Goal: Task Accomplishment & Management: Manage account settings

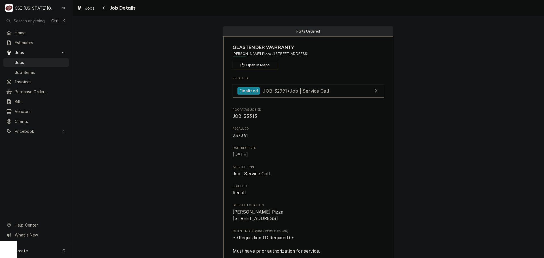
drag, startPoint x: 48, startPoint y: 62, endPoint x: 137, endPoint y: 7, distance: 104.2
click at [48, 62] on span "Jobs" at bounding box center [40, 63] width 51 height 6
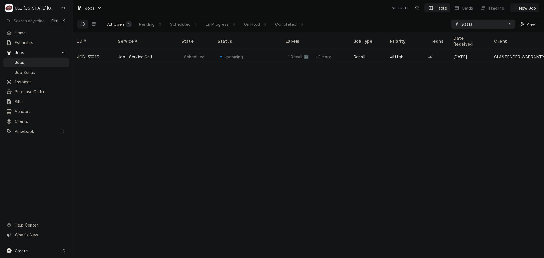
drag, startPoint x: 479, startPoint y: 25, endPoint x: 468, endPoint y: 25, distance: 11.1
click at [468, 25] on input "33313" at bounding box center [483, 24] width 43 height 9
type input "33451"
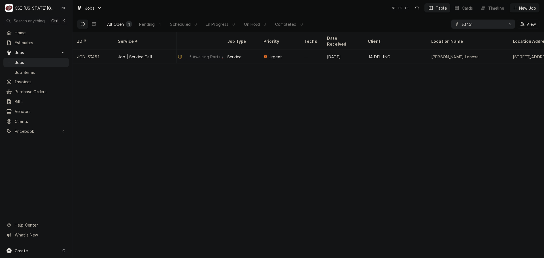
scroll to position [0, 133]
click at [510, 23] on icon "Erase input" at bounding box center [510, 24] width 3 height 4
click at [496, 22] on input "Dynamic Content Wrapper" at bounding box center [488, 24] width 53 height 9
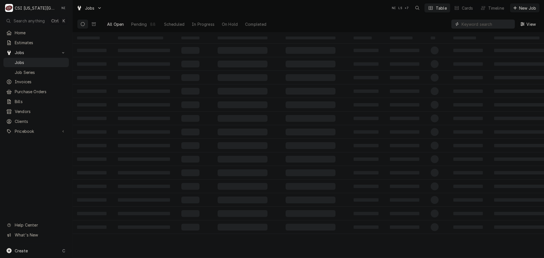
paste input "32254"
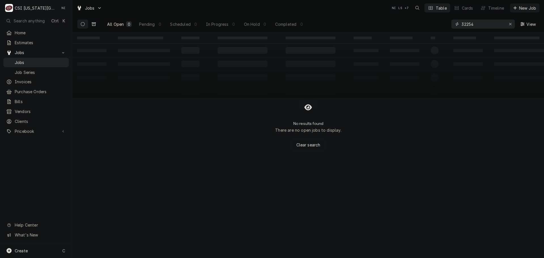
type input "32254"
click at [94, 24] on icon "Dynamic Content Wrapper" at bounding box center [94, 23] width 4 height 3
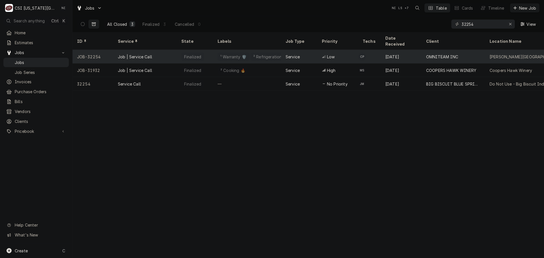
click at [172, 50] on div "Job | Service Call" at bounding box center [144, 57] width 63 height 14
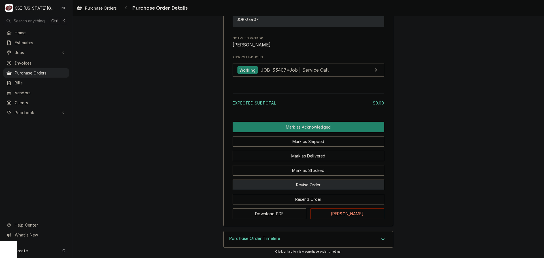
scroll to position [417, 0]
click at [315, 189] on button "Revise Order" at bounding box center [309, 185] width 152 height 10
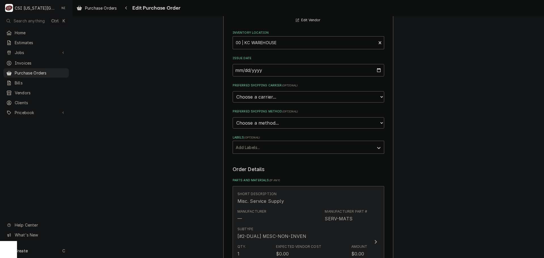
scroll to position [198, 0]
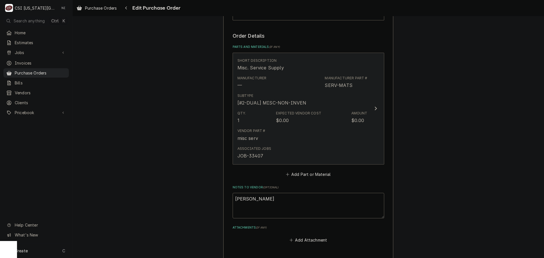
click at [288, 111] on div "Expected Vendor Cost" at bounding box center [298, 113] width 45 height 5
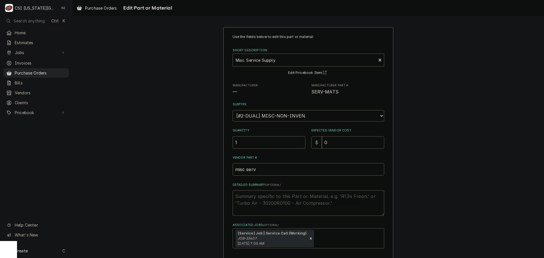
drag, startPoint x: 327, startPoint y: 143, endPoint x: 314, endPoint y: 143, distance: 12.5
click at [314, 143] on div "$ 0" at bounding box center [347, 142] width 73 height 12
type textarea "x"
type input "2"
type textarea "x"
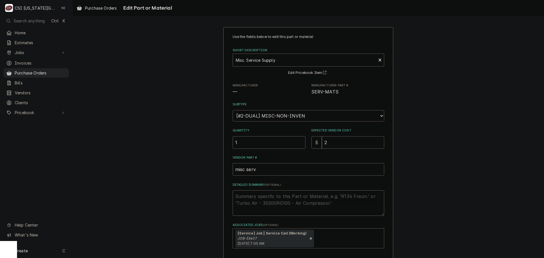
type input "22"
type textarea "x"
type input "220"
type textarea "x"
type input "220.8"
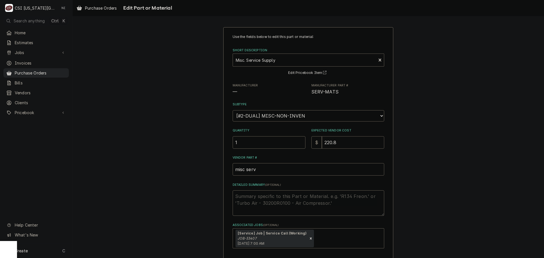
type textarea "x"
type input "220.88"
click at [274, 199] on textarea "Detailed Summary ( optional )" at bounding box center [309, 203] width 152 height 26
type textarea "x"
type textarea "a"
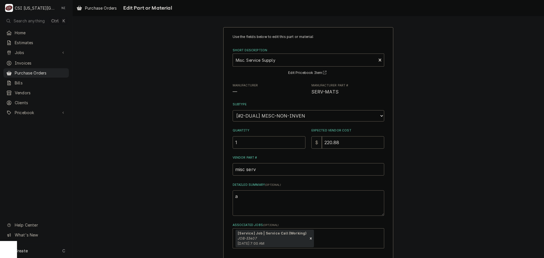
type textarea "x"
type textarea "as"
type textarea "x"
type textarea "assor"
type textarea "x"
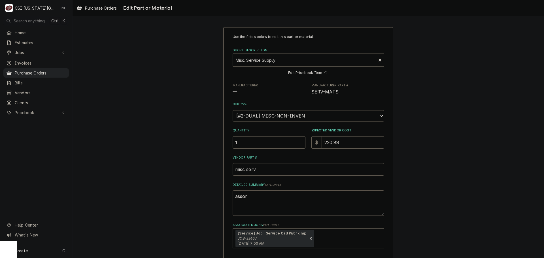
type textarea "assort"
type textarea "x"
type textarea "assorte"
type textarea "x"
type textarea "assorted"
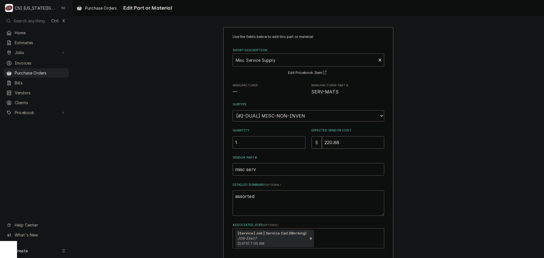
type textarea "x"
type textarea "assorted"
type textarea "x"
type textarea "assorted c"
type textarea "x"
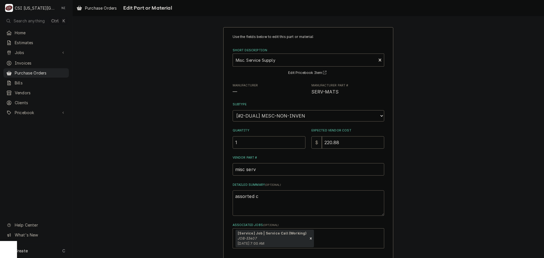
type textarea "assorted ca"
type textarea "x"
type textarea "assorted cas"
type textarea "x"
type textarea "assorted cast"
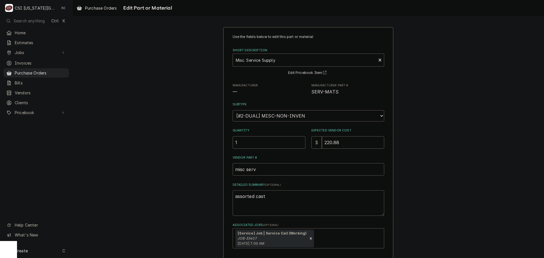
type textarea "x"
type textarea "assorted caste"
type textarea "x"
type textarea "assorted caster"
type textarea "x"
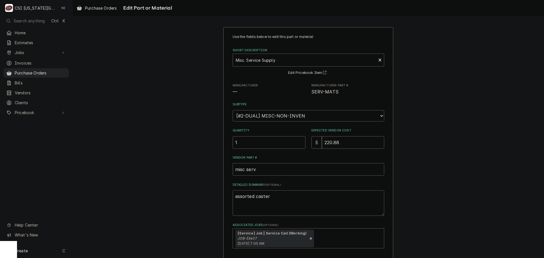
type textarea "assorted casters"
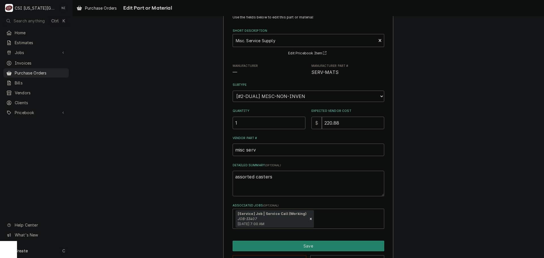
scroll to position [39, 0]
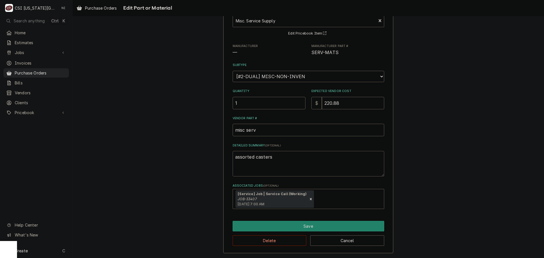
type textarea "x"
type textarea "assorted casters"
type textarea "x"
type textarea "assorted casters r"
type textarea "x"
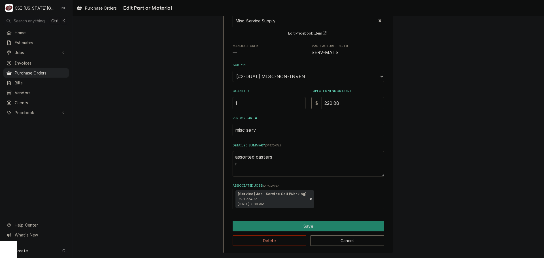
type textarea "assorted casters re"
type textarea "x"
type textarea "assorted casters rec"
type textarea "x"
type textarea "assorted casters reci"
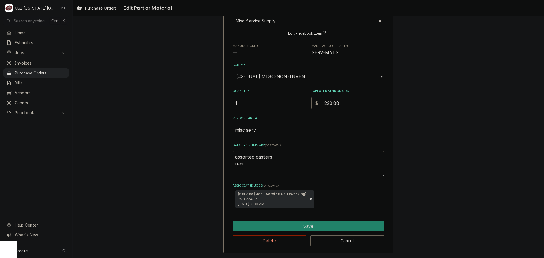
type textarea "x"
type textarea "assorted casters recie"
type textarea "x"
type textarea "assorted casters reciep"
type textarea "x"
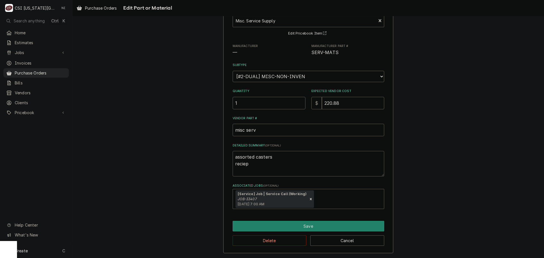
type textarea "assorted casters reciept"
type textarea "x"
type textarea "assorted casters reciept"
type textarea "x"
type textarea "assorted casters reciept n"
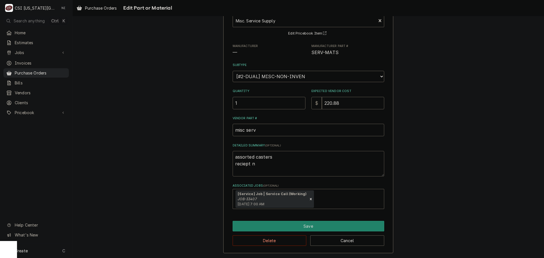
type textarea "x"
type textarea "assorted casters reciept no"
type textarea "x"
type textarea "assorted casters reciept not"
type textarea "x"
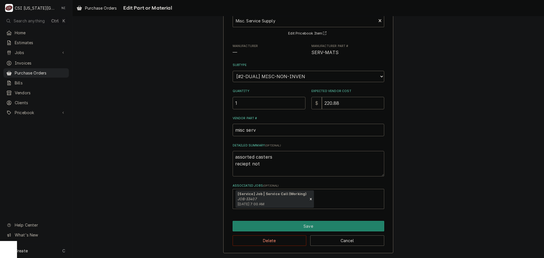
type textarea "assorted casters reciept not"
type textarea "x"
type textarea "assorted casters reciept not i"
type textarea "x"
type textarea "assorted casters reciept not it"
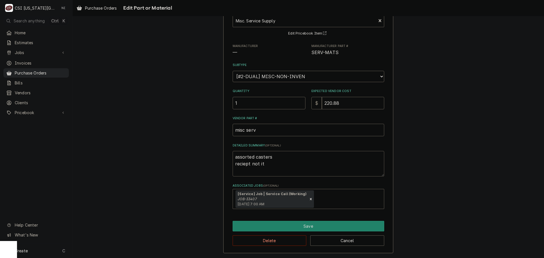
type textarea "x"
type textarea "assorted casters reciept not itm"
type textarea "x"
type textarea "assorted casters reciept not itme"
type textarea "x"
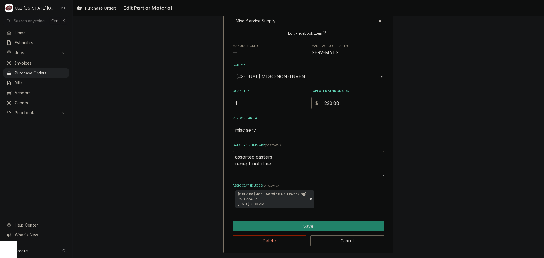
type textarea "assorted casters reciept not itm"
type textarea "x"
type textarea "assorted casters reciept not it"
type textarea "x"
type textarea "assorted casters reciept not ite"
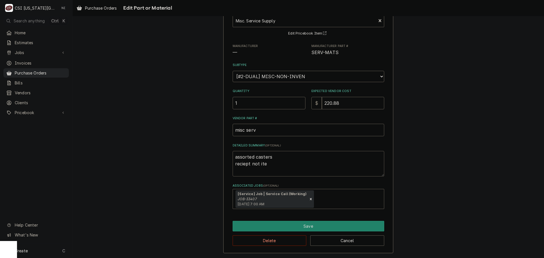
type textarea "x"
type textarea "assorted casters reciept not item"
type textarea "x"
type textarea "assorted casters reciept not itemi"
type textarea "x"
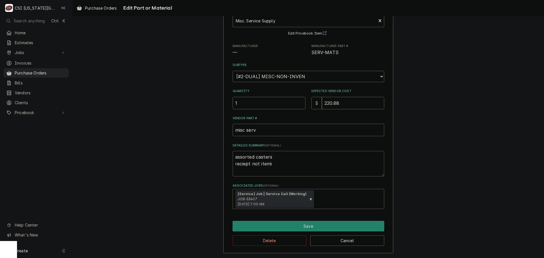
type textarea "assorted casters reciept not itemiz"
type textarea "x"
type textarea "assorted casters reciept not itemize"
type textarea "x"
type textarea "assorted casters reciept not itemized"
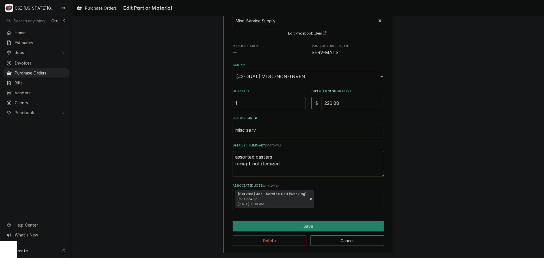
drag, startPoint x: 279, startPoint y: 165, endPoint x: 214, endPoint y: 168, distance: 65.0
click at [214, 168] on div "Use the fields below to edit this part or material: Short Description Misc. Ser…" at bounding box center [309, 120] width 472 height 275
type textarea "x"
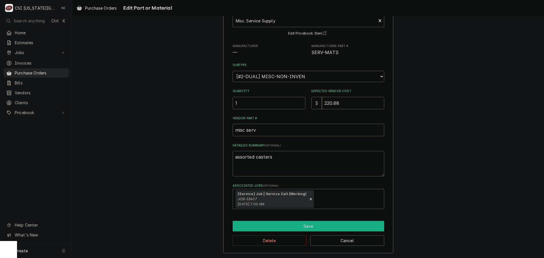
type textarea "assorted casters"
click at [290, 229] on button "Save" at bounding box center [309, 226] width 152 height 10
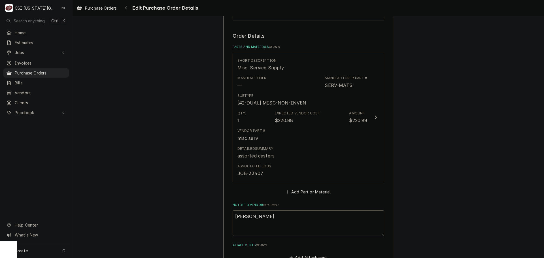
click at [267, 217] on textarea "Marshall" at bounding box center [309, 224] width 152 height 26
type textarea "x"
type textarea "Marshall"
paste textarea "reciept not itemized"
type textarea "x"
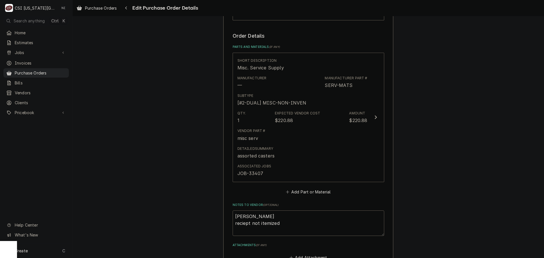
scroll to position [294, 0]
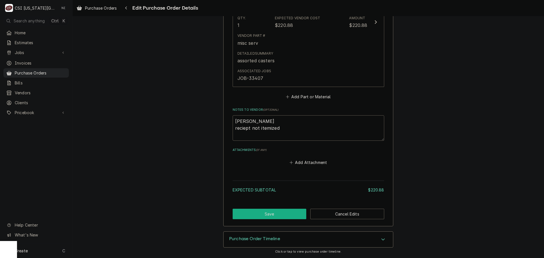
type textarea "Marshall reciept not itemized"
click at [282, 215] on button "Save" at bounding box center [270, 214] width 74 height 10
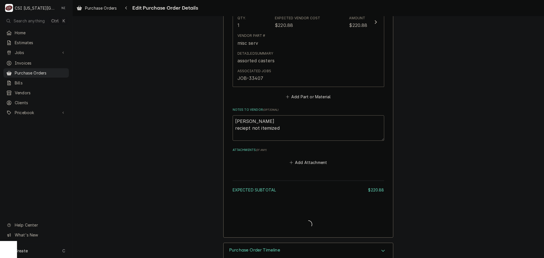
type textarea "x"
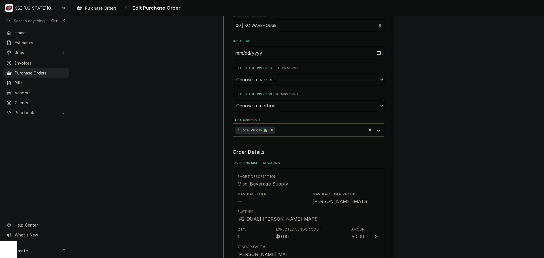
scroll to position [198, 0]
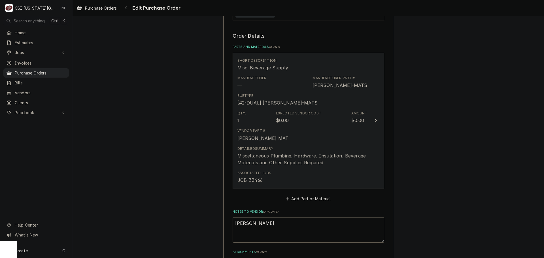
click at [324, 101] on div "Subtype [#2-DUAL] BEV-MATS" at bounding box center [302, 100] width 130 height 18
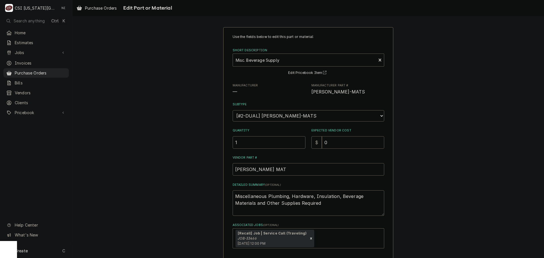
drag, startPoint x: 311, startPoint y: 142, endPoint x: 308, endPoint y: 142, distance: 3.1
click at [311, 142] on div "$ 0" at bounding box center [347, 142] width 73 height 12
drag, startPoint x: 321, startPoint y: 206, endPoint x: 212, endPoint y: 195, distance: 109.7
click at [220, 199] on div "Use the fields below to edit this part or material: Short Description Misc. Bev…" at bounding box center [309, 159] width 472 height 275
type textarea "x"
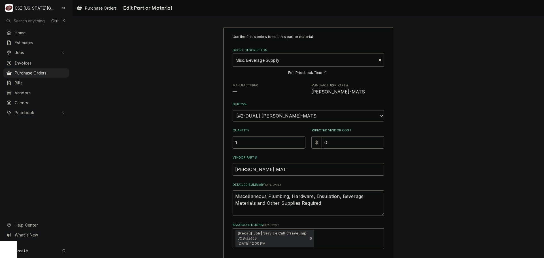
type textarea "h"
type textarea "x"
type textarea "ho"
type textarea "x"
type textarea "hos"
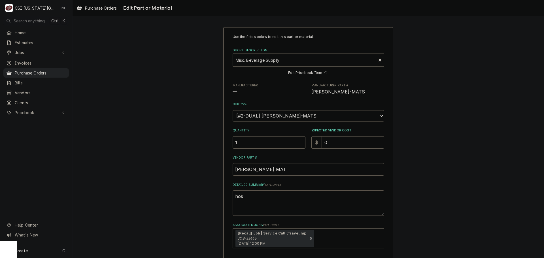
type textarea "x"
type textarea "hose"
type textarea "x"
type textarea "hose,"
type textarea "x"
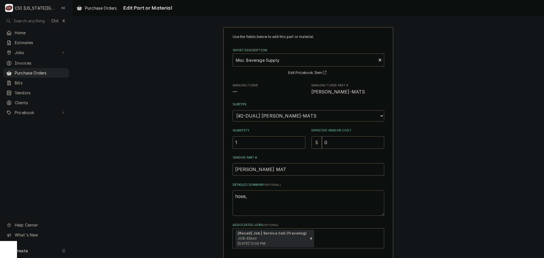
type textarea "hose,"
type textarea "x"
type textarea "hose, c"
type textarea "x"
type textarea "hose, co"
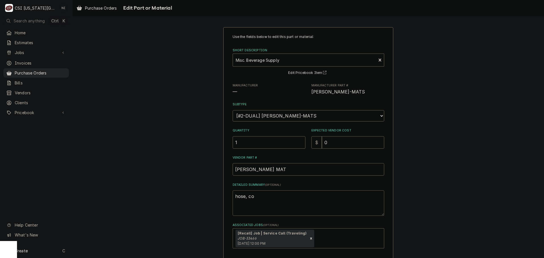
type textarea "x"
type textarea "hose, cou"
type textarea "x"
type textarea "hose, coup"
type textarea "x"
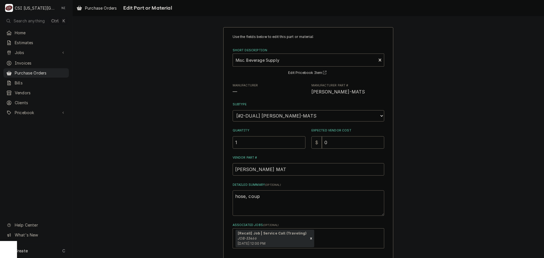
type textarea "hose, coupl"
type textarea "x"
type textarea "hose, coupli"
type textarea "x"
type textarea "hose, couplin"
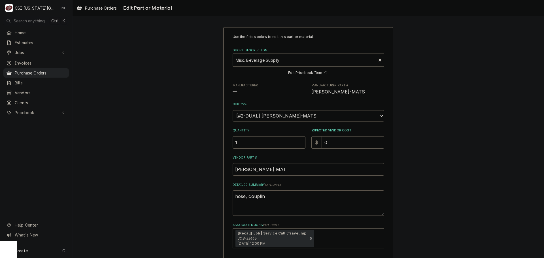
type textarea "x"
type textarea "hose, coupling"
type textarea "x"
type textarea "hose, couplings"
click at [307, 142] on div "Quantity 1 Expected Vendor Cost $ 0" at bounding box center [309, 138] width 152 height 20
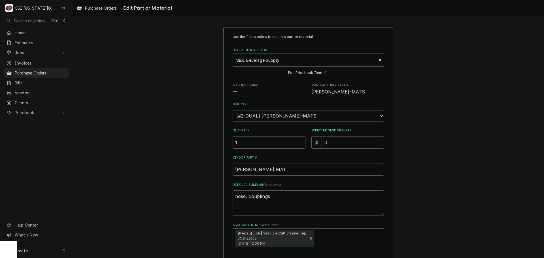
click at [336, 141] on input "0" at bounding box center [353, 142] width 62 height 12
drag, startPoint x: 333, startPoint y: 141, endPoint x: 296, endPoint y: 141, distance: 36.6
click at [296, 141] on div "Quantity 1 Expected Vendor Cost $ 0" at bounding box center [309, 138] width 152 height 20
type textarea "x"
type input "3"
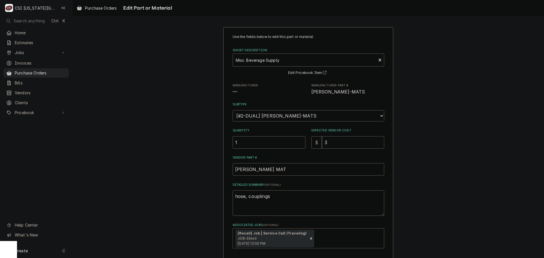
type textarea "x"
type input "35"
type textarea "x"
type input "35.5"
type textarea "x"
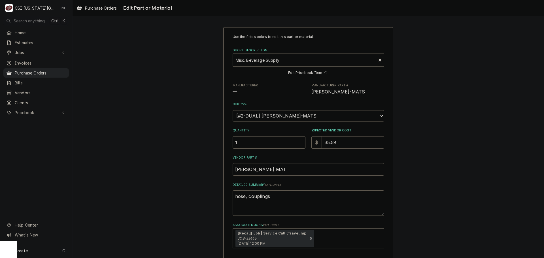
type input "35.58"
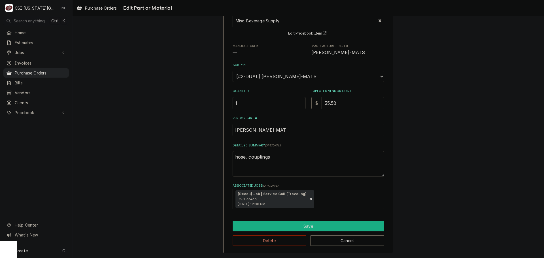
click at [294, 229] on button "Save" at bounding box center [309, 226] width 152 height 10
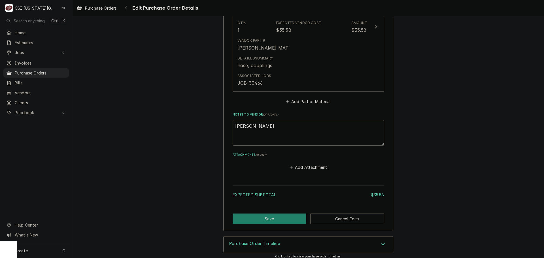
scroll to position [294, 0]
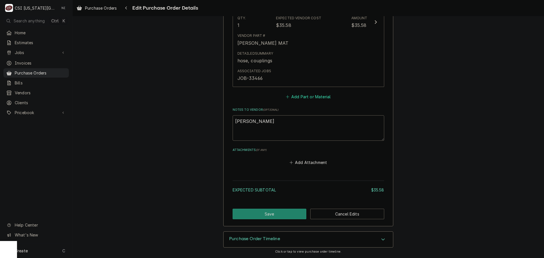
click at [311, 97] on button "Add Part or Material" at bounding box center [308, 97] width 47 height 8
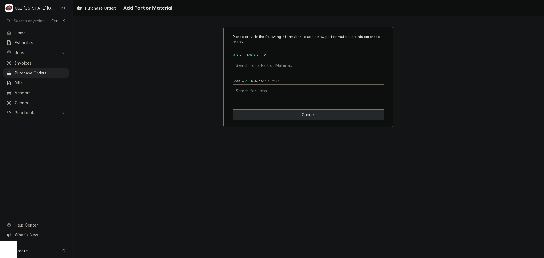
click at [300, 117] on button "Cancel" at bounding box center [309, 114] width 152 height 10
type textarea "x"
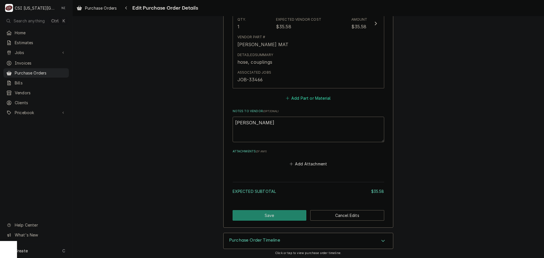
click at [317, 100] on button "Add Part or Material" at bounding box center [308, 98] width 47 height 8
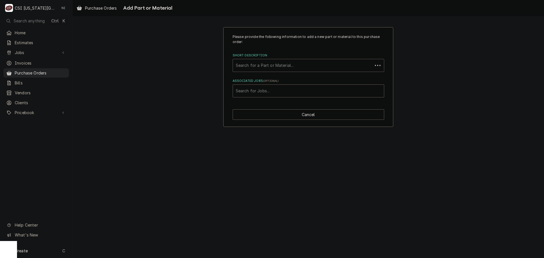
click at [273, 62] on div "Short Description" at bounding box center [303, 65] width 134 height 10
type input "09d08102"
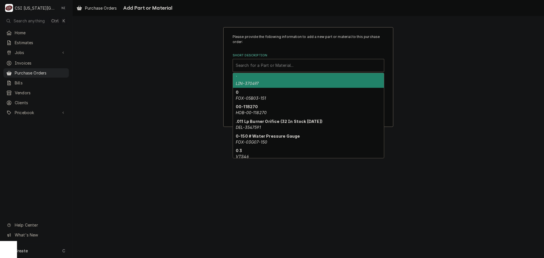
click at [285, 66] on div "Short Description" at bounding box center [308, 65] width 145 height 10
paste input "09D08102"
type input "09D08102"
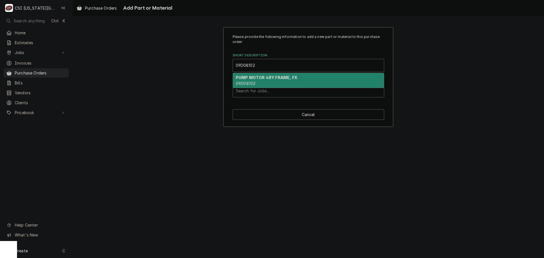
click at [257, 84] on div "PUMP MOTOR 48Y FRAME, FX 09D08102" at bounding box center [308, 80] width 151 height 15
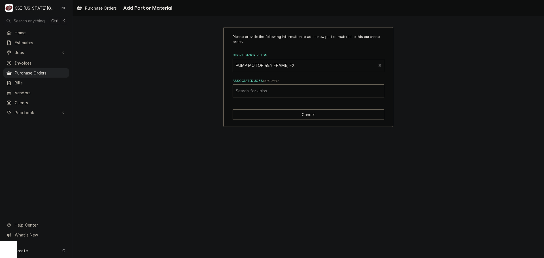
type textarea "x"
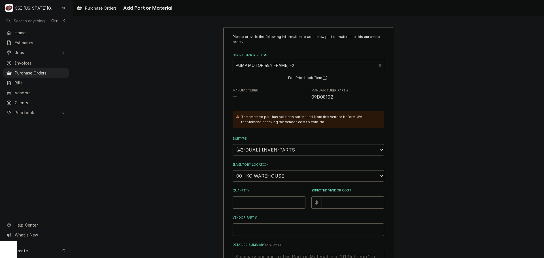
click at [268, 175] on select "Choose a location... 00 | KC WAREHOUSE 00 | MAIN WAREHOUSE 01 | BRIAN BREAZIER …" at bounding box center [309, 175] width 152 height 11
select select "2798"
click at [233, 170] on select "Choose a location... 00 | KC WAREHOUSE 00 | MAIN WAREHOUSE 01 | BRIAN BREAZIER …" at bounding box center [309, 175] width 152 height 11
click at [258, 208] on input "Quantity" at bounding box center [269, 202] width 73 height 12
type textarea "x"
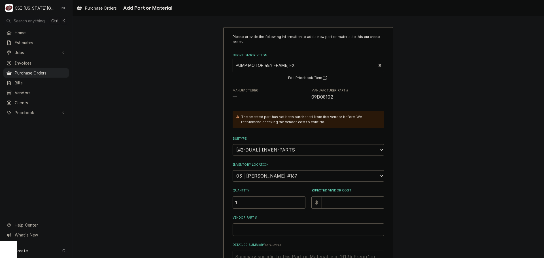
type input "1"
type textarea "x"
type input "9"
type textarea "x"
type input "91"
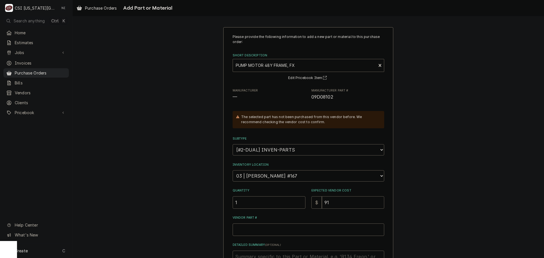
type textarea "x"
type input "912"
type textarea "x"
type input "91"
type textarea "x"
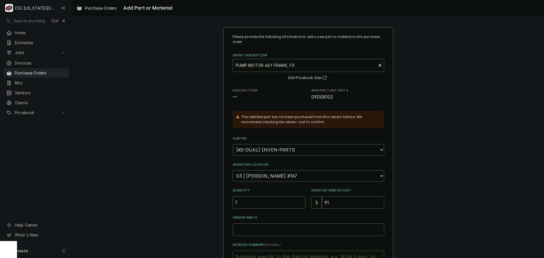
type input "9"
type textarea "x"
type input "91"
type textarea "x"
type input "919"
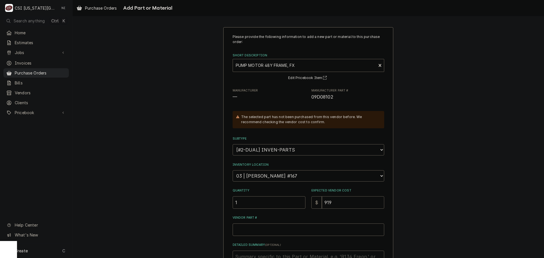
type textarea "x"
type input "9192"
type textarea "x"
type input "9192.9"
type textarea "x"
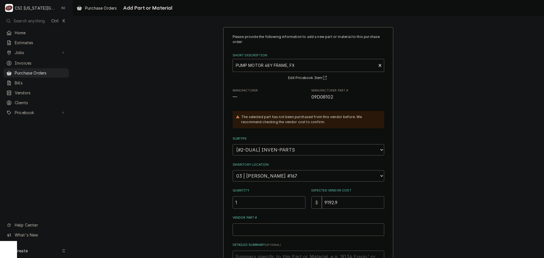
type input "9192.95"
type textarea "x"
type input "9192.9"
type textarea "x"
type input "9192"
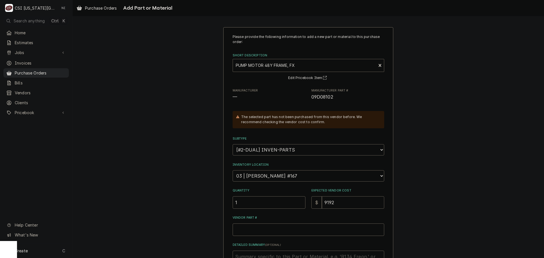
type textarea "x"
type input "919"
type textarea "x"
type input "91"
type textarea "x"
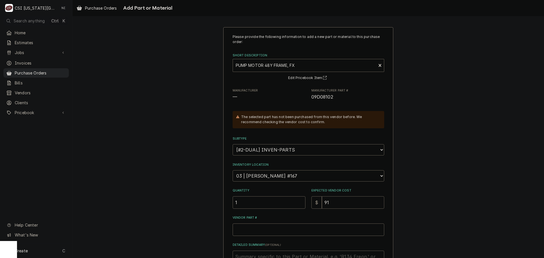
type input "9"
type textarea "x"
type input "1"
type textarea "x"
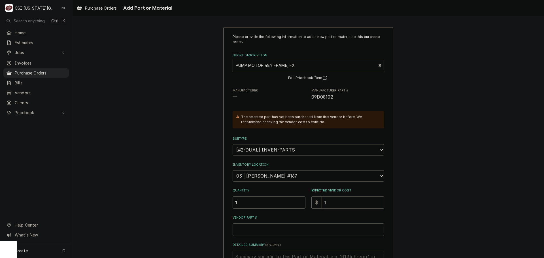
type input "19"
type textarea "x"
type input "192"
type textarea "x"
type input "192.9"
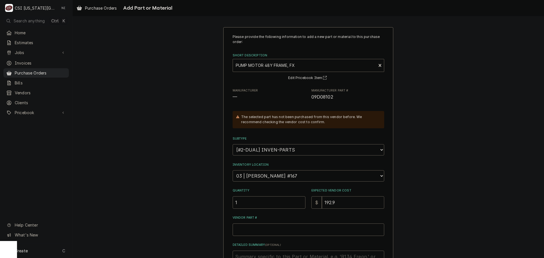
type textarea "x"
type input "192.95"
click at [272, 230] on input "Vendor Part #" at bounding box center [309, 230] width 152 height 12
paste input "09D08102"
type textarea "x"
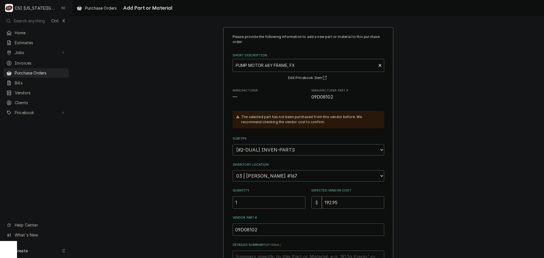
scroll to position [78, 0]
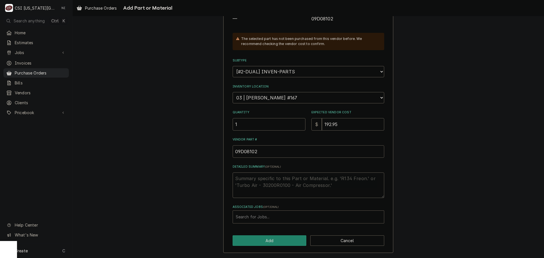
type input "09D08102"
click at [272, 220] on div "Associated Jobs" at bounding box center [308, 217] width 145 height 10
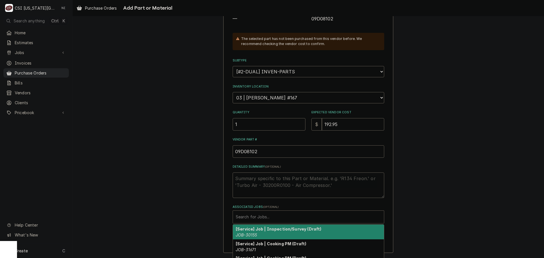
drag, startPoint x: 427, startPoint y: 162, endPoint x: 400, endPoint y: 181, distance: 33.1
click at [426, 162] on div "Please provide the following information to add a new part or material to this …" at bounding box center [309, 101] width 472 height 314
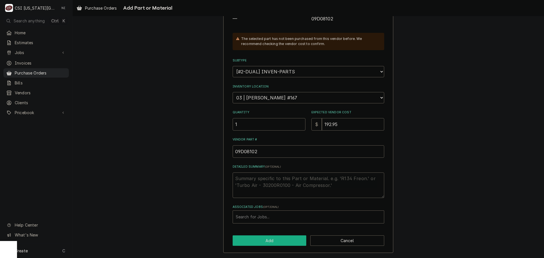
click at [292, 241] on button "Add" at bounding box center [270, 241] width 74 height 10
type textarea "x"
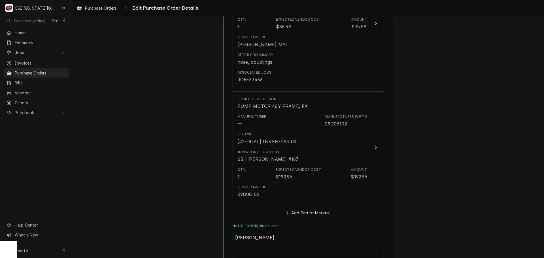
scroll to position [391, 0]
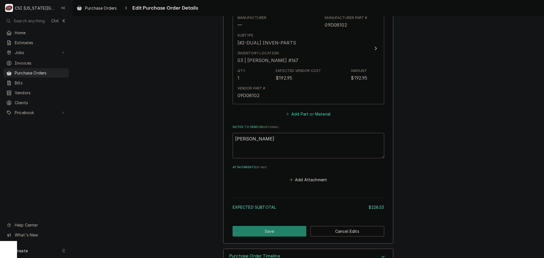
click at [292, 114] on button "Add Part or Material" at bounding box center [308, 114] width 47 height 8
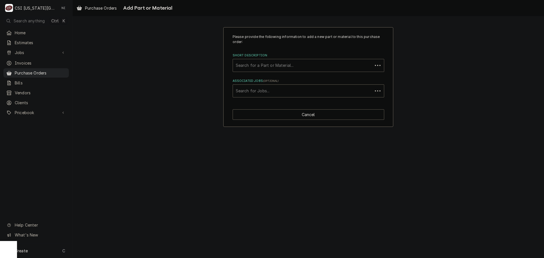
click at [285, 63] on div "Short Description" at bounding box center [303, 65] width 134 height 10
paste input "09H02104"
type input "09H02104"
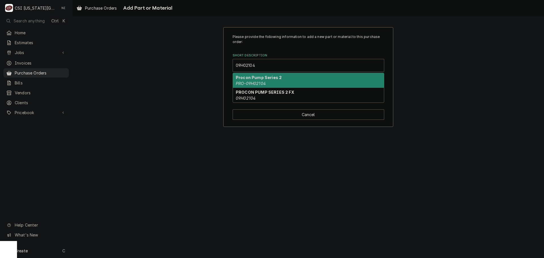
click at [256, 82] on em "PRO-09H02104" at bounding box center [251, 83] width 30 height 5
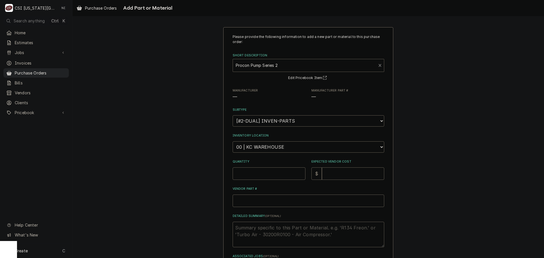
type textarea "x"
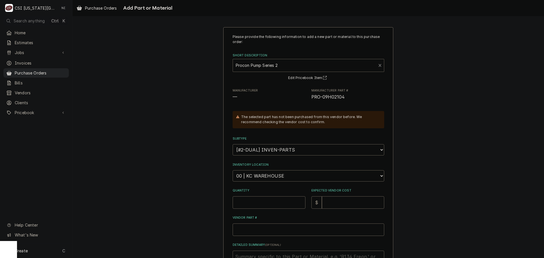
click at [266, 65] on div "Short Description" at bounding box center [305, 65] width 138 height 10
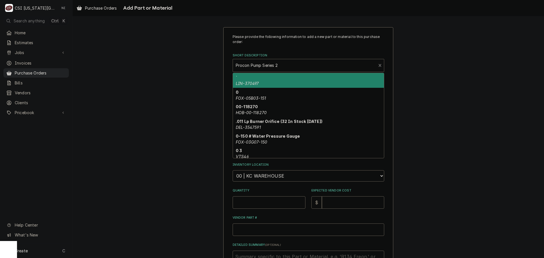
paste input "09H02104"
type input "09H02104"
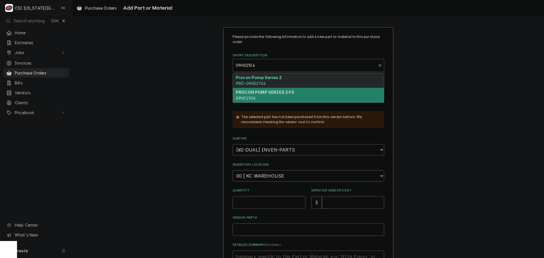
click at [262, 96] on div "PROCON PUMP SERIES 2 FX 09H02104" at bounding box center [308, 95] width 151 height 15
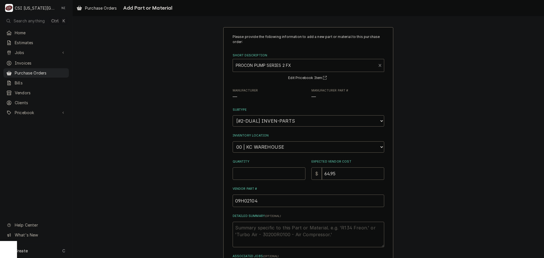
type textarea "x"
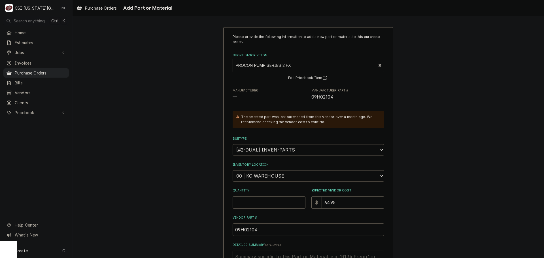
click at [263, 174] on select "Choose a location... 00 | KC WAREHOUSE 00 | MAIN WAREHOUSE 01 | BRIAN BREAZIER …" at bounding box center [309, 175] width 152 height 11
select select "2798"
click at [233, 170] on select "Choose a location... 00 | KC WAREHOUSE 00 | MAIN WAREHOUSE 01 | BRIAN BREAZIER …" at bounding box center [309, 175] width 152 height 11
click at [259, 206] on input "Quantity" at bounding box center [269, 202] width 73 height 12
type textarea "x"
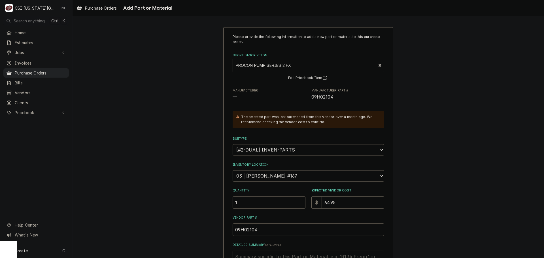
type input "1"
type textarea "x"
type input "6"
type textarea "x"
type input "66"
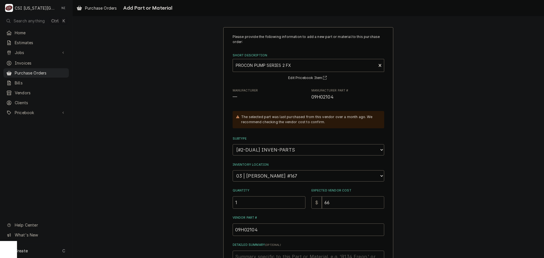
type textarea "x"
type input "66.9"
type textarea "x"
type input "66.90"
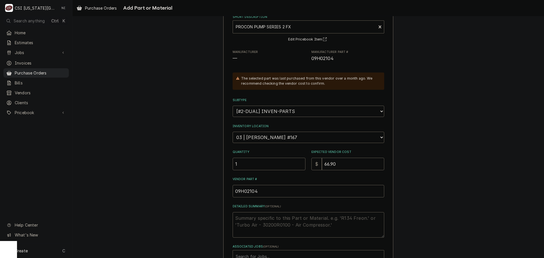
scroll to position [78, 0]
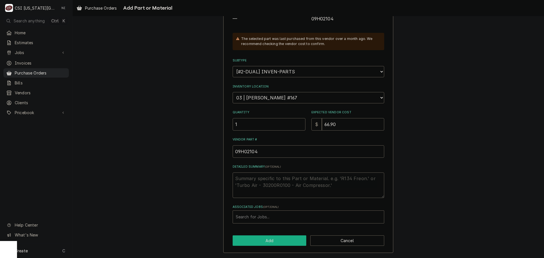
click at [265, 238] on button "Add" at bounding box center [270, 241] width 74 height 10
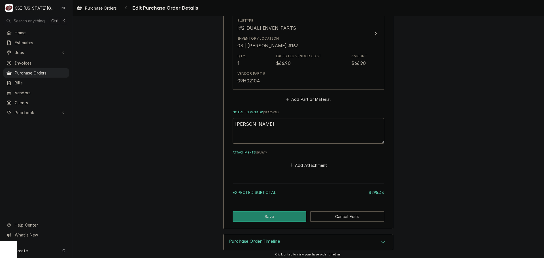
scroll to position [523, 0]
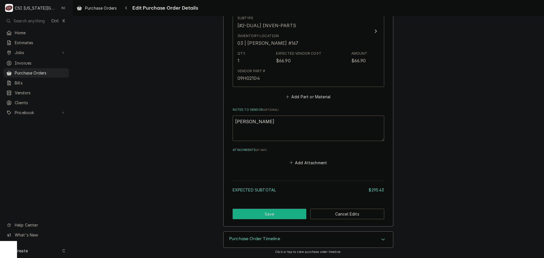
click at [267, 213] on button "Save" at bounding box center [270, 214] width 74 height 10
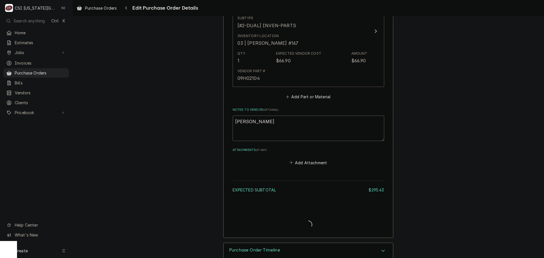
type textarea "x"
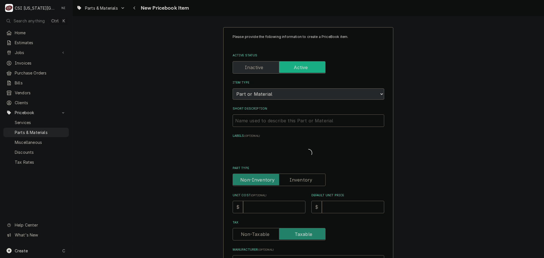
type textarea "x"
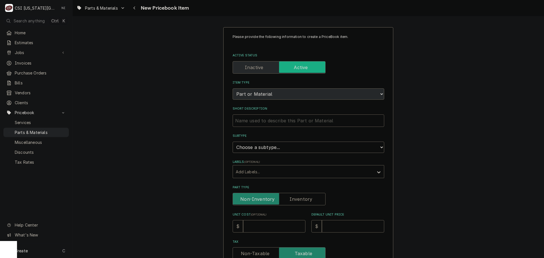
click at [294, 125] on input "Short Description" at bounding box center [309, 120] width 152 height 12
type input "F"
type textarea "x"
type input "FO"
type textarea "x"
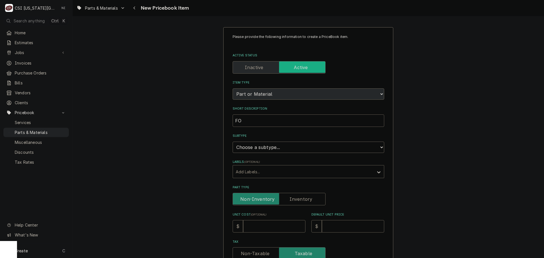
type input "F"
type textarea "x"
type input "P"
type textarea "x"
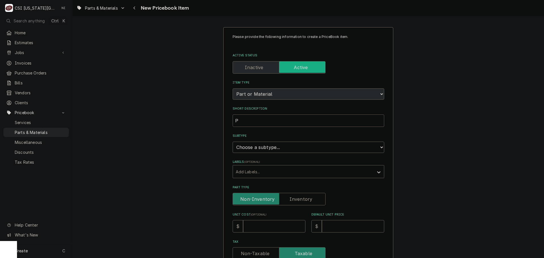
type input "PU"
type textarea "x"
type input "PUM"
type textarea "x"
type input "PUMP"
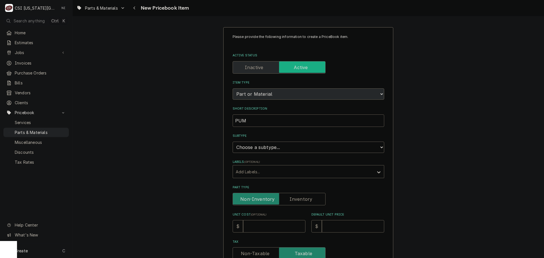
type textarea "x"
type input "PUMP"
type textarea "x"
type input "PUMP M"
type textarea "x"
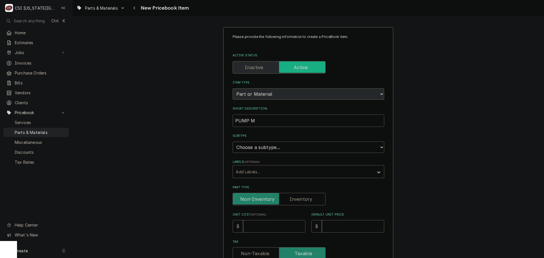
type input "PUMP MO"
type textarea "x"
type input "PUMP MOT"
type textarea "x"
type input "PUMP MOTR"
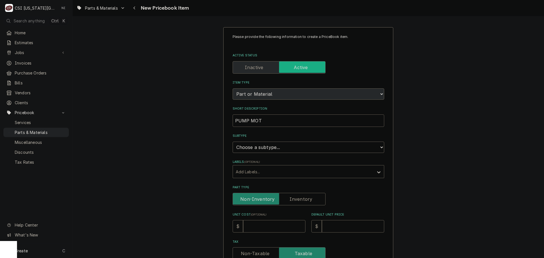
type textarea "x"
type input "PUMP MOT"
type textarea "x"
type input "PUMP MOTO"
type textarea "x"
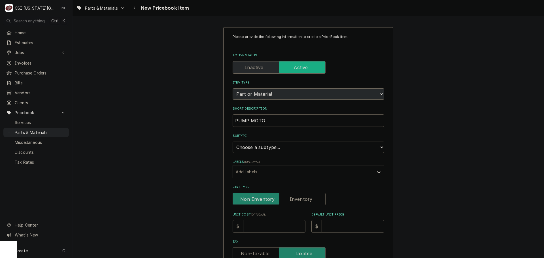
type input "PUMP MOTOT"
type textarea "x"
type input "PUMP MOTO"
type textarea "x"
type input "PUMP MOTOR"
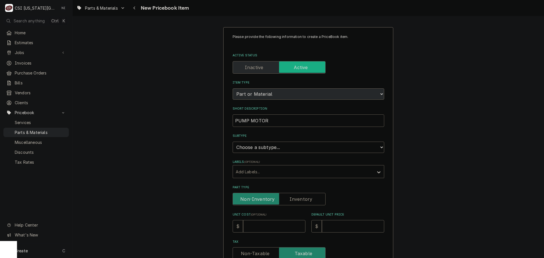
type textarea "x"
type input "PUMP MOTOR"
type textarea "x"
type input "PUMP MOTOR 4"
type textarea "x"
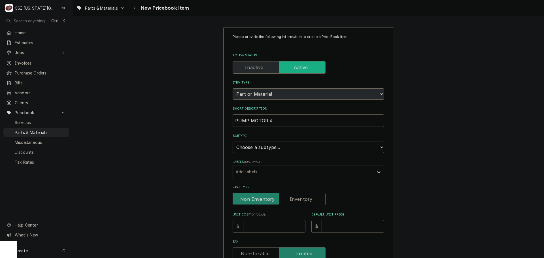
type input "PUMP MOTOR 48"
type textarea "x"
type input "PUMP MOTOR 48Y"
type textarea "x"
type input "PUMP MOTOR 48Y"
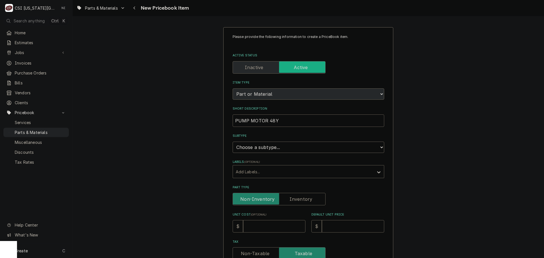
type textarea "x"
type input "PUMP MOTOR 48Y F"
type textarea "x"
type input "PUMP MOTOR 48Y FR"
type textarea "x"
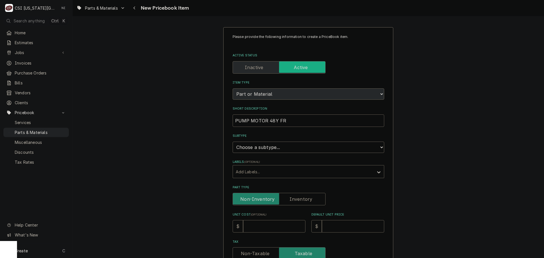
type input "PUMP MOTOR 48Y FRA"
type textarea "x"
type input "PUMP MOTOR 48Y FRAM"
type textarea "x"
type input "PUMP MOTOR 48Y FRAME"
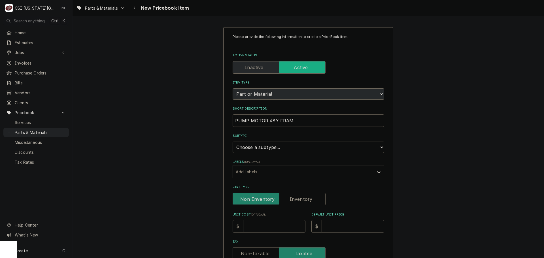
type textarea "x"
type input "PUMP MOTOR 48Y FRAME,"
type textarea "x"
type input "PUMP MOTOR 48Y FRAME,"
type textarea "x"
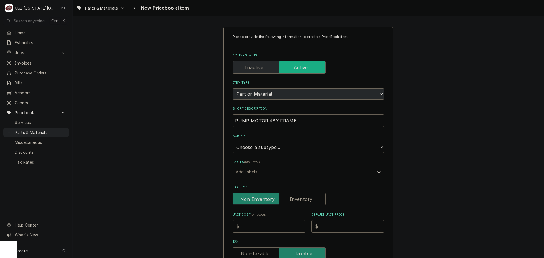
type input "PUMP MOTOR 48Y FRAME, F"
type textarea "x"
type input "PUMP MOTOR 48Y FRAME, FO"
type textarea "x"
type input "PUMP MOTOR 48Y FRAME, FOX"
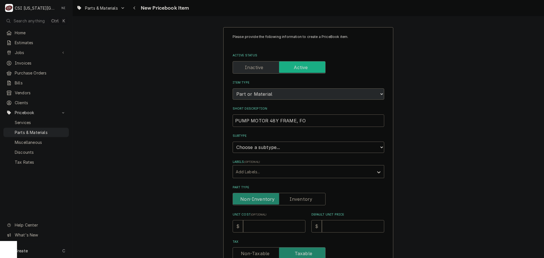
type textarea "x"
type input "PUMP MOTOR 48Y FRAME, FO"
type textarea "x"
type input "PUMP MOTOR 48Y FRAME, F"
type textarea "x"
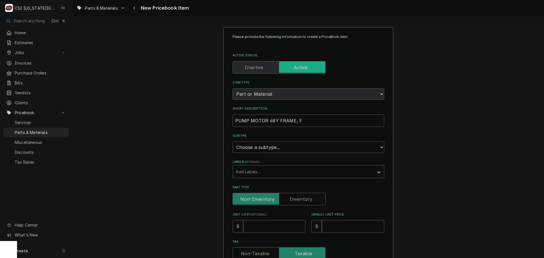
type input "PUMP MOTOR 48Y FRAME, FX"
type textarea "x"
type input "PUMP MOTOR 48Y FRAME, FX"
click at [292, 144] on select "Choose a subtype... [#2-DUAL] AFTERHRS-WH-CHG-2 [#2-DUAL] BEV-EQUIP [#2-DUAL] B…" at bounding box center [309, 147] width 152 height 11
select select "45"
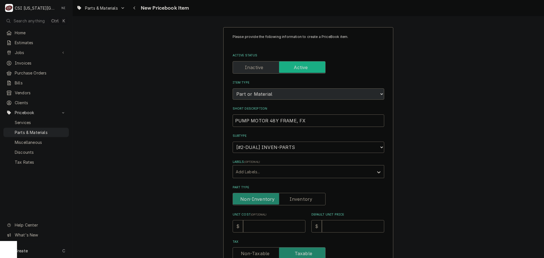
click at [233, 142] on select "Choose a subtype... [#2-DUAL] AFTERHRS-WH-CHG-2 [#2-DUAL] BEV-EQUIP [#2-DUAL] B…" at bounding box center [309, 147] width 152 height 11
type textarea "x"
click at [297, 205] on input "Part Type" at bounding box center [279, 199] width 88 height 12
checkbox input "true"
type textarea "x"
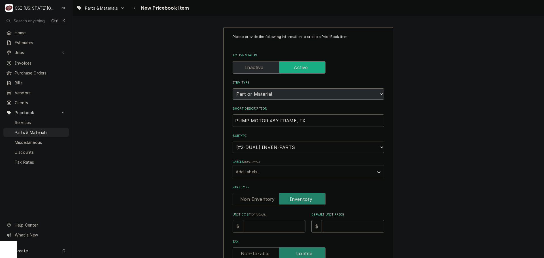
click at [288, 223] on input "Unit Cost ( optional )" at bounding box center [274, 226] width 62 height 12
type input "1"
type textarea "x"
type input "19"
type textarea "x"
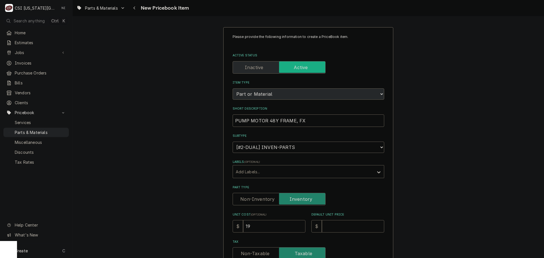
type input "192"
type textarea "x"
type input "192.9"
type textarea "x"
type input "192.95"
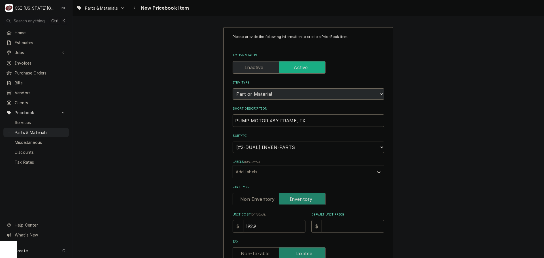
type textarea "x"
type input "192.95"
click at [331, 227] on input "Default Unit Price" at bounding box center [353, 226] width 62 height 12
type input "32"
type textarea "x"
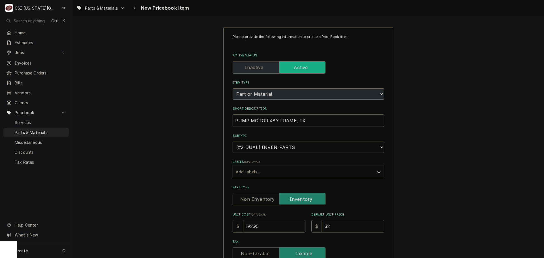
type input "321"
type textarea "x"
type input "321.5"
type textarea "x"
type input "321.58"
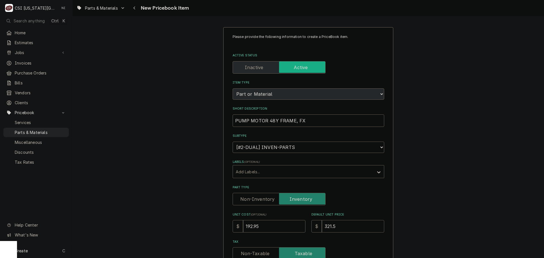
type textarea "x"
type input "321.58"
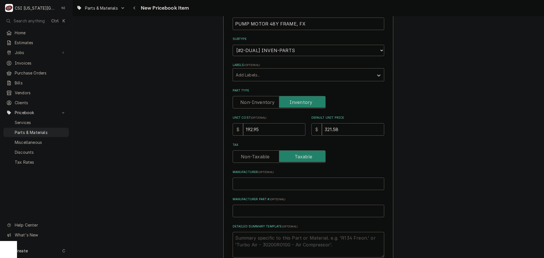
scroll to position [142, 0]
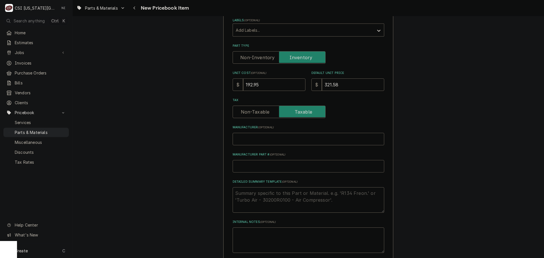
click at [259, 166] on input "Manufacturer Part # ( optional )" at bounding box center [309, 166] width 152 height 12
type input "0"
type textarea "x"
type input "09"
type textarea "x"
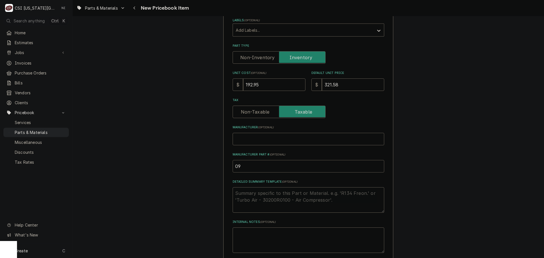
type input "09D"
type textarea "x"
type input "09D0"
type textarea "x"
type input "09D08"
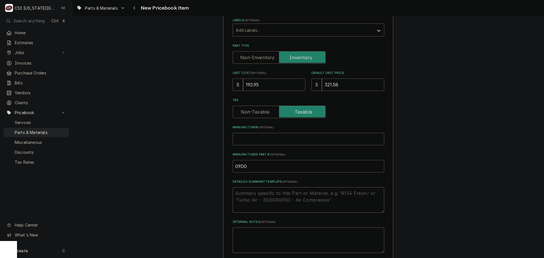
type textarea "x"
type input "09D081"
type textarea "x"
type input "09D0810"
type textarea "x"
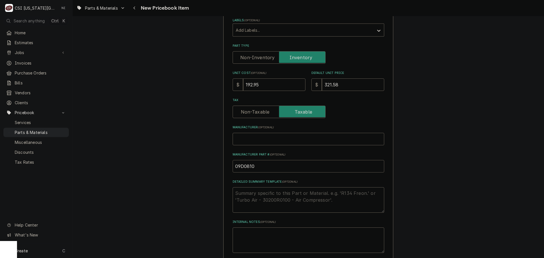
type input "09D08102"
type textarea "x"
drag, startPoint x: 239, startPoint y: 166, endPoint x: 210, endPoint y: 168, distance: 28.9
click at [381, 171] on input "09D08102" at bounding box center [309, 166] width 152 height 12
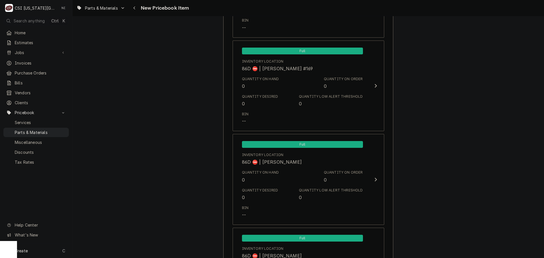
scroll to position [5461, 0]
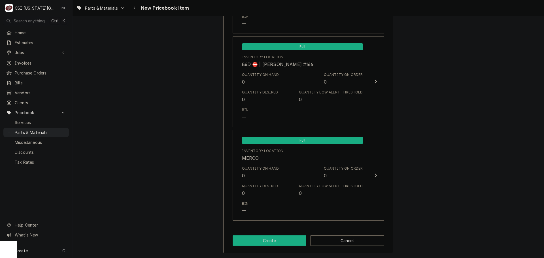
type input "09D08102"
click at [295, 244] on button "Create" at bounding box center [270, 241] width 74 height 10
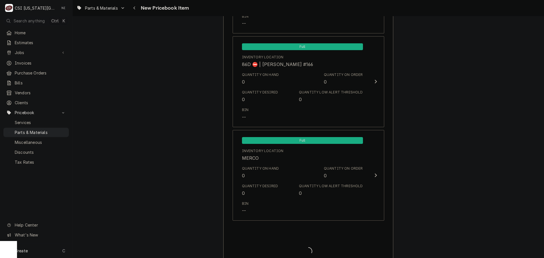
type textarea "x"
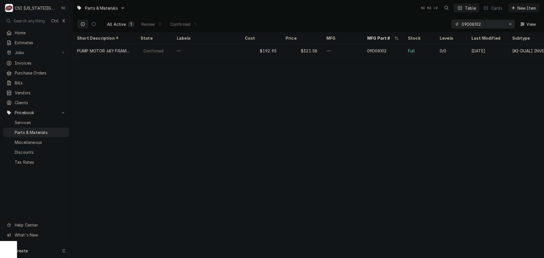
click at [509, 24] on icon "Erase input" at bounding box center [510, 24] width 3 height 4
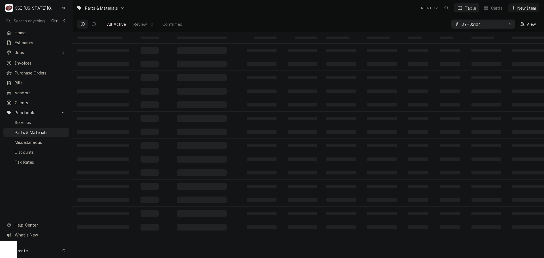
drag, startPoint x: 476, startPoint y: 26, endPoint x: 447, endPoint y: 27, distance: 29.5
click at [447, 27] on div "All Active Review 0 Confirmed 09H02104 View" at bounding box center [308, 24] width 463 height 16
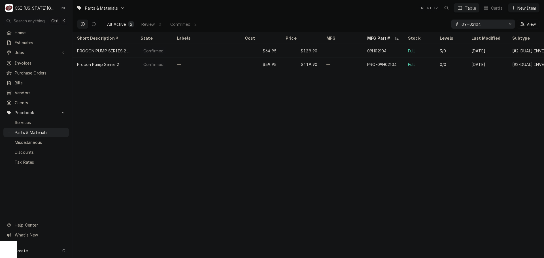
type input "09H02104"
click at [229, 99] on div "Parts & Materials NI NI + 2 Table Cards New Item All Active 2 Review 0 Confirme…" at bounding box center [309, 129] width 472 height 258
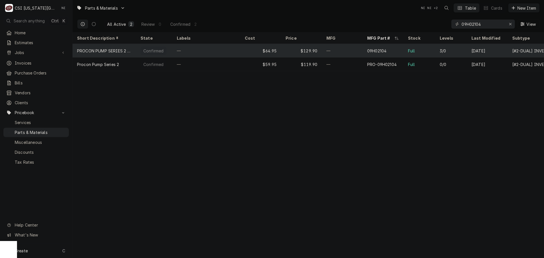
click at [351, 50] on div "—" at bounding box center [342, 51] width 41 height 14
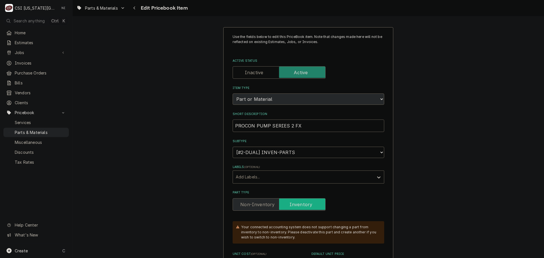
scroll to position [113, 0]
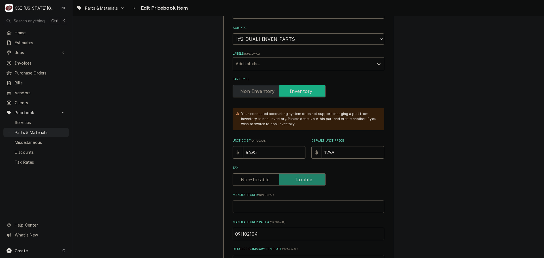
drag, startPoint x: 258, startPoint y: 157, endPoint x: 214, endPoint y: 153, distance: 44.4
click at [236, 155] on div "$ 64.95" at bounding box center [269, 152] width 73 height 12
type textarea "x"
type input "6"
type textarea "x"
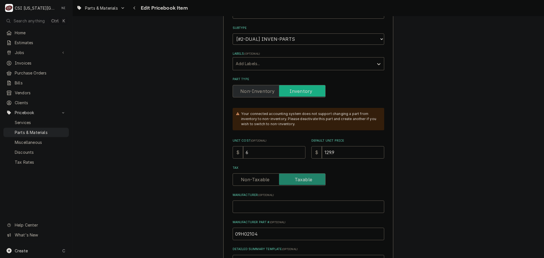
type input "66"
type textarea "x"
type input "66.90"
type textarea "x"
type input "66.90"
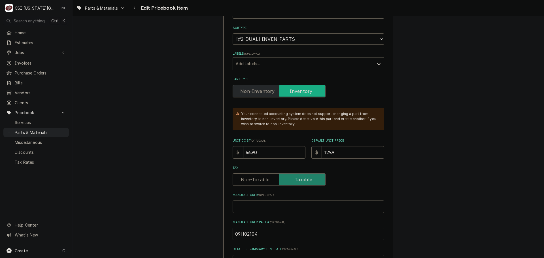
drag, startPoint x: 333, startPoint y: 157, endPoint x: 279, endPoint y: 156, distance: 54.7
click at [281, 156] on div "Unit Cost ( optional ) $ 66.90 Default Unit Price $ 129.9" at bounding box center [309, 149] width 152 height 20
type textarea "x"
type input "13"
type textarea "x"
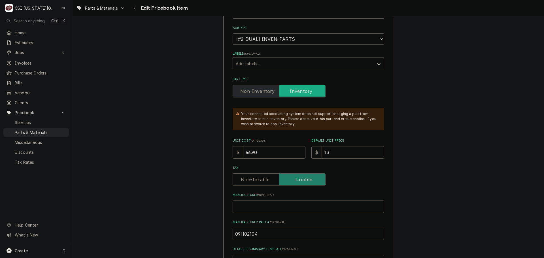
type input "133"
type textarea "x"
type input "133.80"
type textarea "x"
type input "133.80"
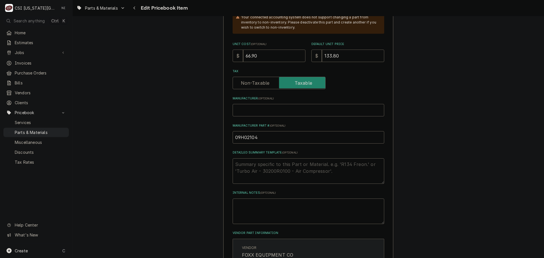
scroll to position [283, 0]
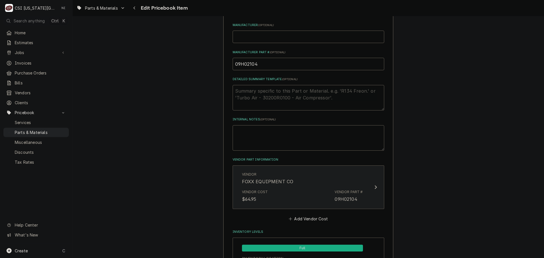
click at [351, 199] on div "09H02104" at bounding box center [346, 199] width 22 height 7
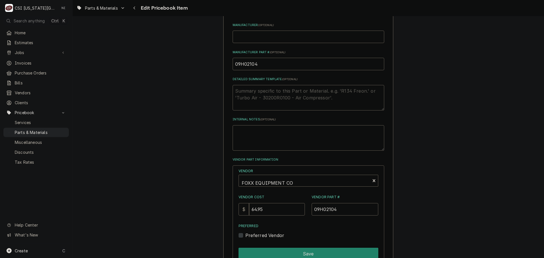
scroll to position [368, 0]
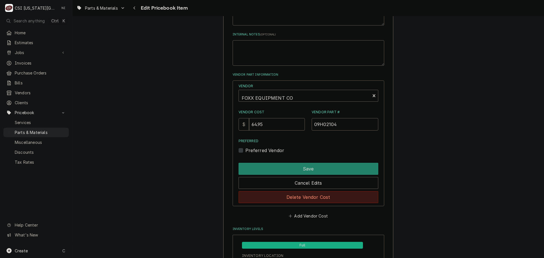
drag, startPoint x: 307, startPoint y: 200, endPoint x: 415, endPoint y: 133, distance: 127.4
click at [309, 198] on button "Delete Vendor Cost" at bounding box center [309, 197] width 140 height 12
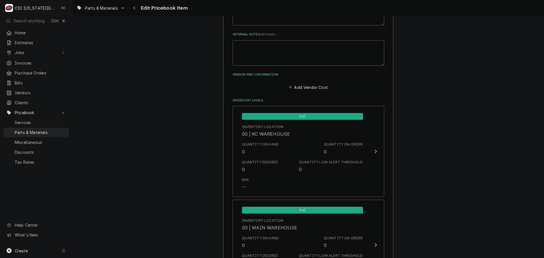
scroll to position [5587, 0]
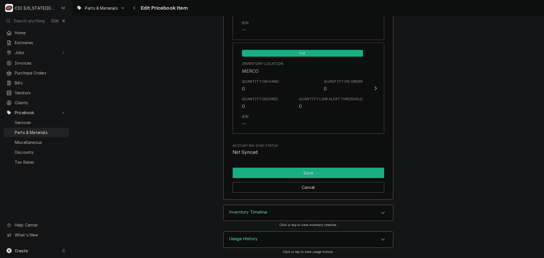
click at [323, 171] on button "Save" at bounding box center [309, 173] width 152 height 10
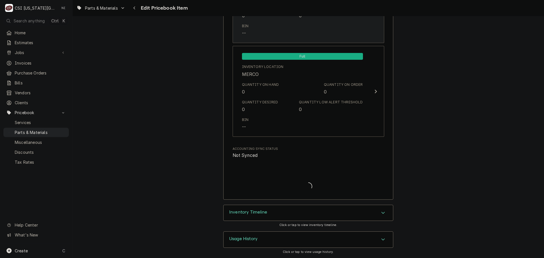
scroll to position [5584, 0]
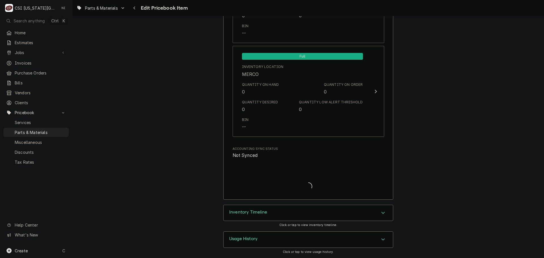
type textarea "x"
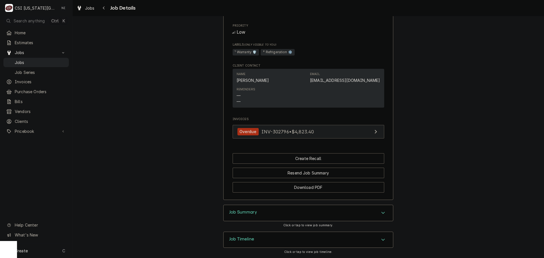
scroll to position [489, 0]
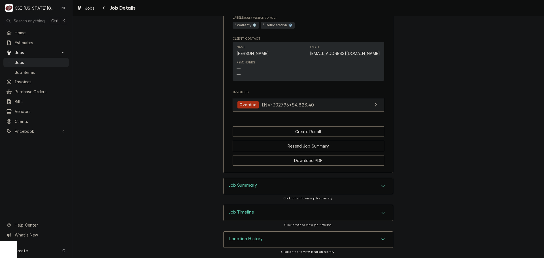
click at [336, 107] on link "Overdue INV-302796 • $4,823.40" at bounding box center [309, 105] width 152 height 14
click at [45, 60] on span "Jobs" at bounding box center [40, 63] width 51 height 6
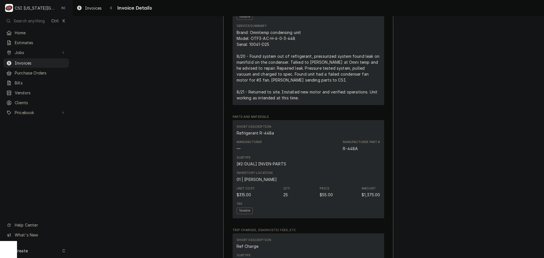
scroll to position [388, 0]
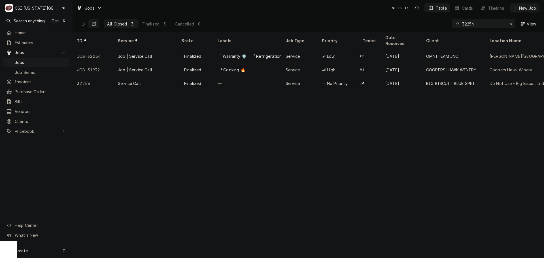
drag, startPoint x: 512, startPoint y: 23, endPoint x: 507, endPoint y: 24, distance: 4.3
click at [511, 23] on icon "Erase input" at bounding box center [511, 24] width 3 height 4
click at [490, 29] on div "View" at bounding box center [496, 24] width 88 height 16
click at [485, 26] on input "Dynamic Content Wrapper" at bounding box center [488, 23] width 53 height 9
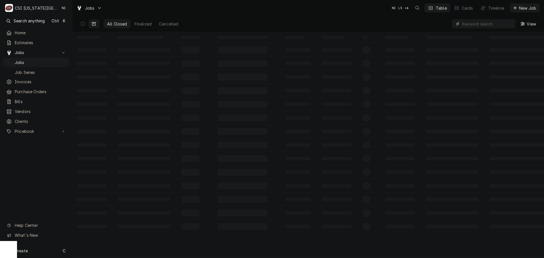
paste input "32699"
type input "32699"
click at [83, 23] on icon "Dynamic Content Wrapper" at bounding box center [83, 24] width 4 height 4
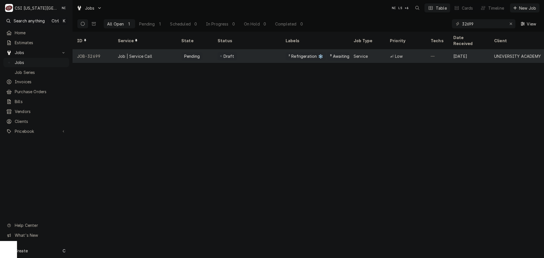
click at [186, 53] on div "Pending" at bounding box center [192, 56] width 17 height 6
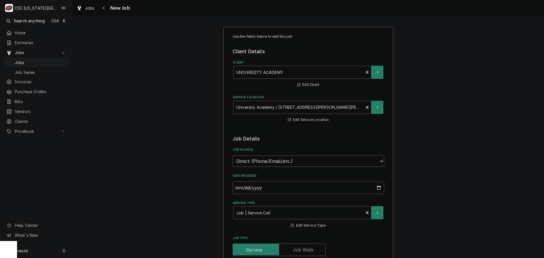
type textarea "x"
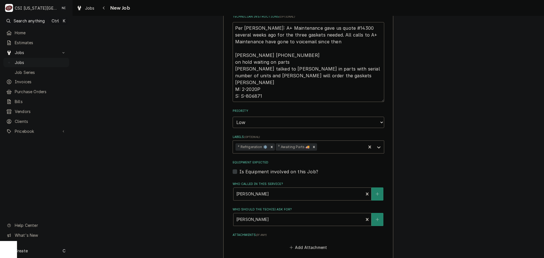
scroll to position [283, 0]
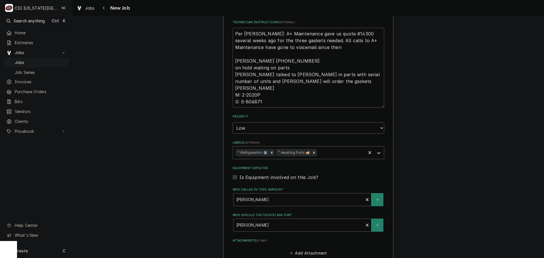
drag, startPoint x: 260, startPoint y: 102, endPoint x: 239, endPoint y: 102, distance: 21.8
click at [238, 102] on textarea "Per [PERSON_NAME]: A+ Maintenance gave us quote #14300 several weeks ago for th…" at bounding box center [309, 68] width 152 height 80
click at [307, 102] on textarea "Per [PERSON_NAME]: A+ Maintenance gave us quote #14300 several weeks ago for th…" at bounding box center [309, 68] width 152 height 80
drag, startPoint x: 261, startPoint y: 101, endPoint x: 239, endPoint y: 101, distance: 22.4
click at [239, 101] on textarea "Per [PERSON_NAME]: A+ Maintenance gave us quote #14300 several weeks ago for th…" at bounding box center [309, 68] width 152 height 80
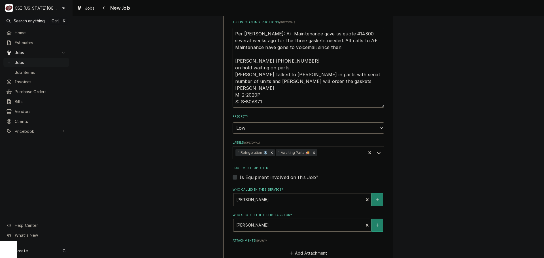
drag, startPoint x: 258, startPoint y: 94, endPoint x: 239, endPoint y: 96, distance: 18.8
click at [239, 96] on textarea "Per [PERSON_NAME]: A+ Maintenance gave us quote #14300 several weeks ago for th…" at bounding box center [309, 68] width 152 height 80
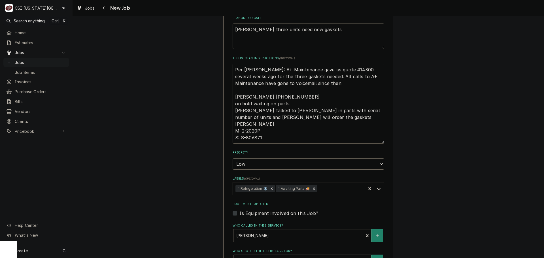
scroll to position [227, 0]
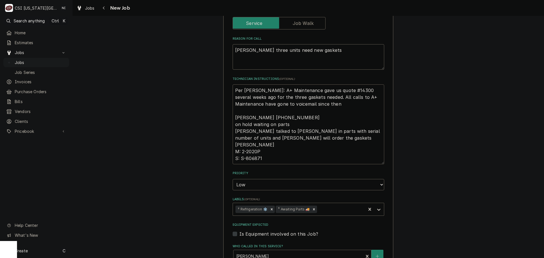
drag, startPoint x: 258, startPoint y: 158, endPoint x: 242, endPoint y: 158, distance: 15.6
click at [242, 158] on textarea "Per [PERSON_NAME]: A+ Maintenance gave us quote #14300 several weeks ago for th…" at bounding box center [309, 124] width 152 height 80
click at [272, 154] on textarea "Per [PERSON_NAME]: A+ Maintenance gave us quote #14300 several weeks ago for th…" at bounding box center [309, 124] width 152 height 80
drag, startPoint x: 262, startPoint y: 152, endPoint x: 239, endPoint y: 152, distance: 23.0
click at [239, 152] on textarea "Per [PERSON_NAME]: A+ Maintenance gave us quote #14300 several weeks ago for th…" at bounding box center [309, 124] width 152 height 80
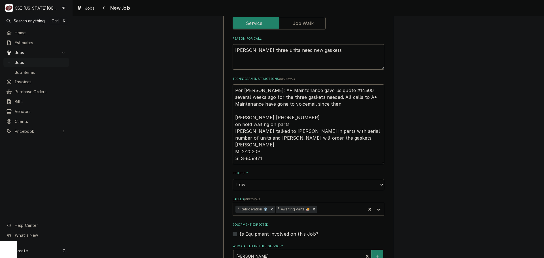
click at [233, 90] on textarea "Per Nick: A+ Maintenance gave us quote #14300 several weeks ago for the three g…" at bounding box center [309, 124] width 152 height 80
type textarea "Per Nick: A+ Maintenance gave us quote #14300 several weeks ago for the three g…"
type textarea "x"
type textarea "Per Nick: A+ Maintenance gave us quote #14300 several weeks ago for the three g…"
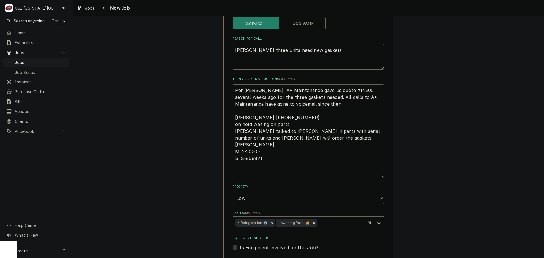
click at [245, 90] on textarea "Per Nick: A+ Maintenance gave us quote #14300 several weeks ago for the three g…" at bounding box center [309, 131] width 152 height 94
type textarea "x"
type textarea "I Per Nick: A+ Maintenance gave us quote #14300 several weeks ago for the three…"
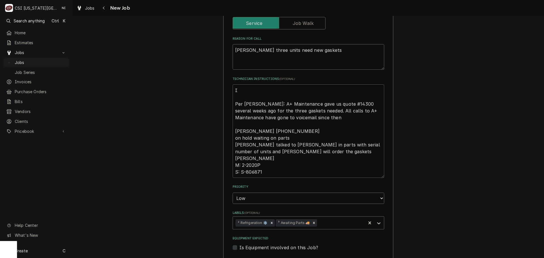
type textarea "x"
type textarea "I Per Nick: A+ Maintenance gave us quote #14300 several weeks ago for the three…"
type textarea "x"
type textarea "I Per Nick: A+ Maintenance gave us quote #14300 several weeks ago for the three…"
type textarea "x"
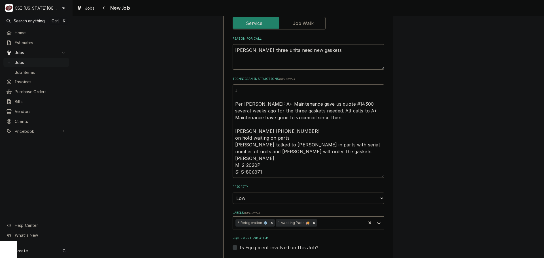
type textarea "Per Nick: A+ Maintenance gave us quote #14300 several weeks ago for the three g…"
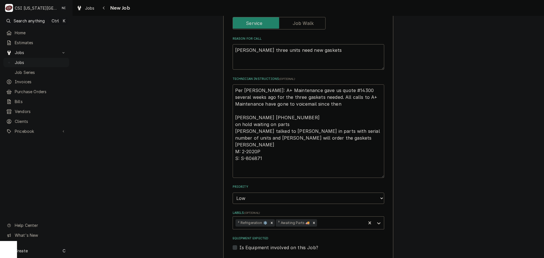
type textarea "x"
type textarea "J Per Nick: A+ Maintenance gave us quote #14300 several weeks ago for the three…"
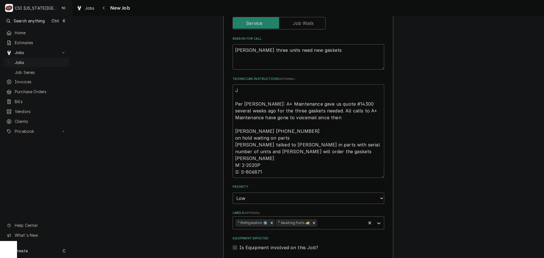
type textarea "x"
type textarea "Ju Per Nick: A+ Maintenance gave us quote #14300 several weeks ago for the thre…"
type textarea "x"
type textarea "Jus Per Nick: A+ Maintenance gave us quote #14300 several weeks ago for the thr…"
type textarea "x"
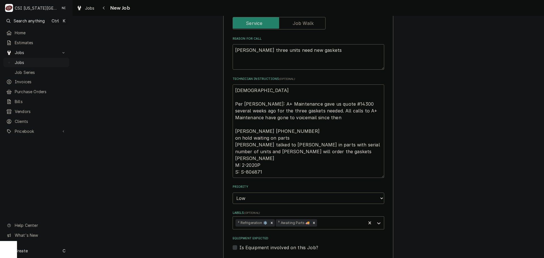
type textarea "Just Per Nick: A+ Maintenance gave us quote #14300 several weeks ago for the th…"
type textarea "x"
type textarea "Just Per Nick: A+ Maintenance gave us quote #14300 several weeks ago for the th…"
type textarea "x"
type textarea "Just Per Nick: A+ Maintenance gave us quote #14300 several weeks ago for the th…"
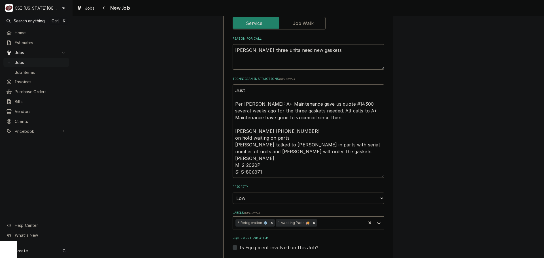
type textarea "x"
type textarea "Jus Per Nick: A+ Maintenance gave us quote #14300 several weeks ago for the thr…"
type textarea "x"
type textarea "Ju Per Nick: A+ Maintenance gave us quote #14300 several weeks ago for the thre…"
type textarea "x"
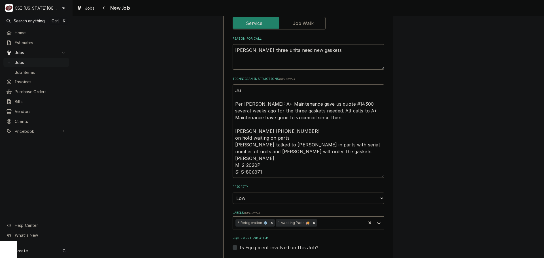
type textarea "J Per Nick: A+ Maintenance gave us quote #14300 several weeks ago for the three…"
type textarea "x"
type textarea "Per Nick: A+ Maintenance gave us quote #14300 several weeks ago for the three g…"
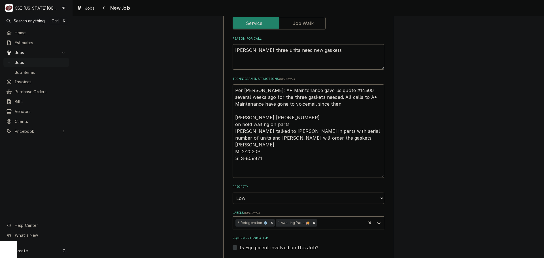
type textarea "x"
type textarea "P Per Nick: A+ Maintenance gave us quote #14300 several weeks ago for the three…"
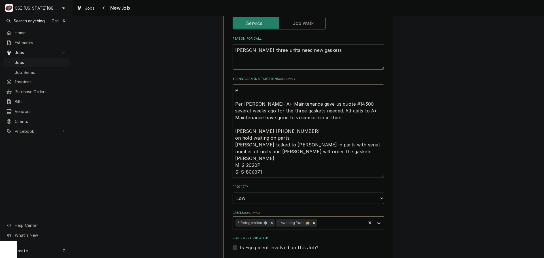
type textarea "x"
type textarea "Pa Per Nick: A+ Maintenance gave us quote #14300 several weeks ago for the thre…"
type textarea "x"
type textarea "Par Per Nick: A+ Maintenance gave us quote #14300 several weeks ago for the thr…"
type textarea "x"
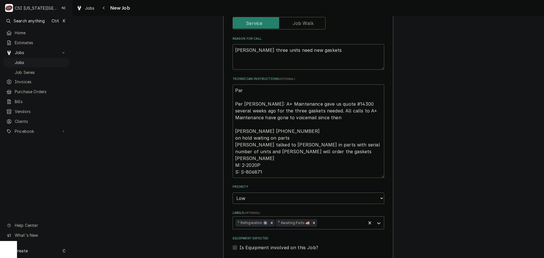
type textarea "Part Per Nick: A+ Maintenance gave us quote #14300 several weeks ago for the th…"
type textarea "x"
type textarea "Part Per Nick: A+ Maintenance gave us quote #14300 several weeks ago for the th…"
type textarea "x"
type textarea "Part n Per Nick: A+ Maintenance gave us quote #14300 several weeks ago for the …"
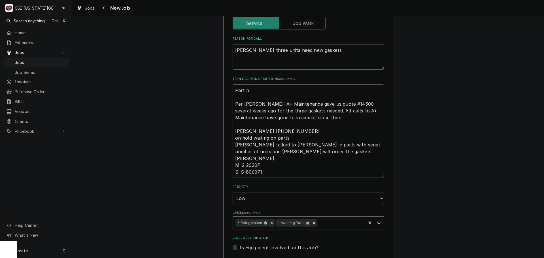
type textarea "x"
type textarea "Part nu Per Nick: A+ Maintenance gave us quote #14300 several weeks ago for the…"
type textarea "x"
type textarea "Part num Per Nick: A+ Maintenance gave us quote #14300 several weeks ago for th…"
type textarea "x"
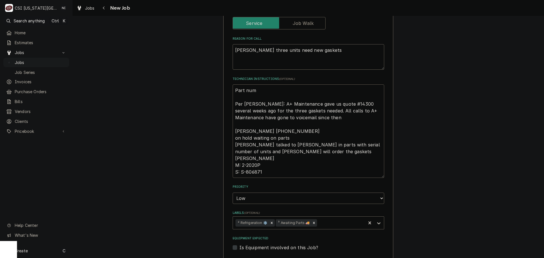
type textarea "Part numb Per Nick: A+ Maintenance gave us quote #14300 several weeks ago for t…"
type textarea "x"
type textarea "Part numbe Per Nick: A+ Maintenance gave us quote #14300 several weeks ago for …"
type textarea "x"
type textarea "Part number Per Nick: A+ Maintenance gave us quote #14300 several weeks ago for…"
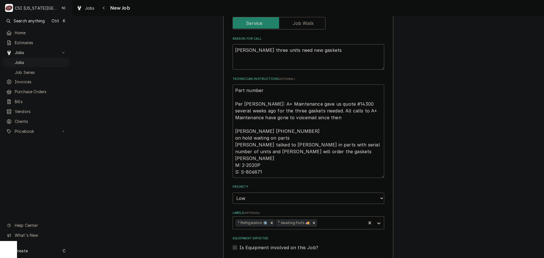
type textarea "x"
type textarea "Part number i Per Nick: A+ Maintenance gave us quote #14300 several weeks ago f…"
type textarea "x"
type textarea "Part number if Per Nick: A+ Maintenance gave us quote #14300 several weeks ago …"
type textarea "x"
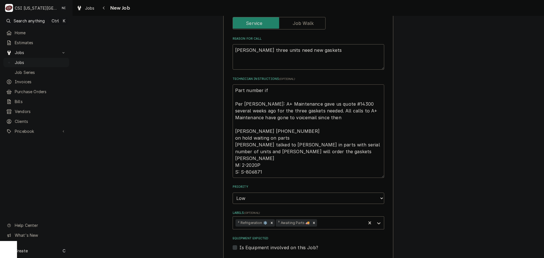
type textarea "Part number i Per Nick: A+ Maintenance gave us quote #14300 several weeks ago f…"
type textarea "x"
type textarea "Part number id Per Nick: A+ Maintenance gave us quote #14300 several weeks ago …"
type textarea "x"
type textarea "Part number ide Per Nick: A+ Maintenance gave us quote #14300 several weeks ago…"
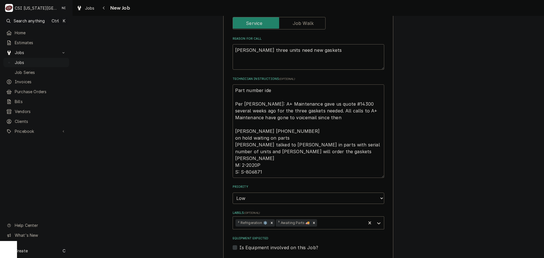
type textarea "x"
type textarea "Part number iden Per Nick: A+ Maintenance gave us quote #14300 several weeks ag…"
type textarea "x"
type textarea "Part number ident Per Nick: A+ Maintenance gave us quote #14300 several weeks a…"
type textarea "x"
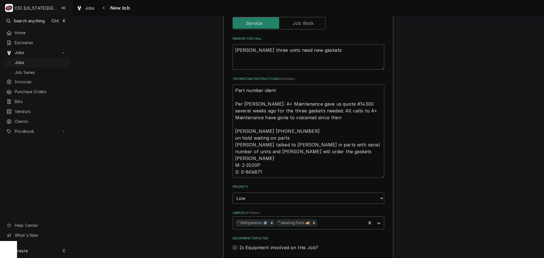
type textarea "Part number identi Per Nick: A+ Maintenance gave us quote #14300 several weeks …"
type textarea "x"
type textarea "Part number identir Per Nick: A+ Maintenance gave us quote #14300 several weeks…"
type textarea "x"
type textarea "Part number identire Per Nick: A+ Maintenance gave us quote #14300 several week…"
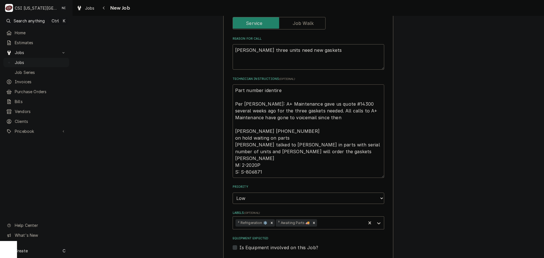
type textarea "x"
type textarea "Part number identired Per Nick: A+ Maintenance gave us quote #14300 several wee…"
type textarea "x"
type textarea "Part number identire Per Nick: A+ Maintenance gave us quote #14300 several week…"
type textarea "x"
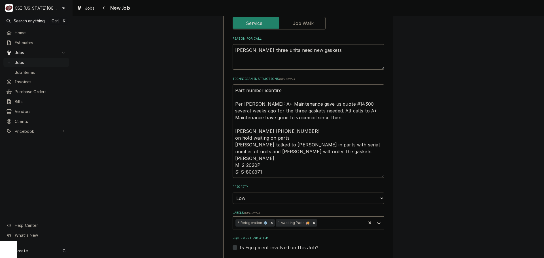
type textarea "Part number identir Per Nick: A+ Maintenance gave us quote #14300 several weeks…"
type textarea "x"
type textarea "Part number identi Per Nick: A+ Maintenance gave us quote #14300 several weeks …"
type textarea "x"
type textarea "Part number identifio Per Nick: A+ Maintenance gave us quote #14300 several wee…"
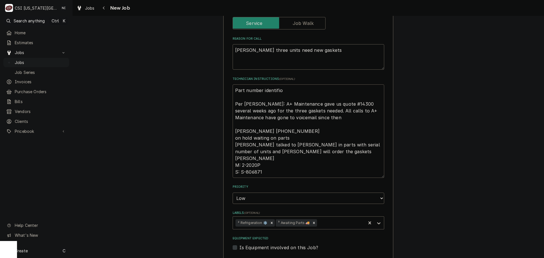
type textarea "x"
type textarea "Part number identifioe Per Nick: A+ Maintenance gave us quote #14300 several we…"
type textarea "x"
type textarea "Part number identifioed, Per Nick: A+ Maintenance gave us quote #14300 several …"
type textarea "x"
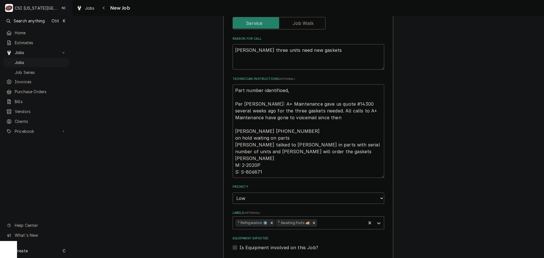
type textarea "Part number identifioed,. Per Nick: A+ Maintenance gave us quote #14300 several…"
type textarea "x"
type textarea "Part number identifioed, Per Nick: A+ Maintenance gave us quote #14300 several …"
type textarea "x"
type textarea "Part number identifioed Per Nick: A+ Maintenance gave us quote #14300 several w…"
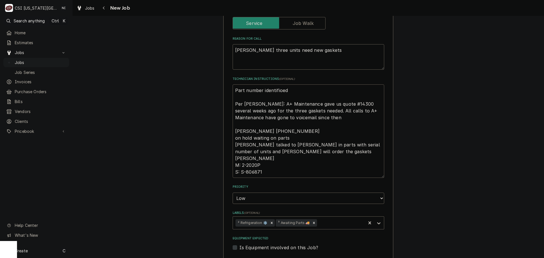
type textarea "x"
type textarea "Part number identifioe Per Nick: A+ Maintenance gave us quote #14300 several we…"
type textarea "x"
type textarea "Part number identifio Per Nick: A+ Maintenance gave us quote #14300 several wee…"
type textarea "x"
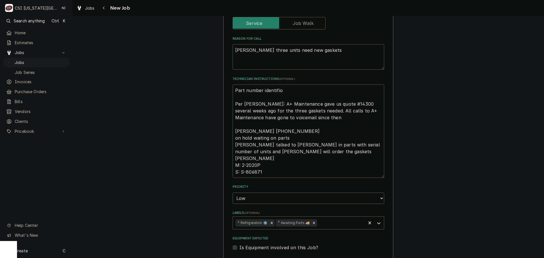
type textarea "Part number identifi Per Nick: A+ Maintenance gave us quote #14300 several week…"
type textarea "x"
type textarea "Part number identifie Per Nick: A+ Maintenance gave us quote #14300 several wee…"
type textarea "x"
type textarea "Part number identified Per Nick: A+ Maintenance gave us quote #14300 several we…"
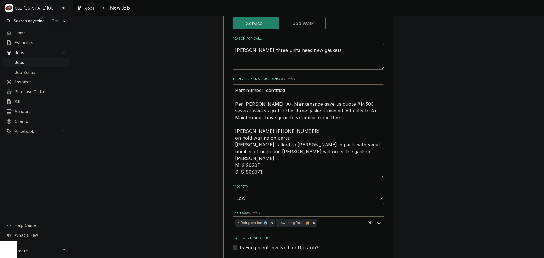
type textarea "x"
type textarea "Part number identified. Per Nick: A+ Maintenance gave us quote #14300 several w…"
type textarea "x"
type textarea "Part number identified. Per Nick: A+ Maintenance gave us quote #14300 several w…"
type textarea "x"
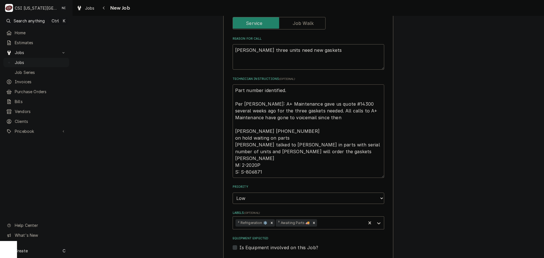
type textarea "Part number identified. n Per Nick: A+ Maintenance gave us quote #14300 several…"
type textarea "x"
type textarea "Part number identified. ne Per Nick: A+ Maintenance gave us quote #14300 severa…"
type textarea "x"
type textarea "Part number identified. nev Per Nick: A+ Maintenance gave us quote #14300 sever…"
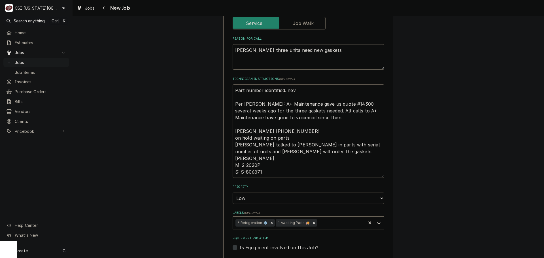
type textarea "x"
type textarea "Part number identified. ne Per Nick: A+ Maintenance gave us quote #14300 severa…"
type textarea "x"
type textarea "Part number identified. n Per Nick: A+ Maintenance gave us quote #14300 several…"
type textarea "x"
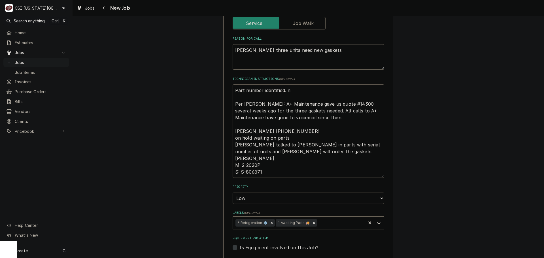
type textarea "Part number identified. nN Per Nick: A+ Maintenance gave us quote #14300 severa…"
type textarea "x"
type textarea "Part number identified. n Per Nick: A+ Maintenance gave us quote #14300 several…"
type textarea "x"
type textarea "Part number identified. Per Nick: A+ Maintenance gave us quote #14300 several w…"
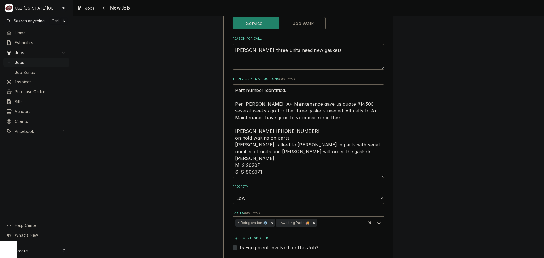
type textarea "x"
type textarea "Part number identified. N Per Nick: A+ Maintenance gave us quote #14300 several…"
type textarea "x"
type textarea "Part number identified. Ne Per Nick: A+ Maintenance gave us quote #14300 severa…"
type textarea "x"
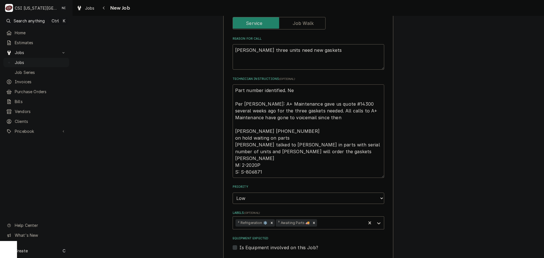
type textarea "Part number identified. Nee Per Nick: A+ Maintenance gave us quote #14300 sever…"
type textarea "x"
type textarea "Part number identified. Need Per Nick: A+ Maintenance gave us quote #14300 seve…"
type textarea "x"
type textarea "Part number identified. Need Per Nick: A+ Maintenance gave us quote #14300 seve…"
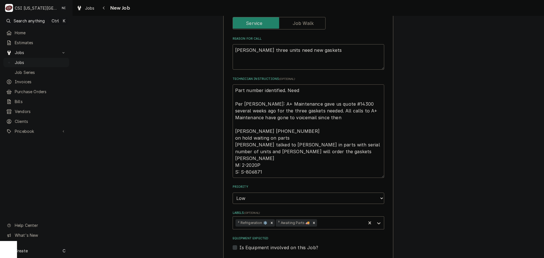
type textarea "x"
type textarea "Part number identified. Need g Per Nick: A+ Maintenance gave us quote #14300 se…"
type textarea "x"
type textarea "Part number identified. Need gv Per Nick: A+ Maintenance gave us quote #14300 s…"
type textarea "x"
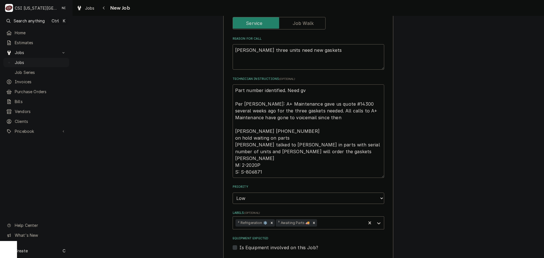
type textarea "Part number identified. Need gvv Per Nick: A+ Maintenance gave us quote #14300 …"
type textarea "x"
type textarea "Part number identified. Need gvver Per Nick: A+ Maintenance gave us quote #1430…"
type textarea "x"
type textarea "Part number identified. Need gvve Per Nick: A+ Maintenance gave us quote #14300…"
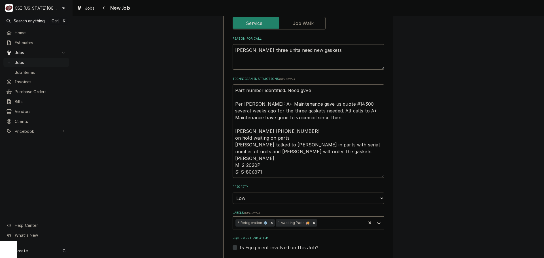
type textarea "x"
type textarea "Part number identified. Need gvv Per Nick: A+ Maintenance gave us quote #14300 …"
type textarea "x"
type textarea "Part number identified. Need gv Per Nick: A+ Maintenance gave us quote #14300 s…"
type textarea "x"
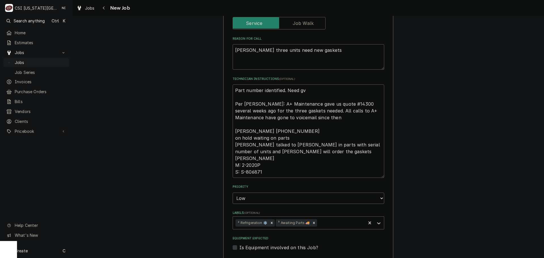
type textarea "Part number identified. Need g Per Nick: A+ Maintenance gave us quote #14300 se…"
type textarea "x"
type textarea "Part number identified. Need Per Nick: A+ Maintenance gave us quote #14300 seve…"
type textarea "x"
type textarea "Part number identified. Need v Per Nick: A+ Maintenance gave us quote #14300 se…"
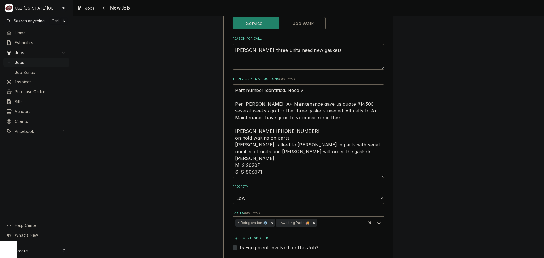
type textarea "x"
type textarea "Part number identified. Need ve Per Nick: A+ Maintenance gave us quote #14300 s…"
type textarea "x"
type textarea "Part number identified. Need ver Per Nick: A+ Maintenance gave us quote #14300 …"
type textarea "x"
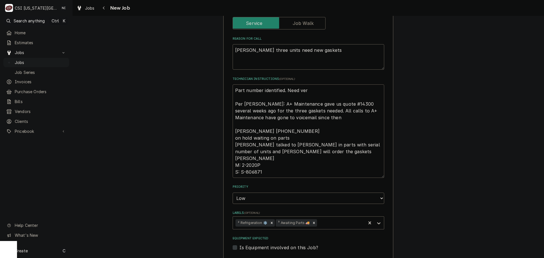
type textarea "Part number identified. Need veri Per Nick: A+ Maintenance gave us quote #14300…"
type textarea "x"
type textarea "Part number identified. Need verif Per Nick: A+ Maintenance gave us quote #1430…"
type textarea "x"
type textarea "Part number identified. Need verifi Per Nick: A+ Maintenance gave us quote #143…"
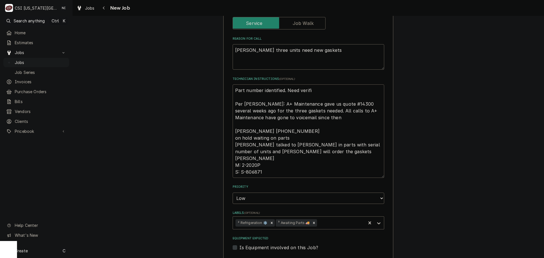
type textarea "x"
type textarea "Part number identified. Need verific Per Nick: A+ Maintenance gave us quote #14…"
type textarea "x"
type textarea "Part number identified. Need verifica Per Nick: A+ Maintenance gave us quote #1…"
type textarea "x"
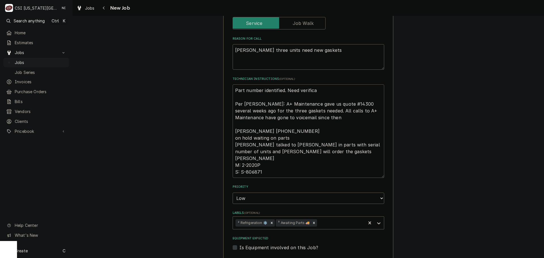
type textarea "Part number identified. Need verificat Per Nick: A+ Maintenance gave us quote #…"
type textarea "x"
type textarea "Part number identified. Need verifica Per Nick: A+ Maintenance gave us quote #1…"
type textarea "x"
type textarea "Part number identified. Need verificai Per Nick: A+ Maintenance gave us quote #…"
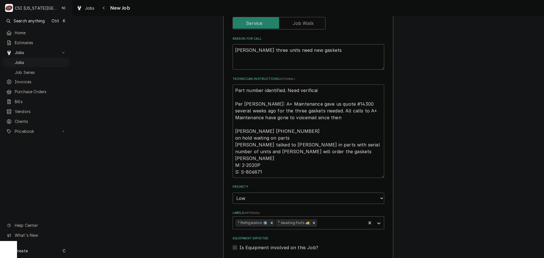
type textarea "x"
type textarea "Part number identified. Need verificaio Per Nick: A+ Maintenance gave us quote …"
type textarea "x"
type textarea "Part number identified. Need verificaion Per Nick: A+ Maintenance gave us quote…"
type textarea "x"
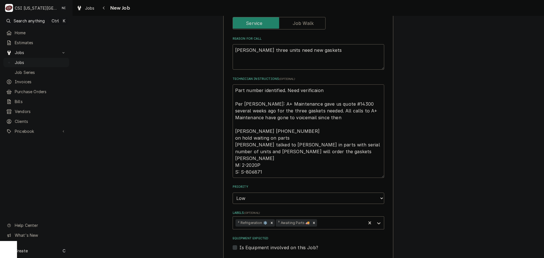
type textarea "Part number identified. Need verificaion Per Nick: A+ Maintenance gave us quote…"
type textarea "x"
type textarea "Part number identified. Need verificaion o Per Nick: A+ Maintenance gave us quo…"
type textarea "x"
type textarea "Part number identified. Need verificaion on Per Nick: A+ Maintenance gave us qu…"
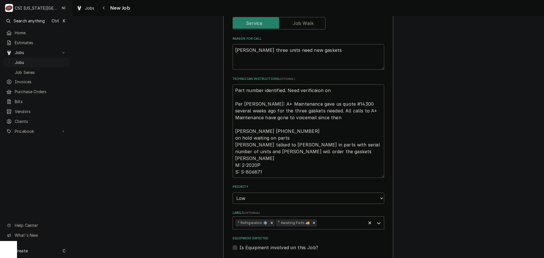
type textarea "x"
type textarea "Part number identified. Need verificaion on Per Nick: A+ Maintenance gave us qu…"
type textarea "x"
type textarea "Part number identified. Need verificaion on Per Nick: A+ Maintenance gave us qu…"
type textarea "x"
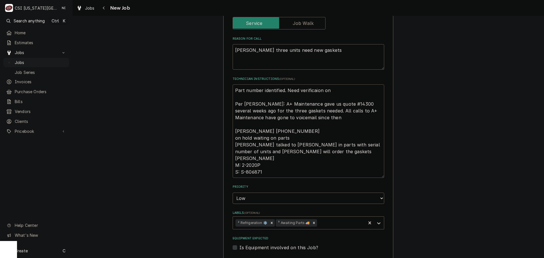
type textarea "Part number identified. Need verificaion o Per Nick: A+ Maintenance gave us quo…"
type textarea "x"
type textarea "Part number identified. Need verificaion Per Nick: A+ Maintenance gave us quote…"
type textarea "x"
type textarea "Part number identified. Need verificaion Per Nick: A+ Maintenance gave us quote…"
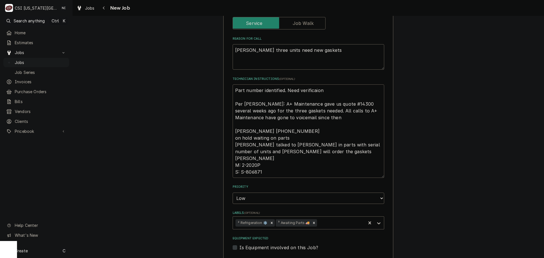
type textarea "x"
type textarea "Part number identified. Need verificaio Per Nick: A+ Maintenance gave us quote …"
type textarea "x"
type textarea "Part number identified. Need verificai Per Nick: A+ Maintenance gave us quote #…"
type textarea "x"
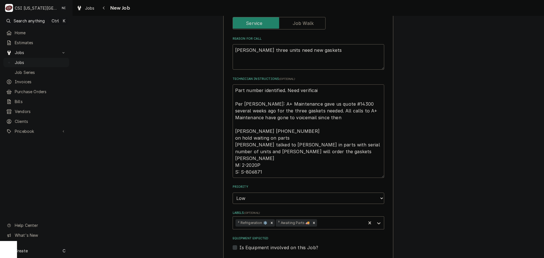
type textarea "Part number identified. Need verifica Per Nick: A+ Maintenance gave us quote #1…"
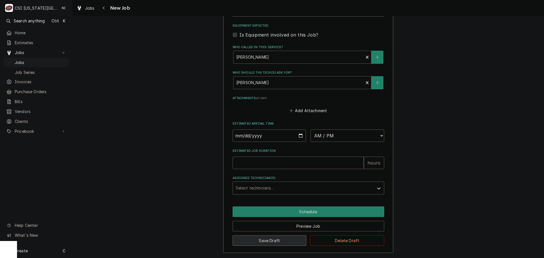
click at [272, 238] on button "Save Draft" at bounding box center [270, 241] width 74 height 10
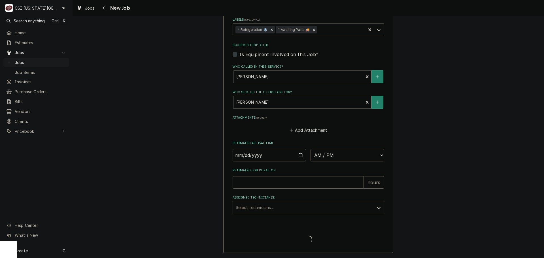
scroll to position [427, 0]
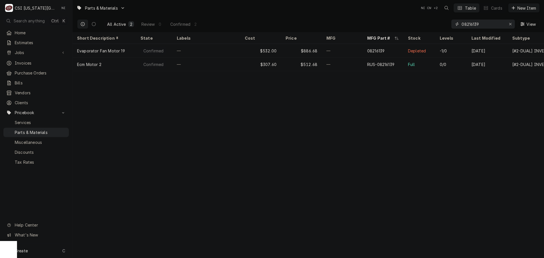
drag, startPoint x: 485, startPoint y: 25, endPoint x: 393, endPoint y: 24, distance: 92.4
click at [406, 25] on div "All Active 2 Review 0 Confirmed 2 08216139 View" at bounding box center [308, 24] width 463 height 16
click at [466, 23] on input "pf42440" at bounding box center [483, 24] width 43 height 9
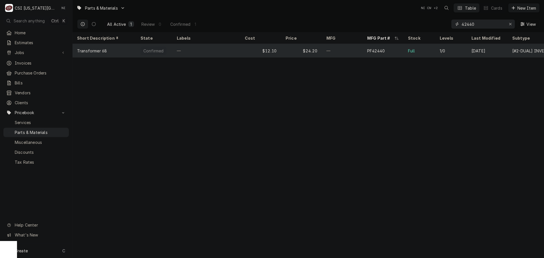
type input "42440"
click at [352, 51] on div "—" at bounding box center [342, 51] width 41 height 14
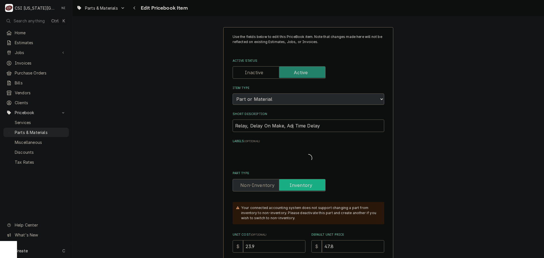
type textarea "x"
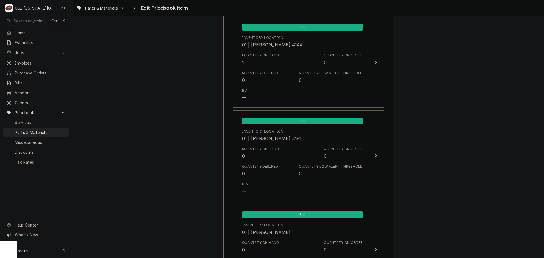
scroll to position [825, 0]
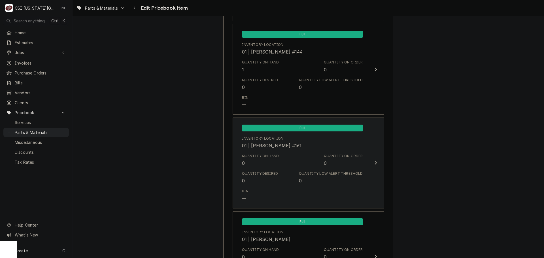
click at [282, 184] on div "Quantity Desired 0 Quantity Low Alert Threshold 0" at bounding box center [302, 178] width 121 height 18
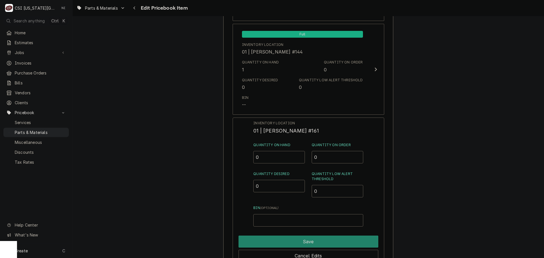
drag, startPoint x: 248, startPoint y: 156, endPoint x: 231, endPoint y: 159, distance: 17.8
click at [240, 157] on div "Inventory Location 01 | BRIAN HAWKINS #161 Quantity on Hand 0 Quantity on Order…" at bounding box center [309, 191] width 152 height 147
type input "1"
click at [283, 242] on button "Save" at bounding box center [309, 242] width 140 height 12
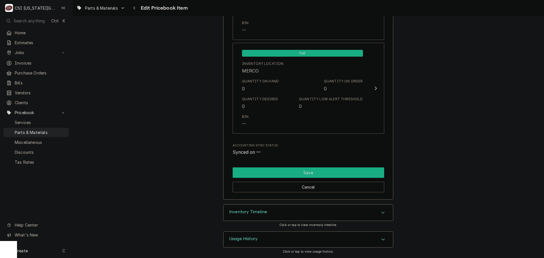
click at [332, 173] on button "Save" at bounding box center [309, 172] width 152 height 10
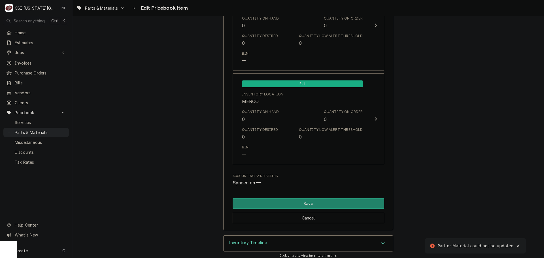
scroll to position [425, 0]
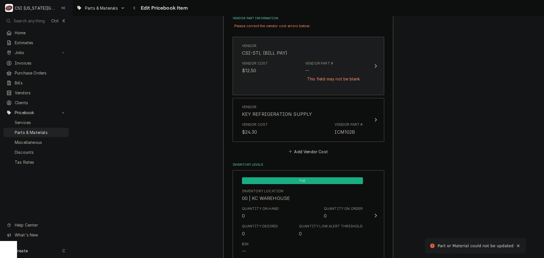
click at [288, 74] on div "Vendor Cost $12.50 Vendor Part # -- This field may not be blank." at bounding box center [302, 75] width 121 height 32
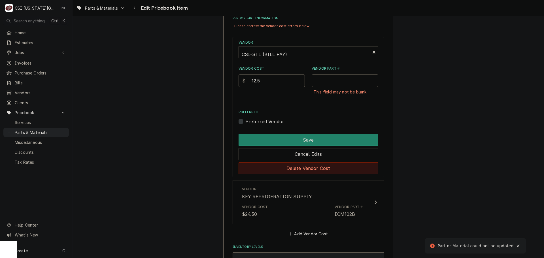
drag, startPoint x: 289, startPoint y: 166, endPoint x: 289, endPoint y: 159, distance: 7.7
click at [289, 167] on button "Delete Vendor Cost" at bounding box center [309, 168] width 140 height 12
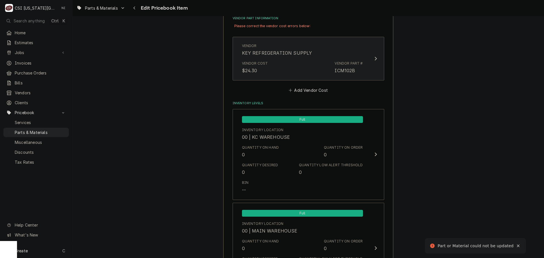
click at [286, 67] on div "Vendor Cost $24.30 Vendor Part # ICM102B" at bounding box center [302, 68] width 121 height 18
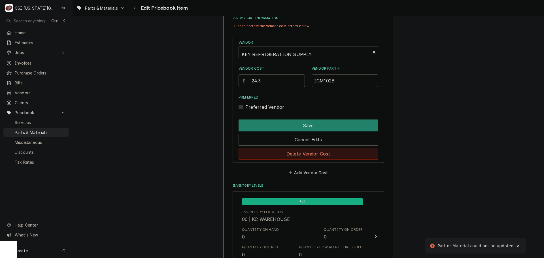
click at [294, 153] on button "Delete Vendor Cost" at bounding box center [309, 154] width 140 height 12
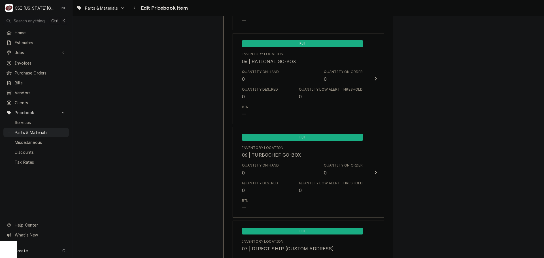
scroll to position [5600, 0]
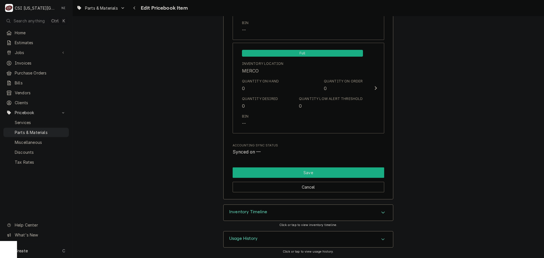
click at [322, 173] on button "Save" at bounding box center [309, 172] width 152 height 10
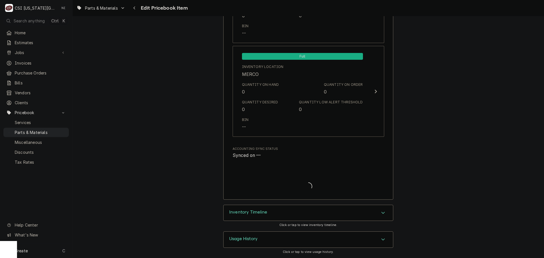
scroll to position [5584, 0]
type textarea "x"
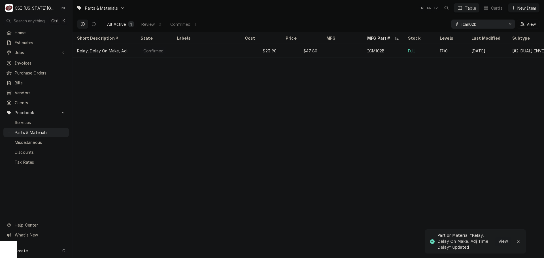
drag, startPoint x: 488, startPoint y: 22, endPoint x: 412, endPoint y: 27, distance: 76.1
click at [414, 28] on div "All Active 1 Review 0 Confirmed 1 icm102b View" at bounding box center [308, 24] width 463 height 16
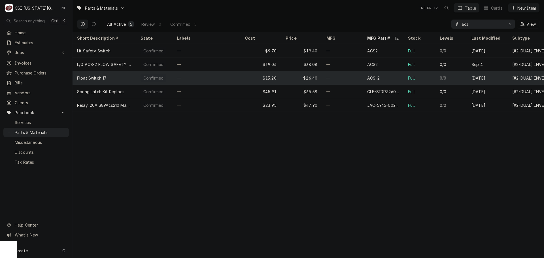
type input "acs"
click at [400, 80] on div "ACS-2" at bounding box center [383, 78] width 41 height 14
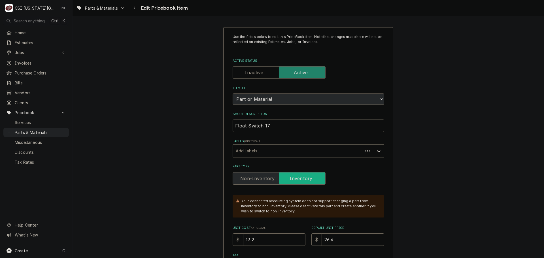
type textarea "x"
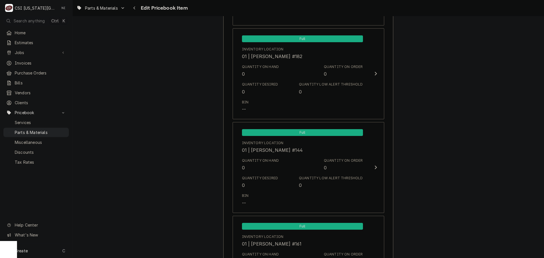
scroll to position [822, 0]
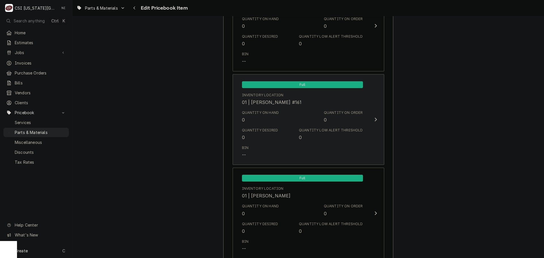
click at [277, 132] on div "Quantity Desired 0 Quantity Low Alert Threshold 0" at bounding box center [302, 135] width 121 height 18
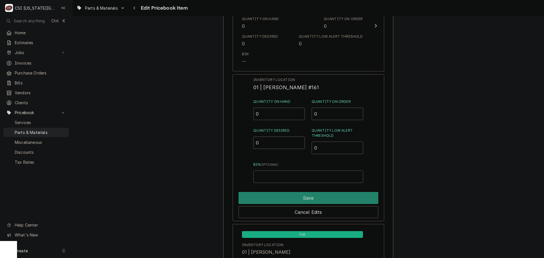
click at [245, 116] on div "Inventory Location 01 | BRIAN HAWKINS #161 Quantity on Hand 0 Quantity on Order…" at bounding box center [309, 147] width 152 height 147
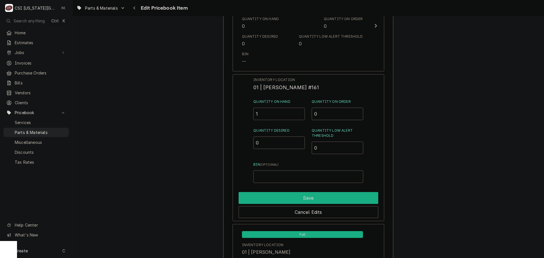
type input "1"
click at [294, 198] on button "Save" at bounding box center [309, 198] width 140 height 12
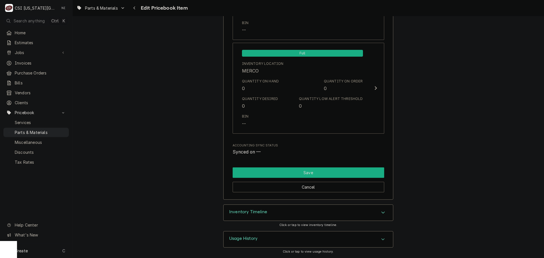
click at [326, 174] on button "Save" at bounding box center [309, 172] width 152 height 10
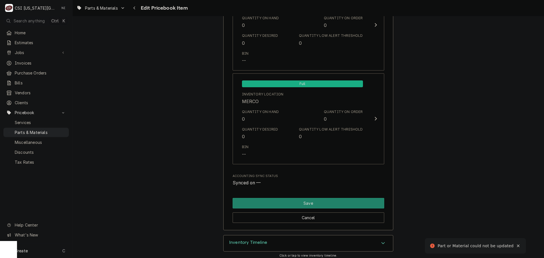
scroll to position [425, 0]
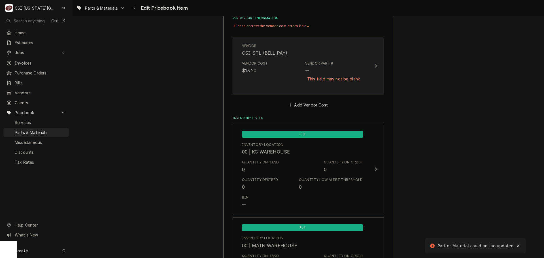
click at [297, 68] on div "Vendor Cost $13.20 Vendor Part # -- This field may not be blank." at bounding box center [302, 75] width 121 height 32
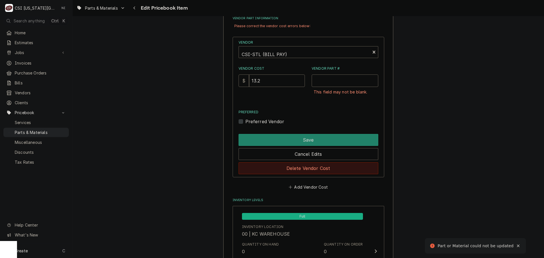
click at [342, 169] on button "Delete Vendor Cost" at bounding box center [309, 168] width 140 height 12
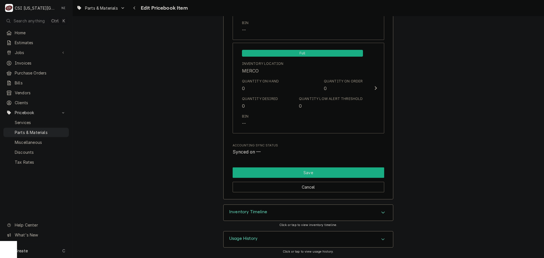
click at [331, 171] on button "Save" at bounding box center [309, 172] width 152 height 10
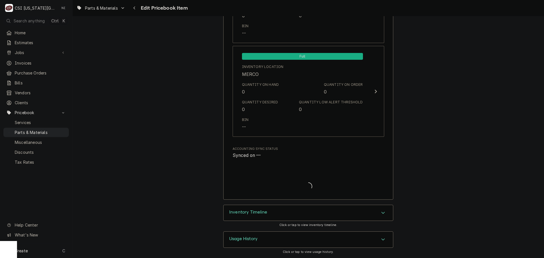
scroll to position [5584, 0]
type textarea "x"
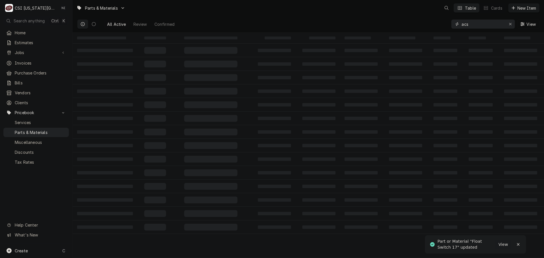
click at [449, 28] on div "All Active Review Confirmed acs View" at bounding box center [308, 24] width 463 height 16
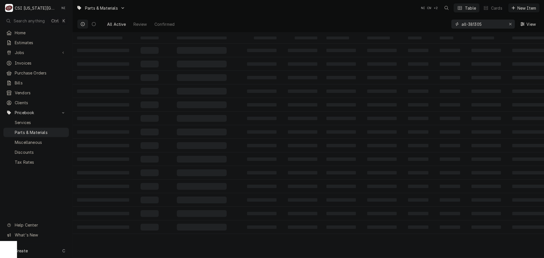
drag, startPoint x: 473, startPoint y: 24, endPoint x: 475, endPoint y: 27, distance: 3.9
click at [473, 24] on input "all-381305" at bounding box center [483, 24] width 43 height 9
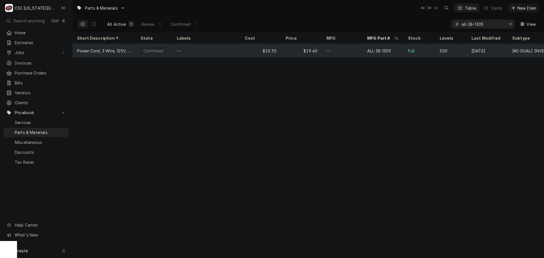
type input "all-38-1305"
click at [298, 52] on div "$19.40" at bounding box center [301, 51] width 41 height 14
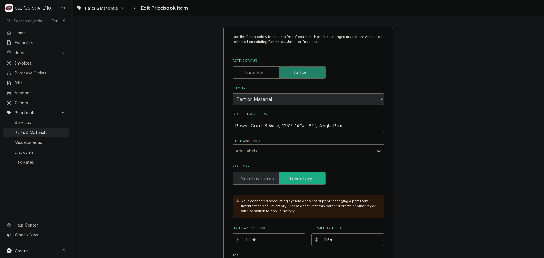
type textarea "x"
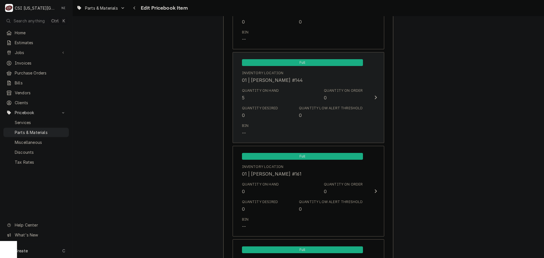
scroll to position [794, 0]
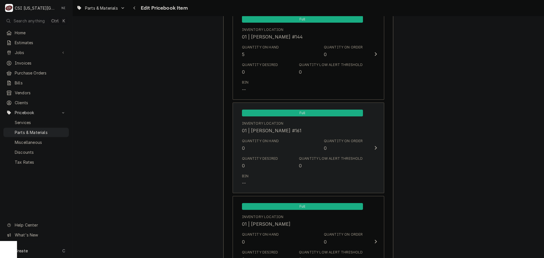
click at [292, 153] on div "Quantity on Hand 0 Quantity on Order 0" at bounding box center [302, 145] width 121 height 18
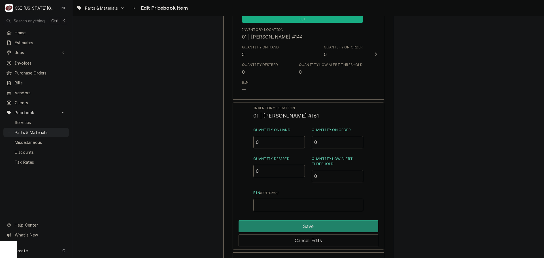
drag, startPoint x: 269, startPoint y: 143, endPoint x: 234, endPoint y: 139, distance: 34.7
click at [237, 139] on div "Inventory Location 01 | BRIAN HAWKINS #161 Quantity on Hand 0 Quantity on Order…" at bounding box center [309, 176] width 152 height 147
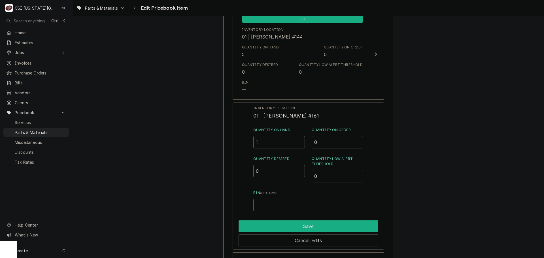
type input "1"
drag, startPoint x: 348, startPoint y: 228, endPoint x: 429, endPoint y: 148, distance: 114.0
click at [348, 228] on button "Save" at bounding box center [309, 226] width 140 height 12
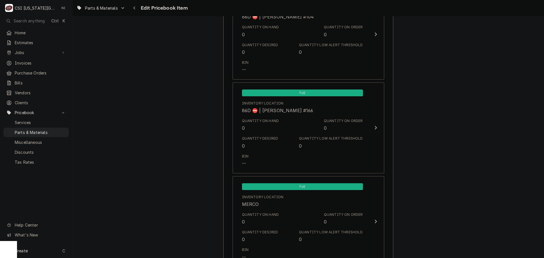
scroll to position [5634, 0]
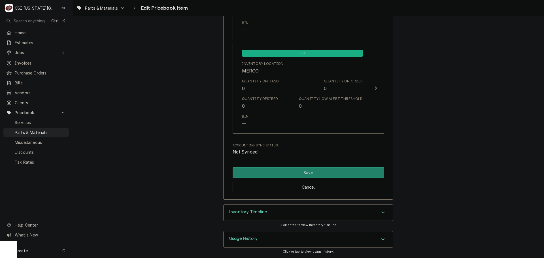
click at [348, 178] on div "Cancel" at bounding box center [309, 185] width 152 height 14
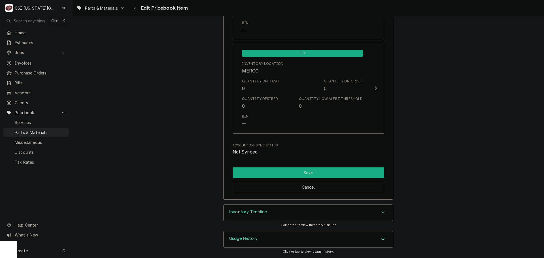
click at [348, 176] on button "Save" at bounding box center [309, 172] width 152 height 10
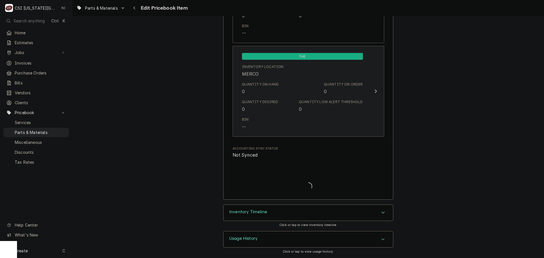
type textarea "x"
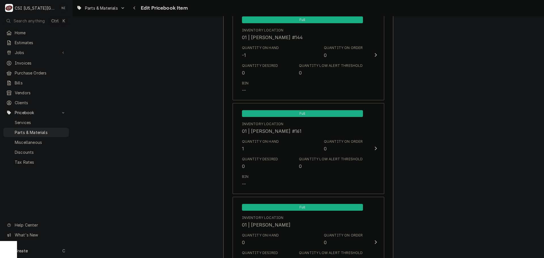
scroll to position [854, 0]
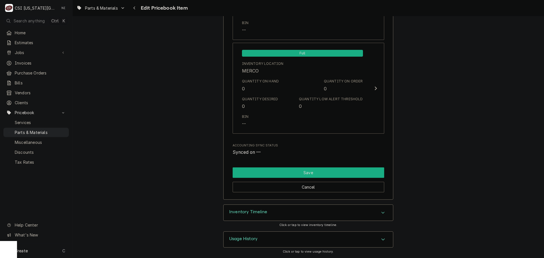
click at [269, 171] on button "Save" at bounding box center [309, 172] width 152 height 10
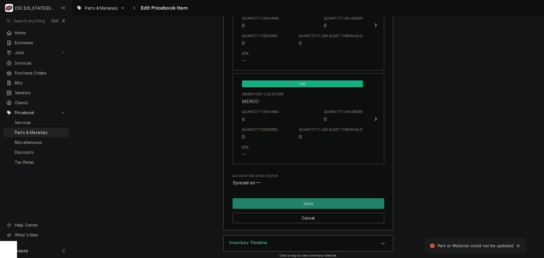
scroll to position [425, 0]
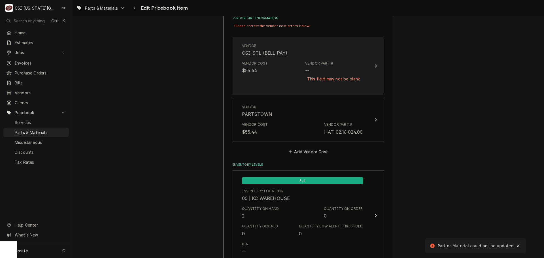
click at [349, 92] on div "Vendor CSI-STL (BILL PAY) Vendor Cost $55.44 Vendor Part # -- This field may no…" at bounding box center [302, 66] width 130 height 52
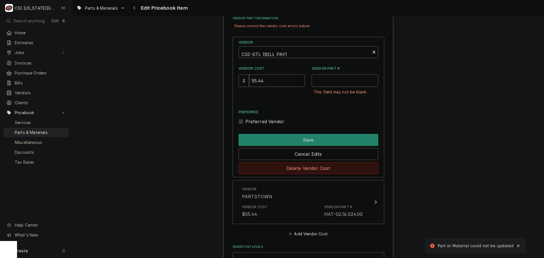
click at [315, 167] on button "Delete Vendor Cost" at bounding box center [309, 168] width 140 height 12
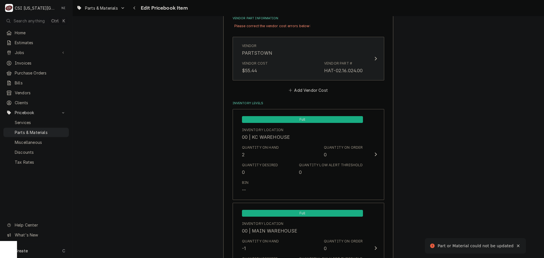
click at [304, 75] on div "Vendor Cost $55.44 Vendor Part # HAT-02.16.024.00" at bounding box center [302, 68] width 121 height 18
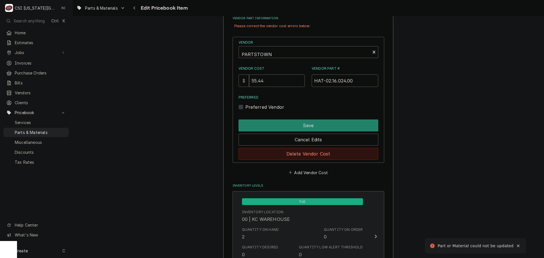
click at [311, 151] on button "Delete Vendor Cost" at bounding box center [309, 154] width 140 height 12
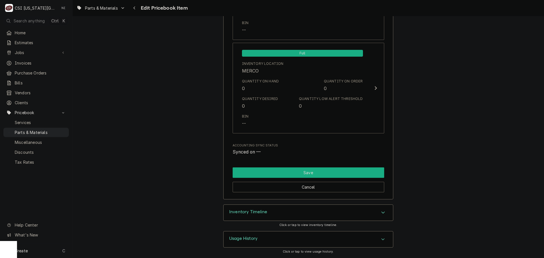
click at [329, 173] on button "Save" at bounding box center [309, 172] width 152 height 10
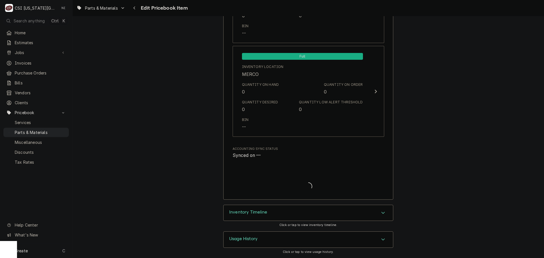
type textarea "x"
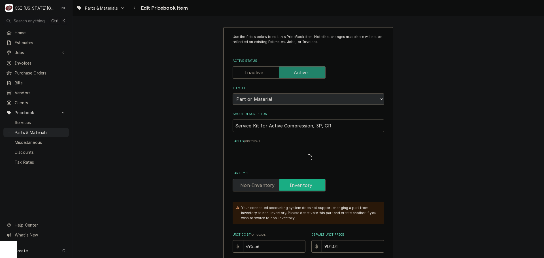
type textarea "x"
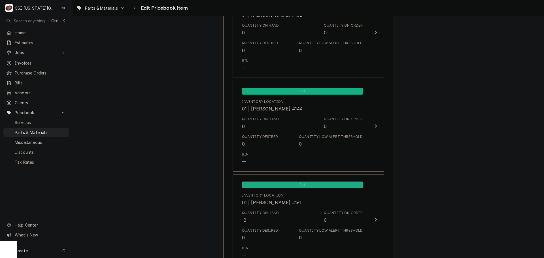
scroll to position [794, 0]
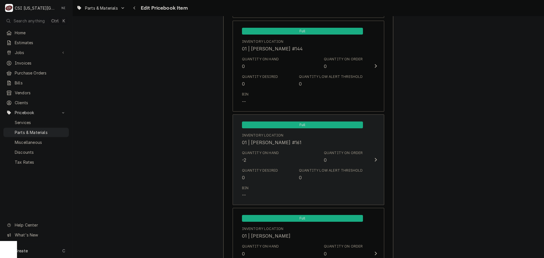
click at [298, 160] on div "Quantity on Hand -2 Quantity on Order 0" at bounding box center [302, 157] width 121 height 18
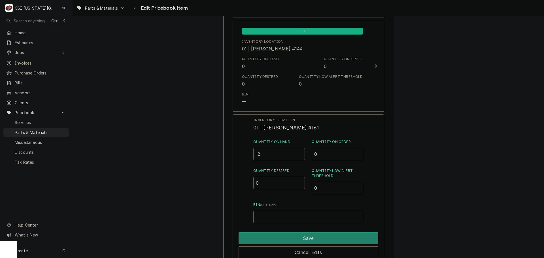
drag, startPoint x: 241, startPoint y: 154, endPoint x: 217, endPoint y: 150, distance: 24.7
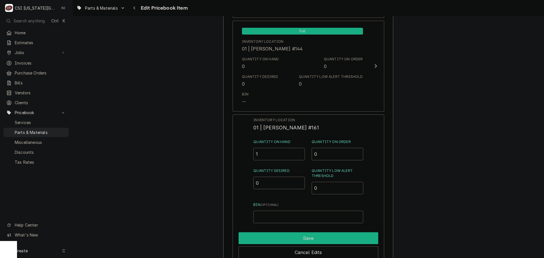
type input "1"
click at [287, 236] on button "Save" at bounding box center [309, 238] width 140 height 12
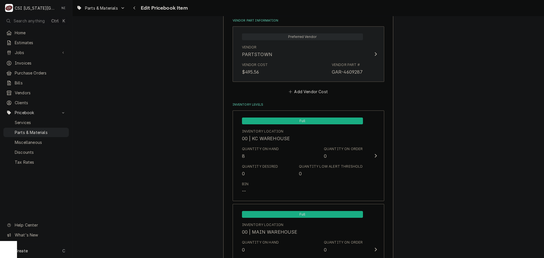
scroll to position [397, 0]
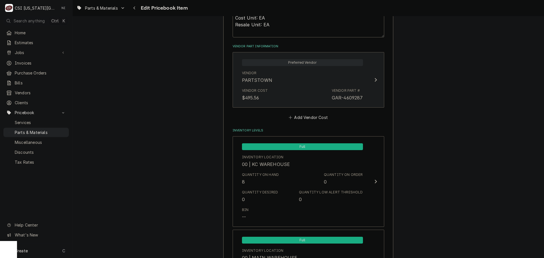
click at [309, 86] on div "Vendor Cost $495.56 Vendor Part # GAR-4609287" at bounding box center [302, 95] width 121 height 18
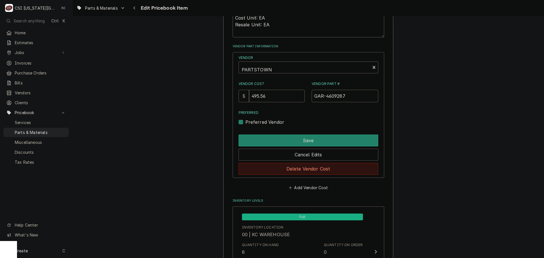
click at [306, 170] on button "Delete Vendor Cost" at bounding box center [309, 169] width 140 height 12
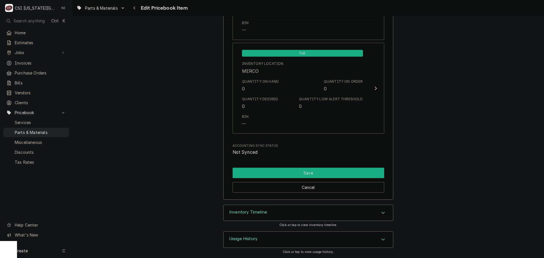
click at [335, 175] on button "Save" at bounding box center [309, 173] width 152 height 10
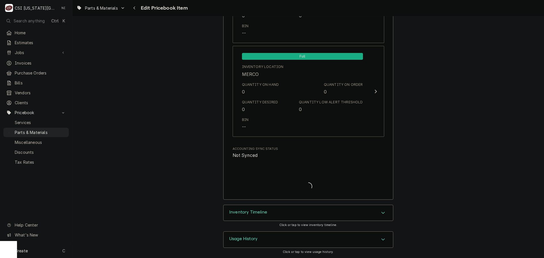
scroll to position [5584, 0]
type textarea "x"
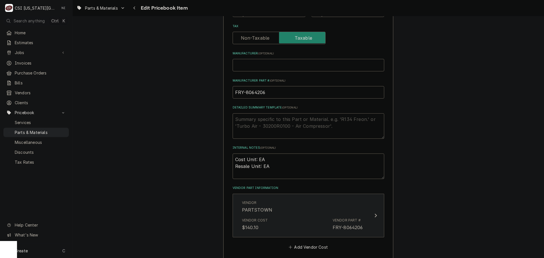
scroll to position [312, 0]
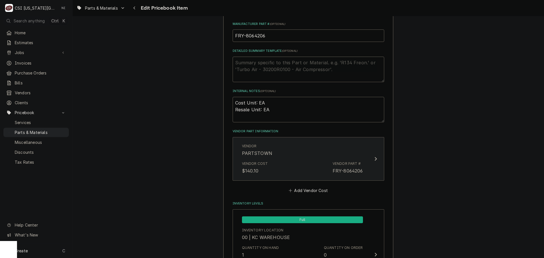
click at [313, 167] on div "Vendor Cost $140.10 Vendor Part # FRY-8064206" at bounding box center [302, 168] width 121 height 18
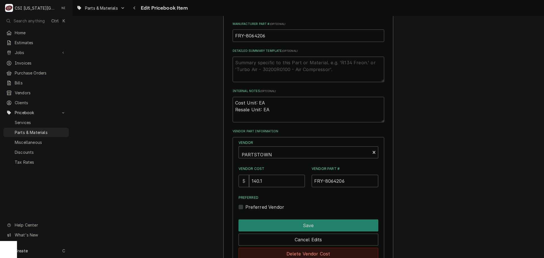
click at [306, 251] on button "Delete Vendor Cost" at bounding box center [309, 254] width 140 height 12
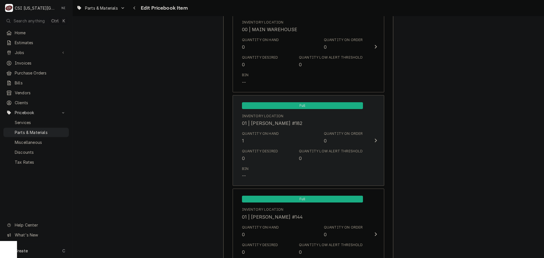
scroll to position [652, 0]
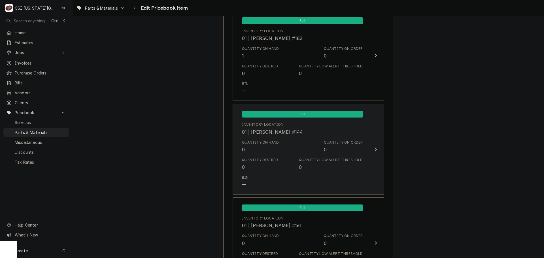
click at [315, 166] on div "Quantity Low Alert Threshold 0" at bounding box center [331, 164] width 64 height 13
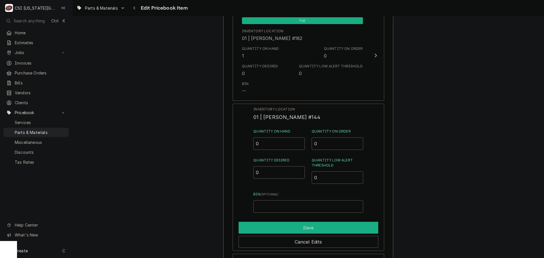
click at [345, 228] on button "Save" at bounding box center [309, 228] width 140 height 12
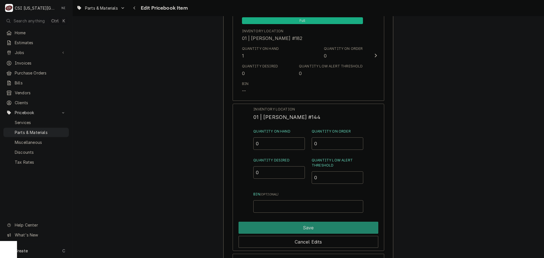
type textarea "x"
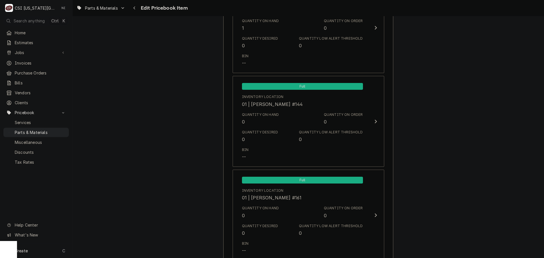
scroll to position [737, 0]
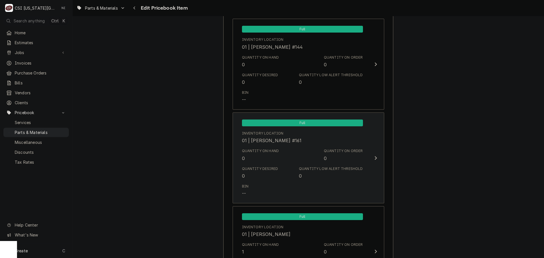
click at [320, 171] on div "Quantity Low Alert Threshold" at bounding box center [331, 168] width 64 height 5
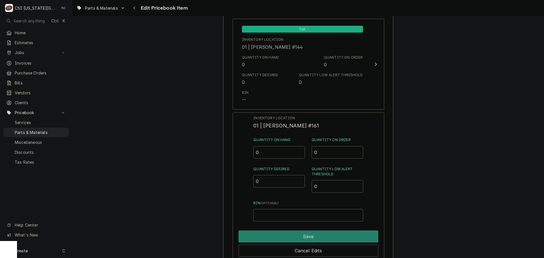
drag, startPoint x: 240, startPoint y: 150, endPoint x: 205, endPoint y: 152, distance: 34.3
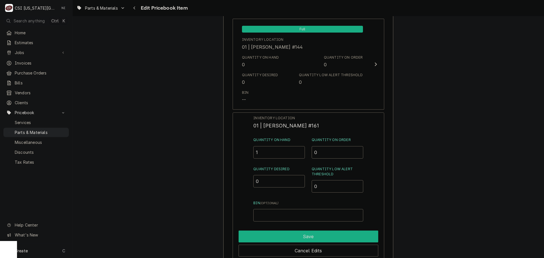
type input "1"
click at [290, 232] on button "Save" at bounding box center [309, 237] width 140 height 12
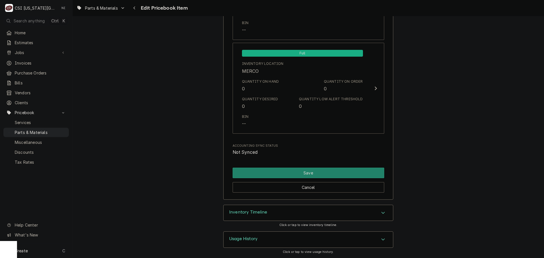
click at [305, 168] on button "Save" at bounding box center [309, 173] width 152 height 10
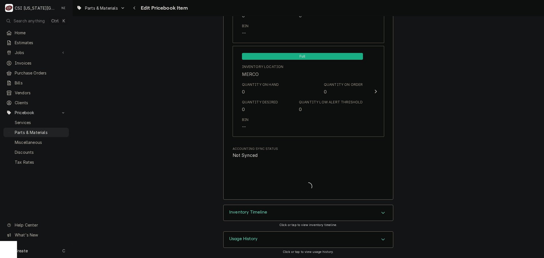
scroll to position [5584, 0]
type textarea "x"
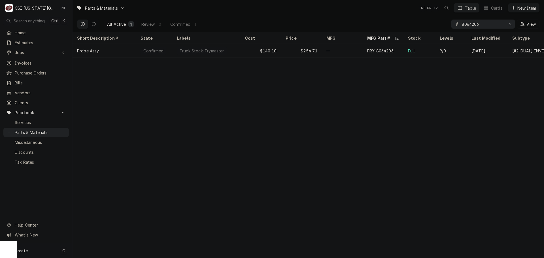
click at [35, 253] on div "Create C" at bounding box center [36, 250] width 72 height 15
click at [119, 210] on div "Purchase Order" at bounding box center [106, 212] width 38 height 6
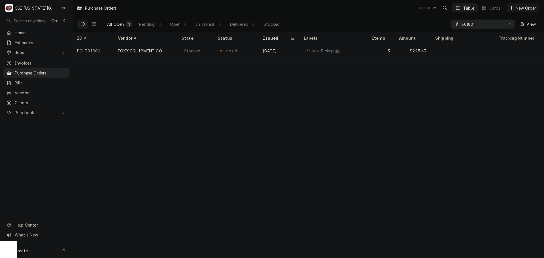
drag, startPoint x: 440, startPoint y: 26, endPoint x: 396, endPoint y: 25, distance: 43.9
click at [418, 26] on div "All Open 1 Pending 0 Open 0 In Transit 0 Delivered 0 Stocked 1 301801 View" at bounding box center [308, 24] width 463 height 16
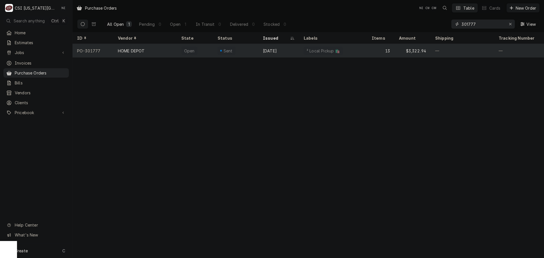
type input "301777"
click at [190, 50] on div "Open" at bounding box center [190, 51] width 12 height 6
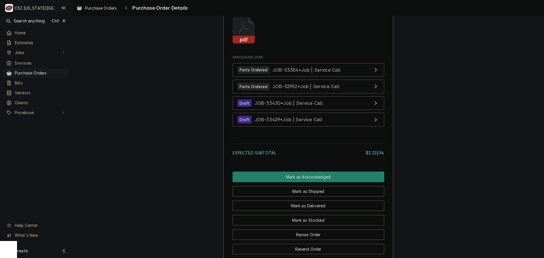
scroll to position [1897, 0]
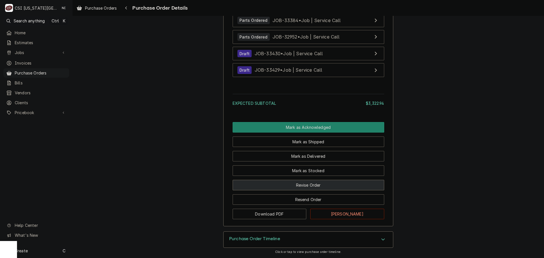
drag, startPoint x: 313, startPoint y: 181, endPoint x: 310, endPoint y: 182, distance: 3.2
click at [313, 182] on button "Revise Order" at bounding box center [309, 185] width 152 height 10
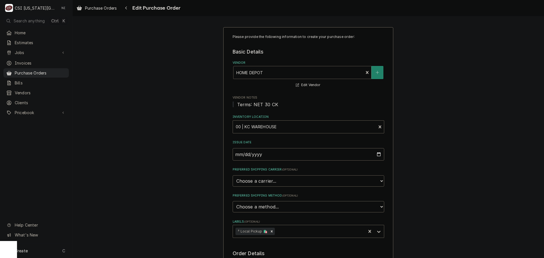
click at [279, 71] on div "Vendor" at bounding box center [298, 72] width 124 height 10
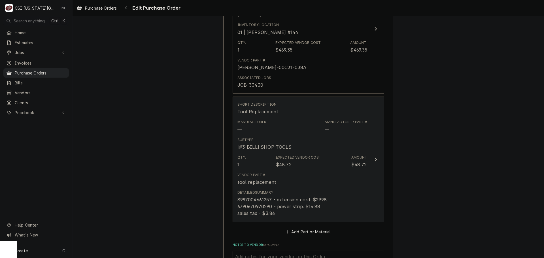
scroll to position [1724, 0]
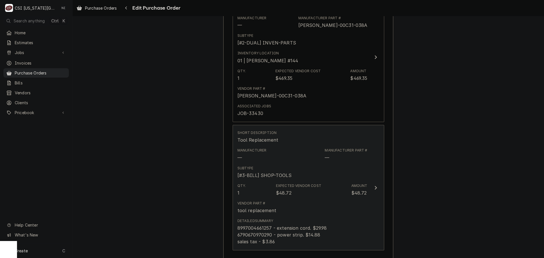
click at [349, 172] on div "Subtype [#3-BILL] SHOP-TOOLS" at bounding box center [302, 173] width 130 height 18
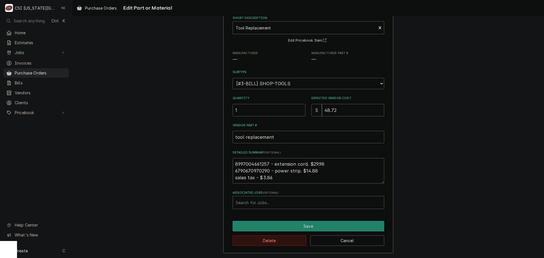
click at [287, 240] on button "Delete" at bounding box center [270, 241] width 74 height 10
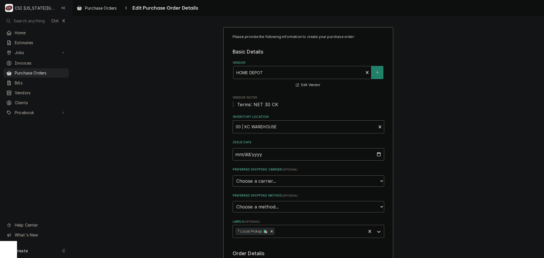
click at [279, 73] on div "Vendor" at bounding box center [298, 72] width 124 height 10
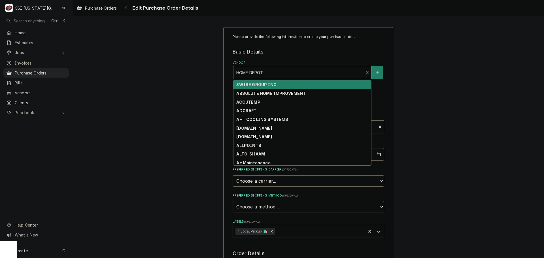
type textarea "x"
type input "p"
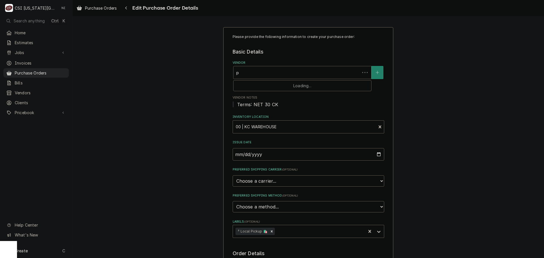
type textarea "x"
type input "par"
type textarea "x"
type input "pars"
type textarea "x"
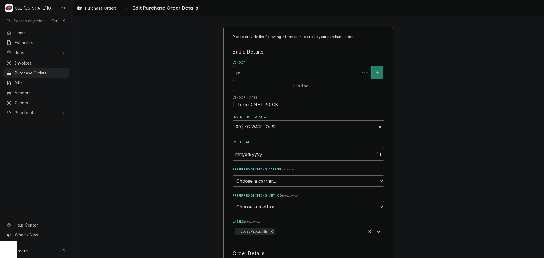
type input "parst"
type textarea "x"
type input "parsts"
type textarea "x"
type input "parstso"
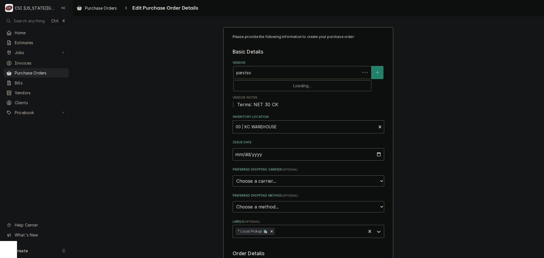
type textarea "x"
type input "parsts"
type textarea "x"
type input "parst"
type textarea "x"
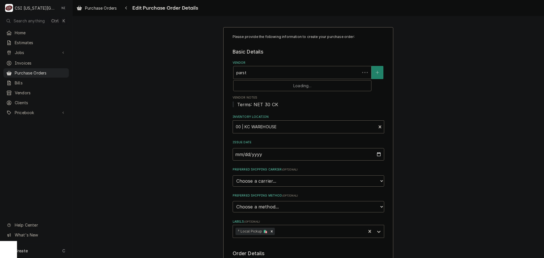
type input "parstt"
type textarea "x"
type input "parstto"
type textarea "x"
type input "parsttow"
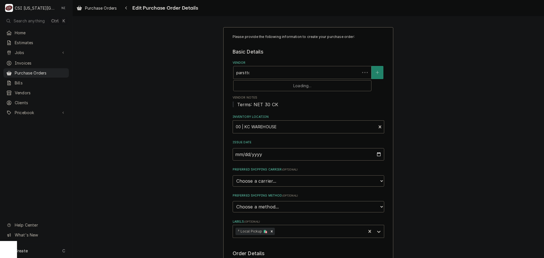
type textarea "x"
type input "parsttown"
type textarea "x"
type input "parsttow"
type textarea "x"
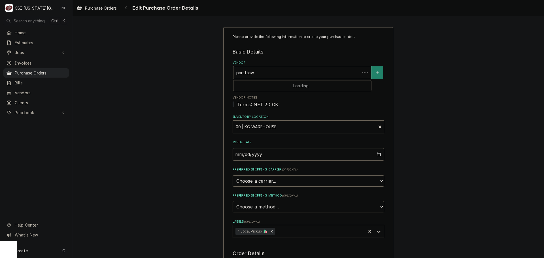
type input "parstto"
type textarea "x"
type input "parstt"
type textarea "x"
type input "parst"
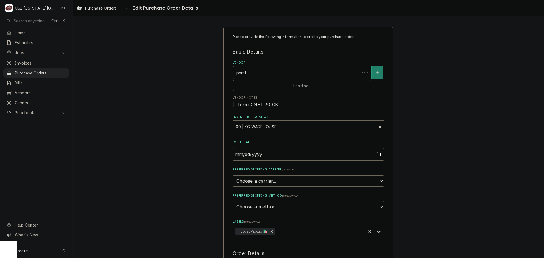
type textarea "x"
type input "pars"
type textarea "x"
type input "parst"
type textarea "x"
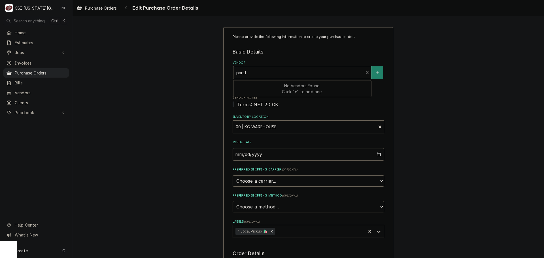
type input "pars"
type textarea "x"
type input "part"
type textarea "x"
type input "parts"
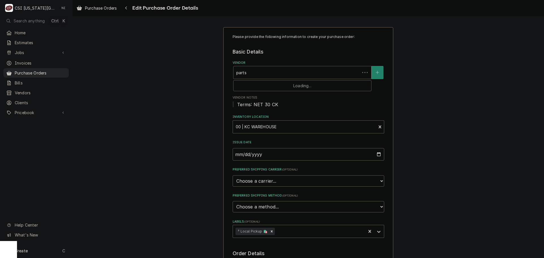
type textarea "x"
type input "partst"
type textarea "x"
type input "partsto"
type textarea "x"
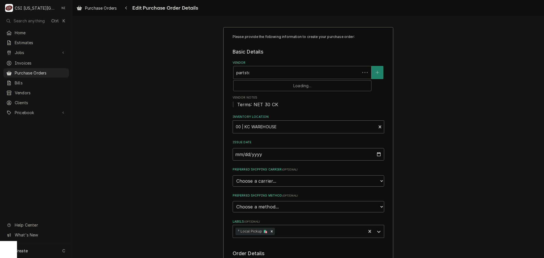
type input "partstow"
type textarea "x"
type input "partstown"
click at [256, 83] on strong "PARTSTOWN" at bounding box center [249, 84] width 27 height 5
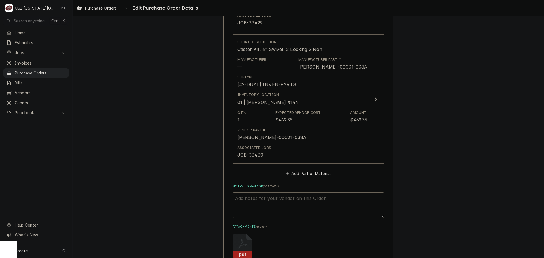
scroll to position [1764, 0]
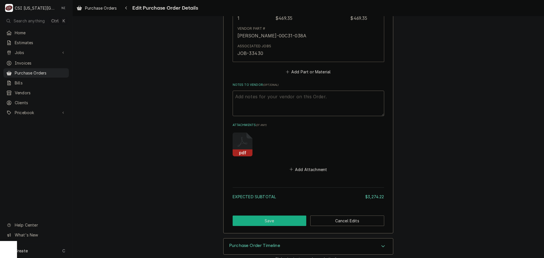
click at [283, 216] on button "Save" at bounding box center [270, 221] width 74 height 10
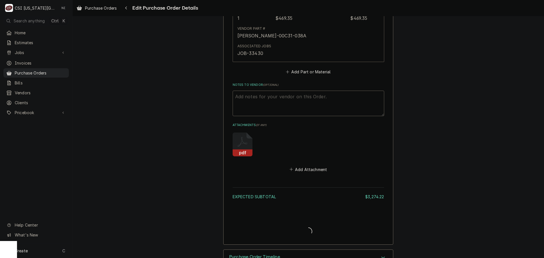
type textarea "x"
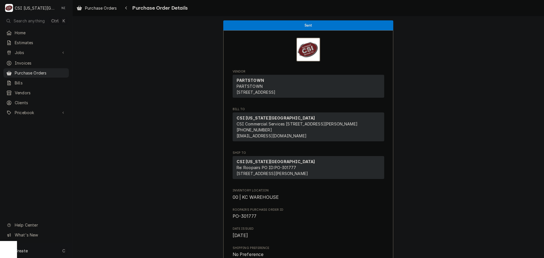
click at [42, 251] on div "Create C" at bounding box center [36, 250] width 72 height 15
click at [111, 213] on div "Purchase Order" at bounding box center [106, 212] width 38 height 6
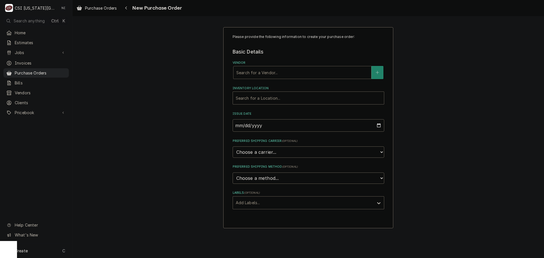
click at [272, 77] on div "Vendor" at bounding box center [302, 72] width 132 height 10
type input "home"
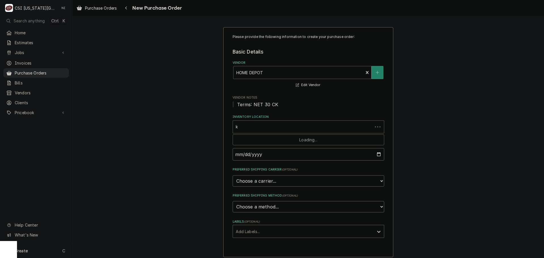
type input "kc"
click at [256, 232] on div "Labels" at bounding box center [303, 231] width 135 height 10
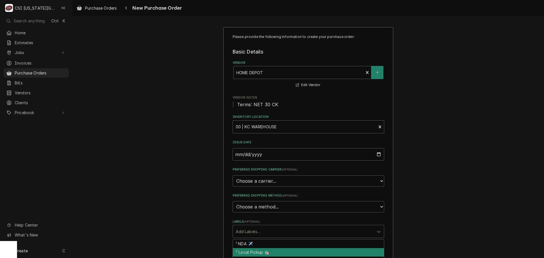
click at [252, 253] on div "² Local Pickup 🛍️" at bounding box center [308, 252] width 151 height 9
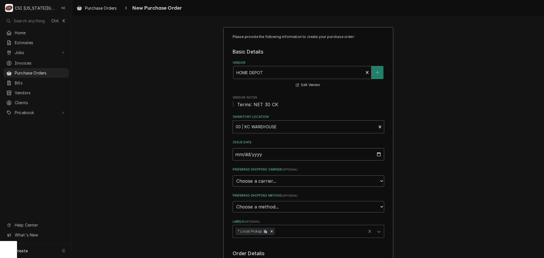
scroll to position [168, 0]
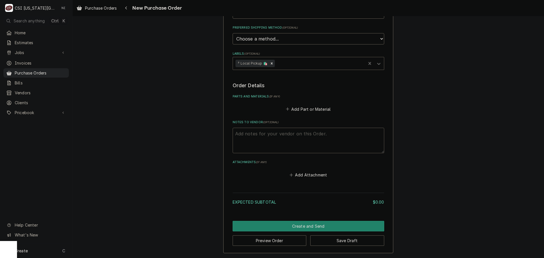
click at [251, 136] on textarea "Notes to Vendor ( optional )" at bounding box center [309, 141] width 152 height 26
type textarea "x"
type textarea "c"
type textarea "x"
type textarea "ch"
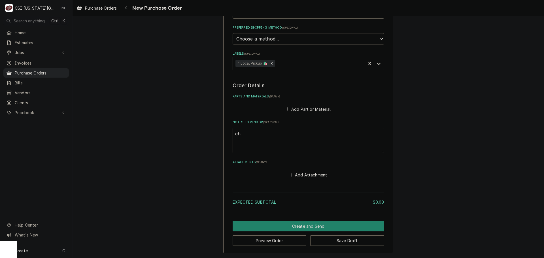
type textarea "x"
type textarea "cha"
type textarea "x"
type textarea "chan"
type textarea "x"
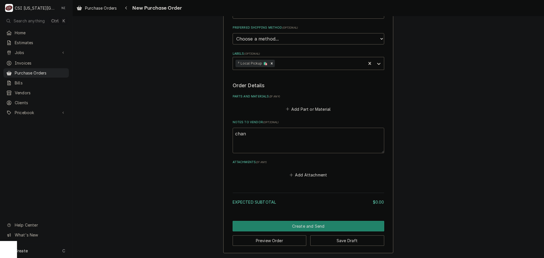
type textarea "chanc"
type textarea "x"
type textarea "chance"
type textarea "x"
type textarea "chancel"
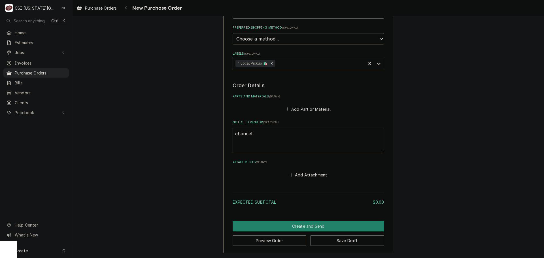
type textarea "x"
type textarea "chancell"
type textarea "x"
type textarea "chancello"
type textarea "x"
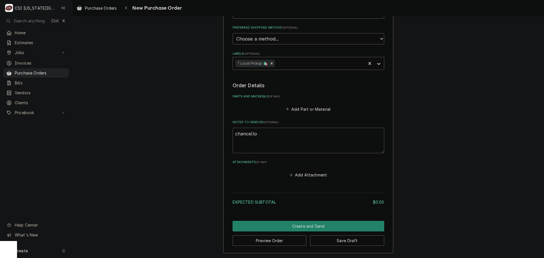
type textarea "chancellor"
type textarea "x"
type textarea "chancellor"
type textarea "x"
type textarea "chancellor p"
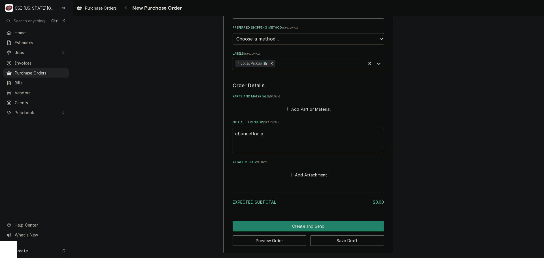
type textarea "x"
type textarea "chancellor pi"
type textarea "x"
type textarea "chancellor pic"
type textarea "x"
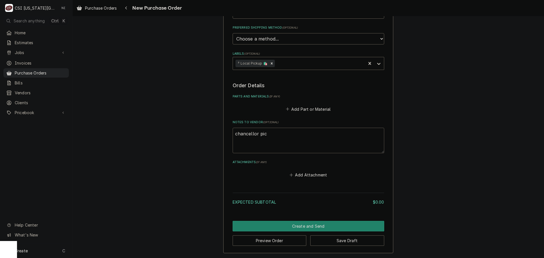
type textarea "chancellor pick"
type textarea "x"
type textarea "chancellor pick"
type textarea "x"
type textarea "chancellor pick"
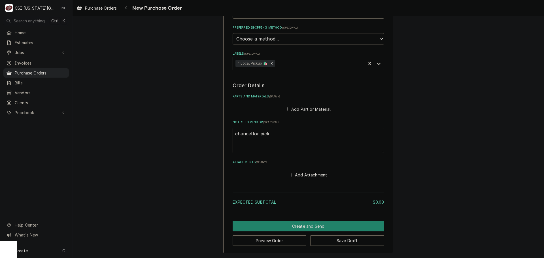
type textarea "x"
type textarea "chancellor pic"
type textarea "x"
type textarea "chancellor pi"
type textarea "x"
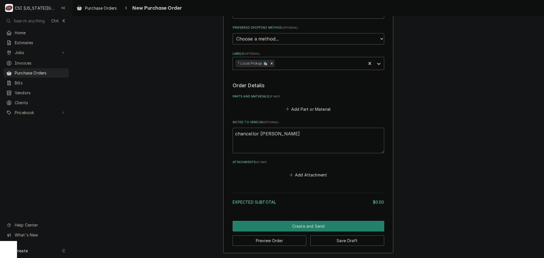
type textarea "chancellor p"
type textarea "x"
type textarea "chancellor"
type textarea "x"
type textarea "chancellor"
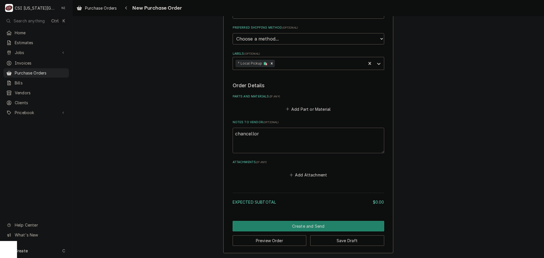
type textarea "x"
type textarea "chancello"
type textarea "x"
type textarea "chancell"
type textarea "x"
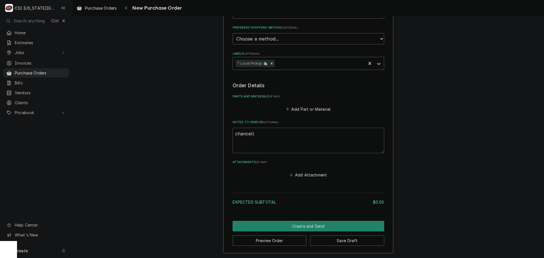
type textarea "chancel"
type textarea "x"
type textarea "chance"
type textarea "x"
type textarea "chanc"
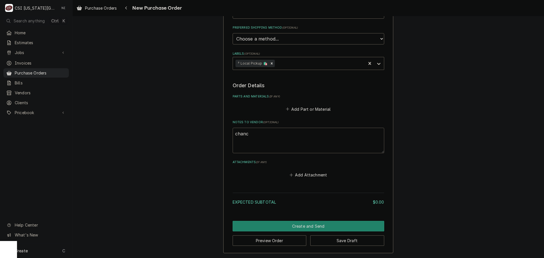
type textarea "x"
type textarea "chan"
type textarea "x"
type textarea "cha"
type textarea "x"
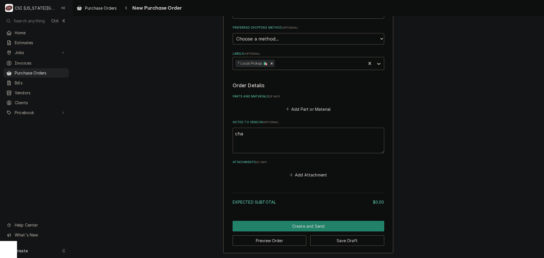
type textarea "ch"
type textarea "x"
type textarea "c"
type textarea "x"
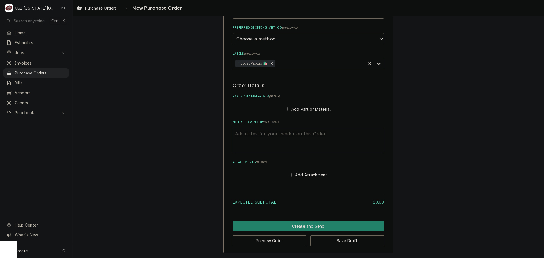
type textarea "u"
type textarea "x"
type textarea "us"
type textarea "x"
type textarea "use"
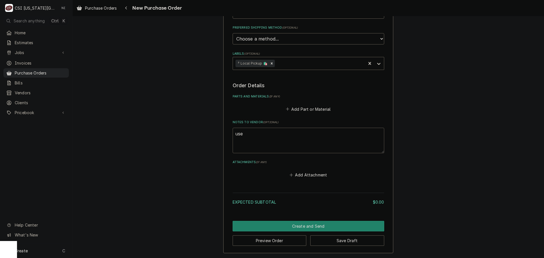
type textarea "x"
type textarea "used"
type textarea "x"
type textarea "used"
type textarea "x"
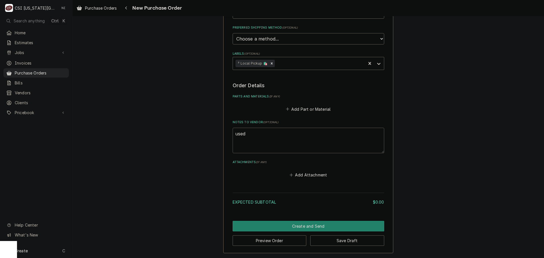
type textarea "used P"
type textarea "x"
type textarea "used PO"
type textarea "x"
type textarea "used PO 3"
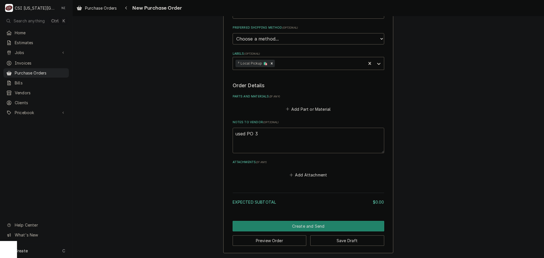
type textarea "x"
type textarea "used PO 3 0"
type textarea "x"
type textarea "used PO 3 01"
type textarea "x"
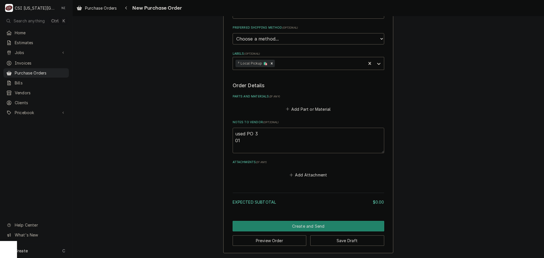
type textarea "used PO 3 0"
type textarea "x"
type textarea "used PO 3"
type textarea "x"
type textarea "used PO 3"
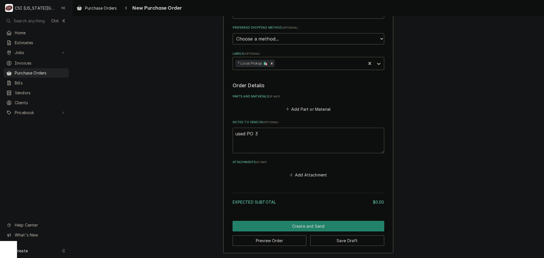
type textarea "x"
type textarea "used PO 30"
type textarea "x"
type textarea "used PO 301"
type textarea "x"
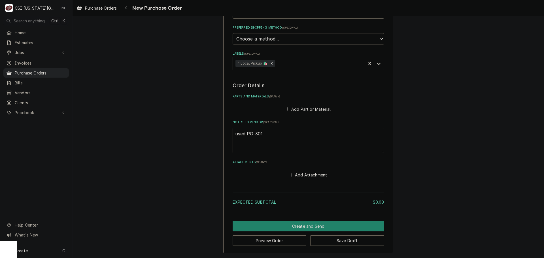
type textarea "used PO 3017"
type textarea "x"
type textarea "used PO 30177"
type textarea "x"
type textarea "used PO 301777"
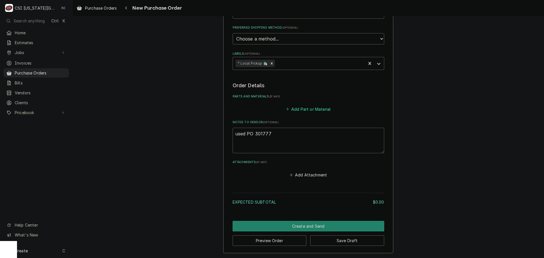
click at [296, 107] on button "Add Part or Material" at bounding box center [308, 109] width 47 height 8
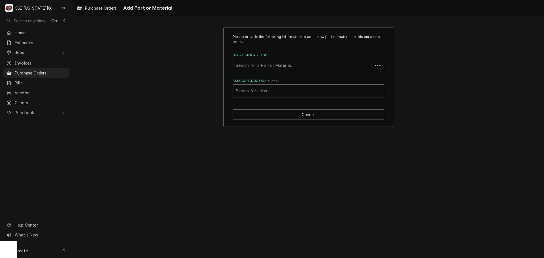
click at [258, 65] on div "Short Description" at bounding box center [303, 65] width 134 height 10
type input "tool replacem"
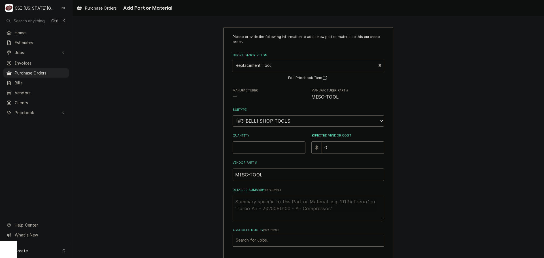
click at [264, 148] on input "Quantity" at bounding box center [269, 147] width 73 height 12
type textarea "x"
type input "1"
type textarea "x"
type input "4"
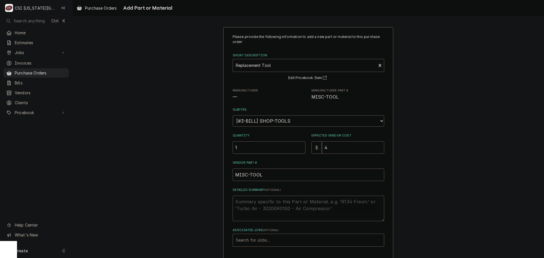
type textarea "x"
type input "44"
type textarea "x"
type input "44.8"
type textarea "x"
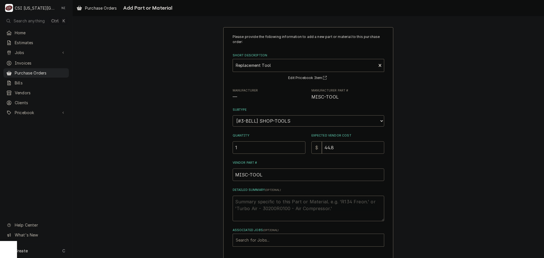
type input "44.86"
drag, startPoint x: 326, startPoint y: 149, endPoint x: 316, endPoint y: 149, distance: 10.5
click at [316, 149] on div "$ 44.86" at bounding box center [347, 147] width 73 height 12
type textarea "x"
type input "4"
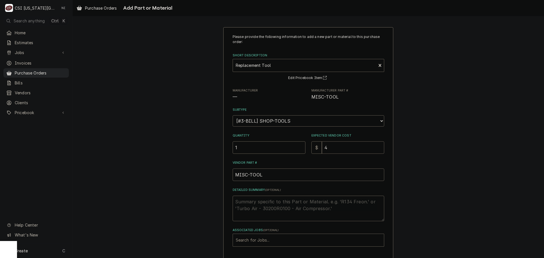
type textarea "x"
type input "48"
type textarea "x"
type input "48.7"
type textarea "x"
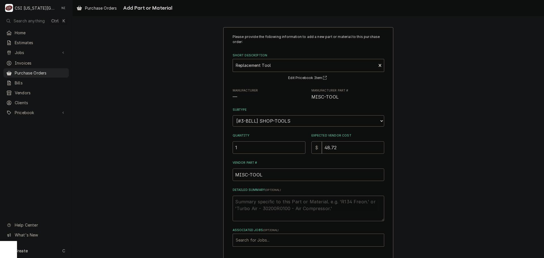
type input "48.72"
click at [277, 205] on textarea "Detailed Summary ( optional )" at bounding box center [309, 209] width 152 height 26
type textarea "x"
type textarea "p"
type textarea "x"
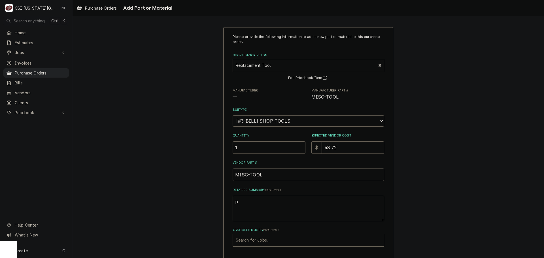
type textarea "po"
type textarea "x"
type textarea "pow"
type textarea "x"
type textarea "powe"
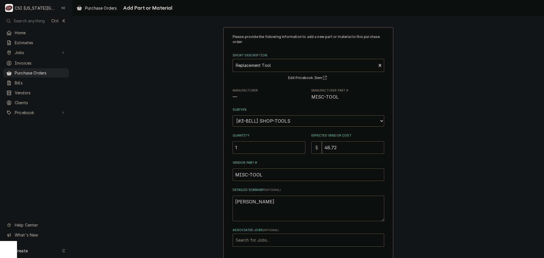
type textarea "x"
type textarea "power"
type textarea "x"
type textarea "power"
type textarea "x"
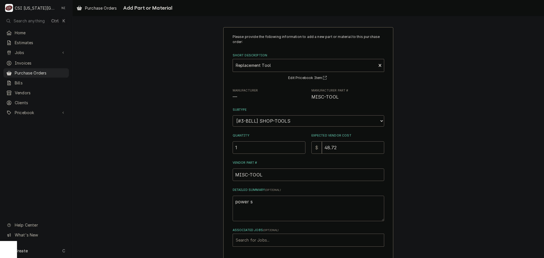
type textarea "power sr"
type textarea "x"
type textarea "power srt"
type textarea "x"
type textarea "power sr"
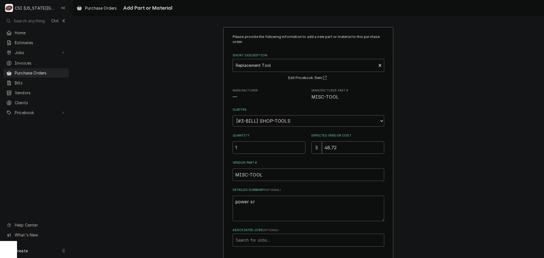
type textarea "x"
type textarea "power s"
type textarea "x"
type textarea "power st"
type textarea "x"
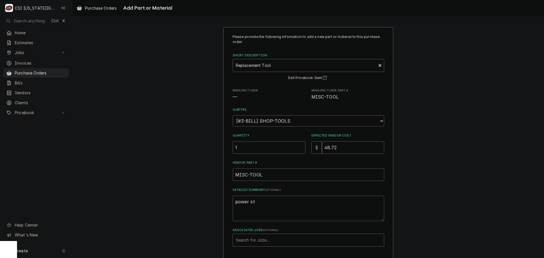
type textarea "power str"
type textarea "x"
type textarea "power stri"
type textarea "x"
type textarea "power strip"
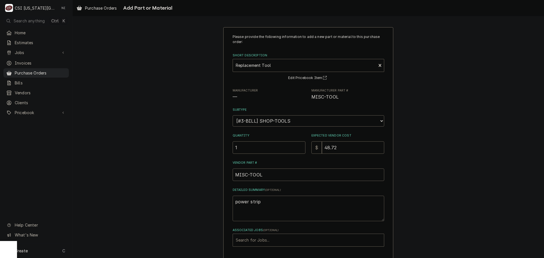
type textarea "x"
type textarea "power stripe"
type textarea "x"
type textarea "power strip"
type textarea "x"
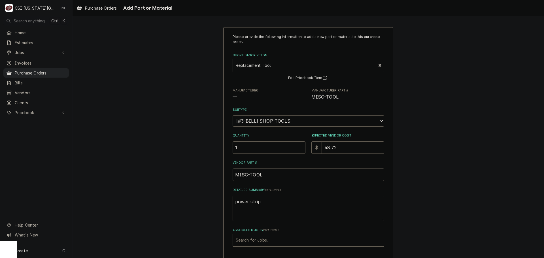
type textarea "power strip"
type textarea "x"
type textarea "power strip a"
type textarea "x"
type textarea "power strip an"
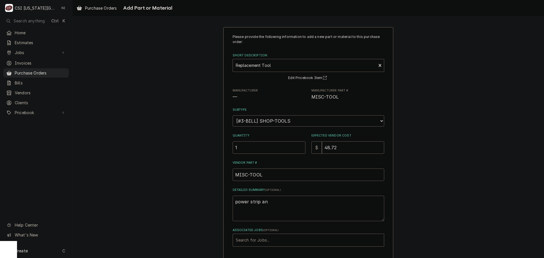
type textarea "x"
type textarea "power strip and"
type textarea "x"
type textarea "power strip and"
type textarea "x"
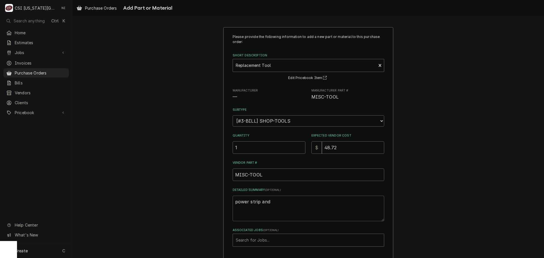
type textarea "power strip and e"
type textarea "x"
type textarea "power strip and ex"
type textarea "x"
type textarea "power strip and ext"
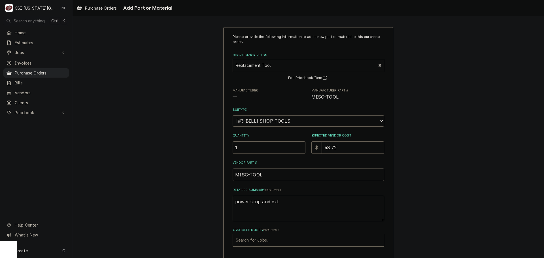
type textarea "x"
type textarea "power strip and exte"
type textarea "x"
type textarea "power strip and exten"
type textarea "x"
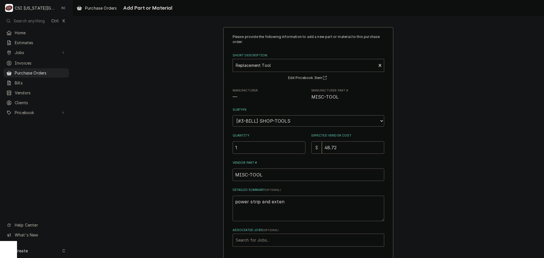
type textarea "power strip and extens"
type textarea "x"
type textarea "power strip and extensi"
type textarea "x"
type textarea "power strip and extensio"
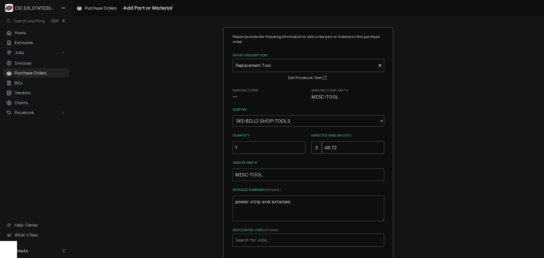
type textarea "x"
type textarea "power strip and extension"
type textarea "x"
type textarea "power strip and extension"
type textarea "x"
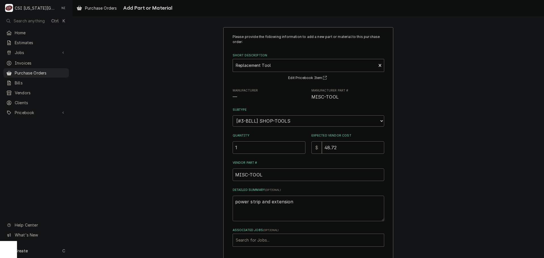
type textarea "power strip and extension c"
type textarea "x"
type textarea "power strip and extension co"
type textarea "x"
type textarea "power strip and extension cor"
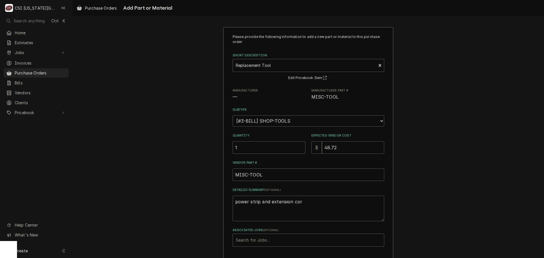
type textarea "x"
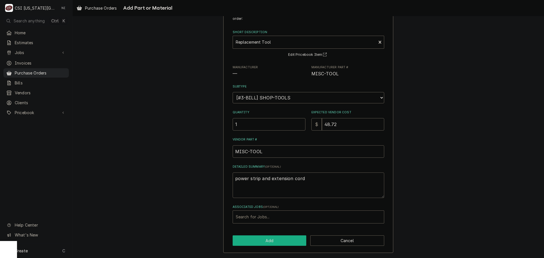
type textarea "power strip and extension cord"
click at [266, 243] on button "Add" at bounding box center [270, 241] width 74 height 10
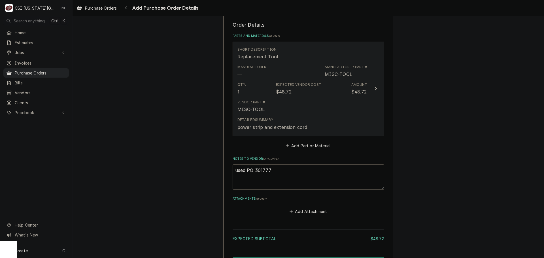
scroll to position [265, 0]
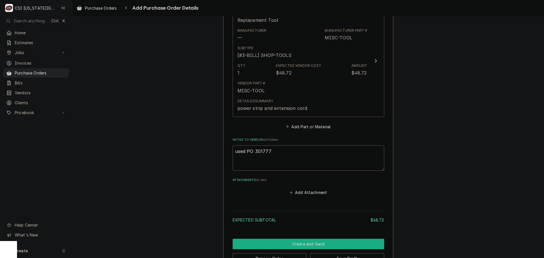
click at [320, 239] on button "Create and Send" at bounding box center [309, 244] width 152 height 10
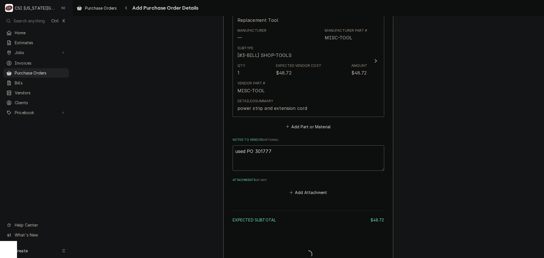
type textarea "x"
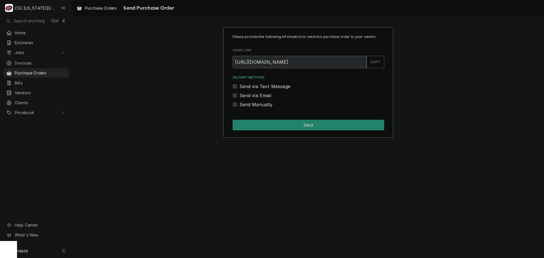
click at [237, 103] on div "Send Manually" at bounding box center [309, 104] width 152 height 7
click at [239, 104] on label "Send Manually" at bounding box center [255, 104] width 33 height 7
click at [239, 104] on input "Send Manually" at bounding box center [315, 107] width 152 height 12
checkbox input "true"
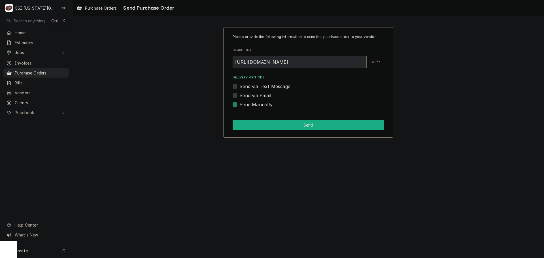
click at [245, 124] on button "Send" at bounding box center [309, 125] width 152 height 10
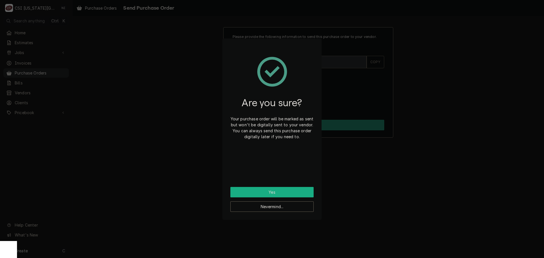
click at [275, 190] on button "Yes" at bounding box center [271, 192] width 83 height 10
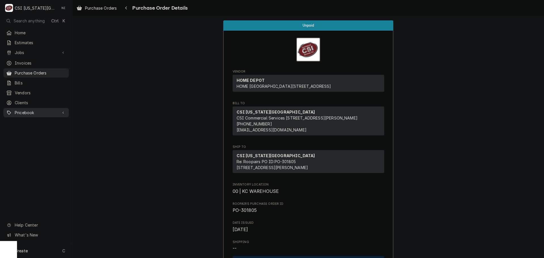
drag, startPoint x: 37, startPoint y: 113, endPoint x: 45, endPoint y: 111, distance: 8.7
click at [37, 113] on div "Pricebook" at bounding box center [36, 112] width 63 height 7
click at [50, 130] on span "Parts & Materials" at bounding box center [40, 133] width 51 height 6
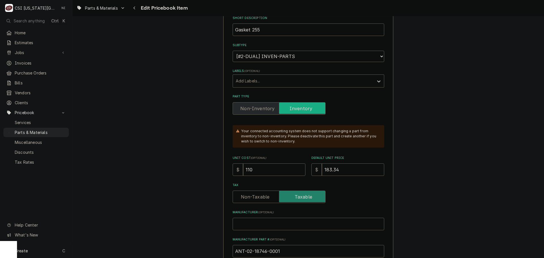
scroll to position [142, 0]
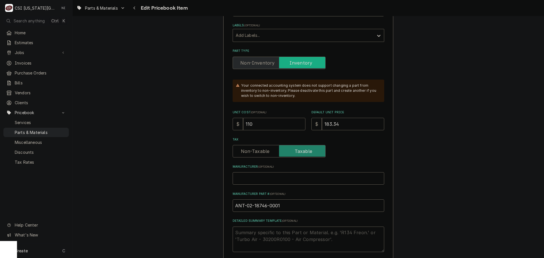
drag, startPoint x: 263, startPoint y: 126, endPoint x: 199, endPoint y: 126, distance: 64.1
type textarea "x"
type input "1"
type textarea "x"
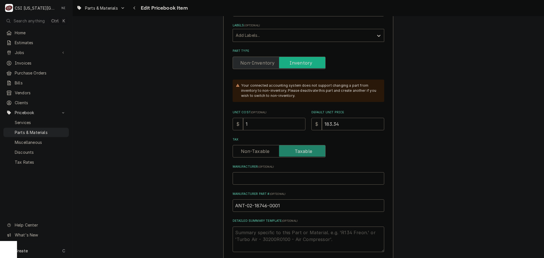
type input "15"
type textarea "x"
type input "151"
type textarea "x"
type input "151.4"
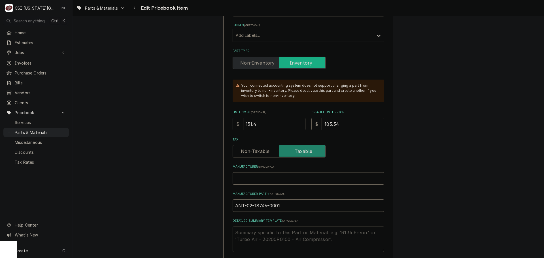
type textarea "x"
type input "151.46"
drag, startPoint x: 339, startPoint y: 119, endPoint x: 313, endPoint y: 123, distance: 25.8
click at [322, 124] on input "183.34" at bounding box center [353, 124] width 62 height 12
type textarea "x"
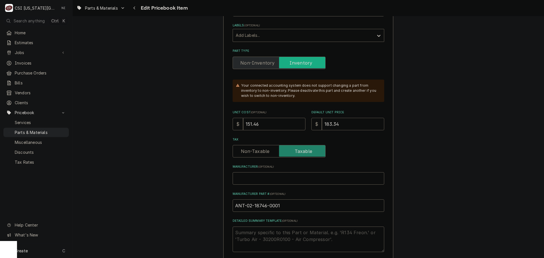
type input "2"
type textarea "x"
type input "25"
type textarea "x"
type input "252"
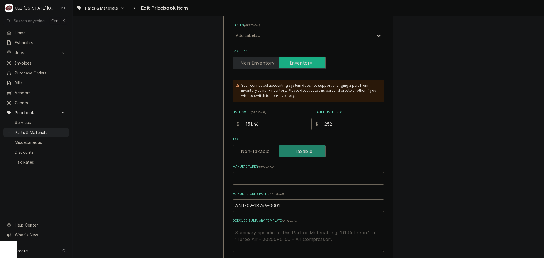
type textarea "x"
type input "252.4"
type textarea "x"
type input "252.43"
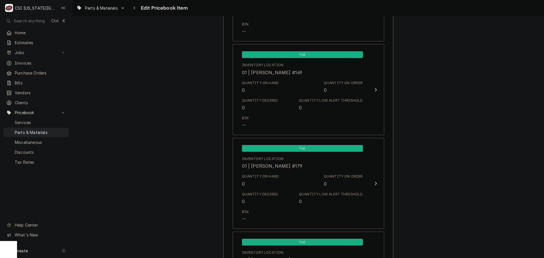
scroll to position [5587, 0]
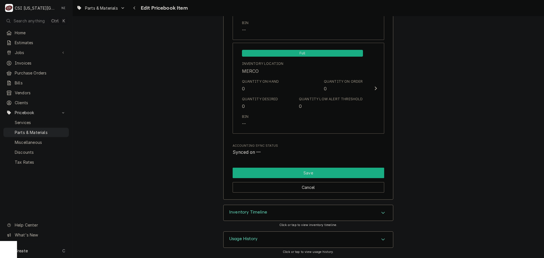
click at [355, 177] on button "Save" at bounding box center [309, 173] width 152 height 10
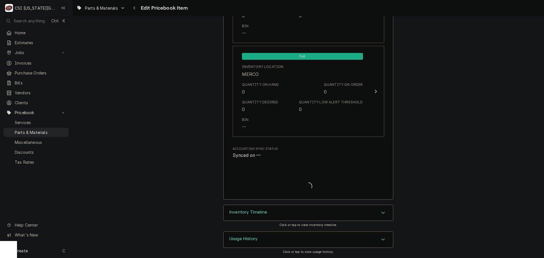
type textarea "x"
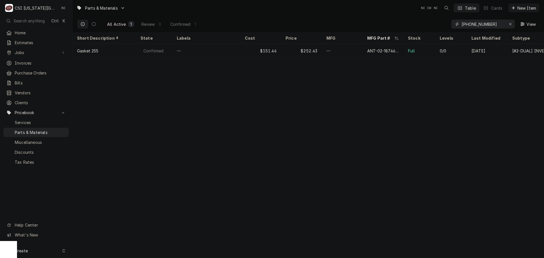
click at [509, 23] on icon "Erase input" at bounding box center [510, 24] width 3 height 4
click at [497, 23] on input "Dynamic Content Wrapper" at bounding box center [488, 24] width 53 height 9
paste input "5017047R"
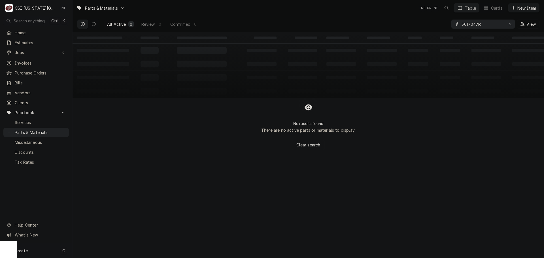
type input "5017047R"
click at [39, 256] on div "Create C" at bounding box center [36, 250] width 72 height 15
drag, startPoint x: 111, startPoint y: 251, endPoint x: 129, endPoint y: 246, distance: 19.1
click at [111, 251] on div "Pricebook Item" at bounding box center [103, 252] width 33 height 6
click at [161, 220] on div "Part or Material" at bounding box center [149, 218] width 39 height 7
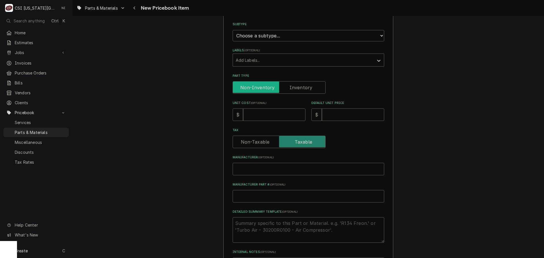
scroll to position [113, 0]
click at [264, 196] on input "Manufacturer Part # ( optional )" at bounding box center [309, 194] width 152 height 12
type textarea "x"
type input "A"
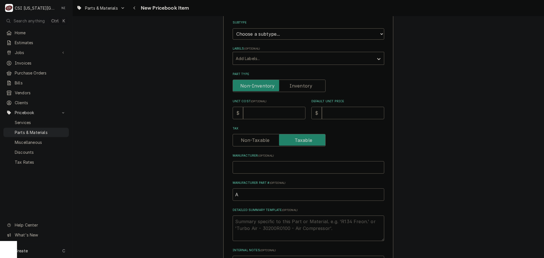
type textarea "x"
type input "AL"
type textarea "x"
type input "ALT"
type textarea "x"
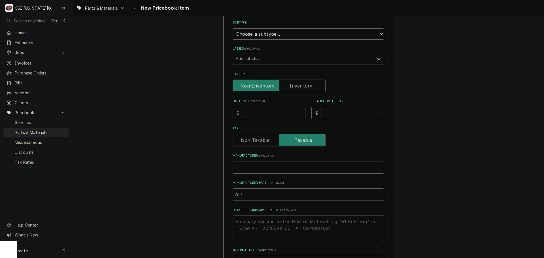
type input "ALT-"
paste input "5017047R"
type textarea "x"
type input "ALT-5017047R"
click at [282, 114] on input "Unit Cost ( optional )" at bounding box center [274, 113] width 62 height 12
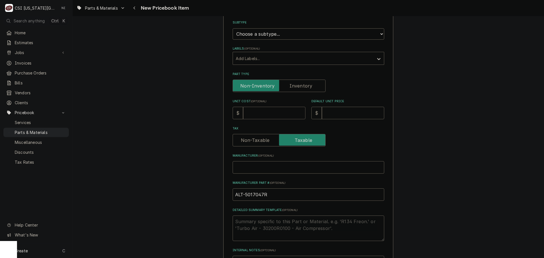
type textarea "x"
type input "2"
type textarea "x"
type input "27"
type textarea "x"
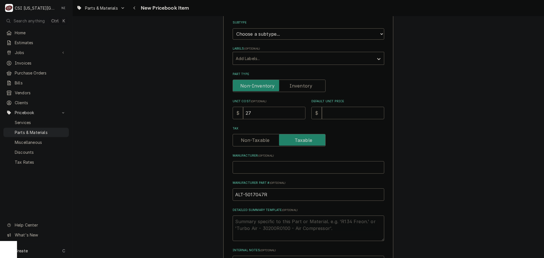
type input "270"
type textarea "x"
type input "270.5"
type textarea "x"
type input "270.50"
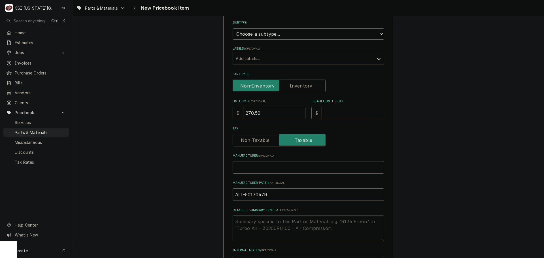
type textarea "x"
type input "5"
type textarea "x"
type input "54"
type textarea "x"
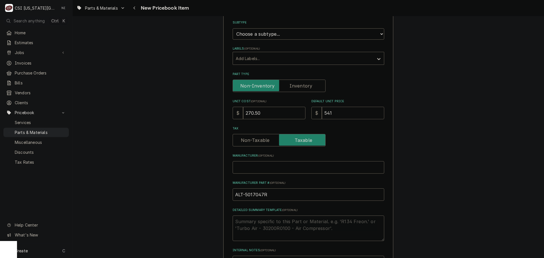
type input "541"
drag, startPoint x: 297, startPoint y: 87, endPoint x: 288, endPoint y: 39, distance: 49.5
click at [297, 87] on label "Part Type" at bounding box center [279, 86] width 93 height 12
click at [297, 87] on input "Part Type" at bounding box center [279, 86] width 88 height 12
checkbox input "true"
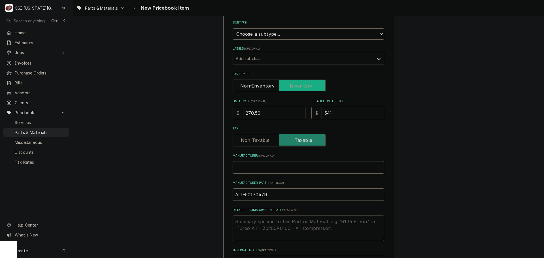
type textarea "x"
click at [287, 31] on select "Choose a subtype... [#2-DUAL] AFTERHRS-WH-CHG-2 [#2-DUAL] BEV-EQUIP [#2-DUAL] B…" at bounding box center [309, 33] width 152 height 11
select select "45"
click at [233, 28] on select "Choose a subtype... [#2-DUAL] AFTERHRS-WH-CHG-2 [#2-DUAL] BEV-EQUIP [#2-DUAL] B…" at bounding box center [309, 33] width 152 height 11
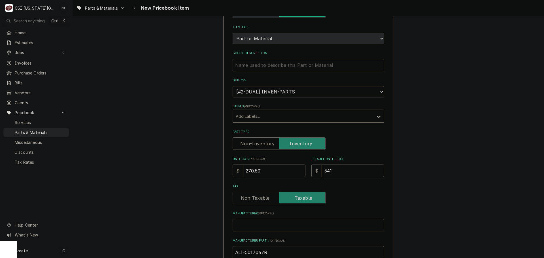
scroll to position [0, 0]
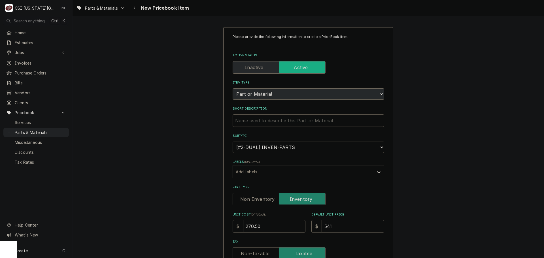
click at [323, 122] on input "Short Description" at bounding box center [309, 120] width 152 height 12
paste input "Burner Service Kit, Sub, Full"
type textarea "x"
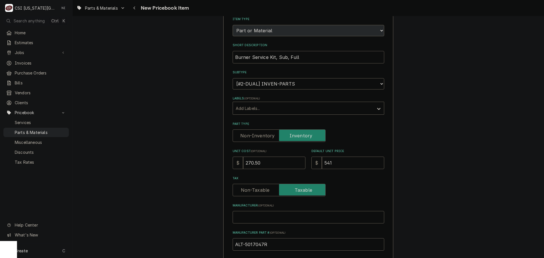
scroll to position [142, 0]
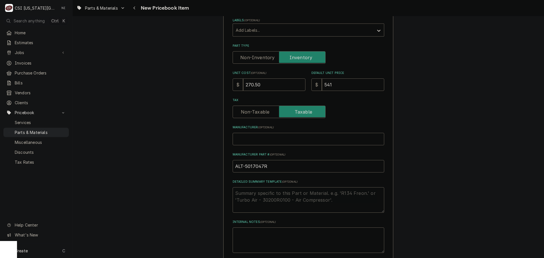
type input "Burner Service Kit, Sub, Full"
drag, startPoint x: 273, startPoint y: 166, endPoint x: 207, endPoint y: 167, distance: 66.3
type textarea "x"
click at [260, 165] on input "Manufacturer Part # ( optional )" at bounding box center [309, 166] width 152 height 12
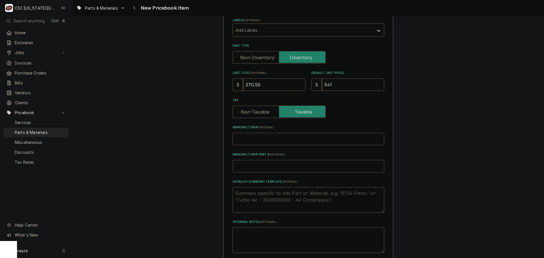
paste input "ALT-5017047R"
type textarea "x"
type input "ALT-5017047R"
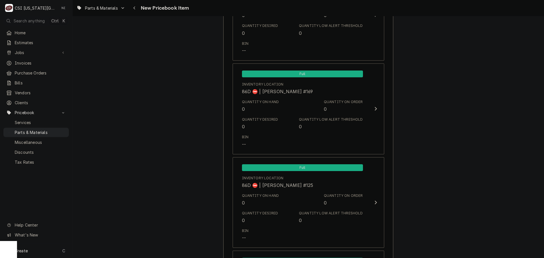
scroll to position [5461, 0]
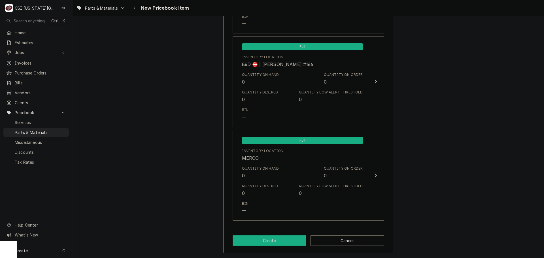
click at [259, 238] on button "Create" at bounding box center [270, 241] width 74 height 10
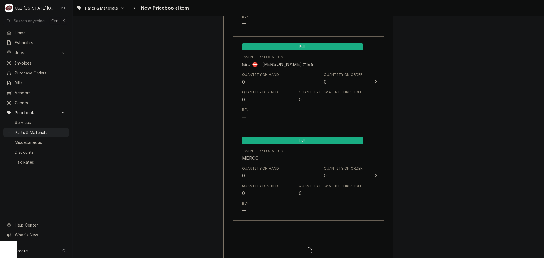
type textarea "x"
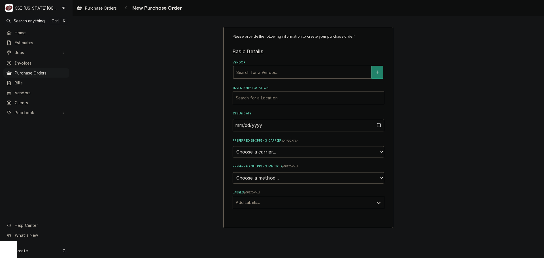
click at [285, 74] on div "Vendor" at bounding box center [302, 72] width 132 height 10
type input "ALTO SHA"
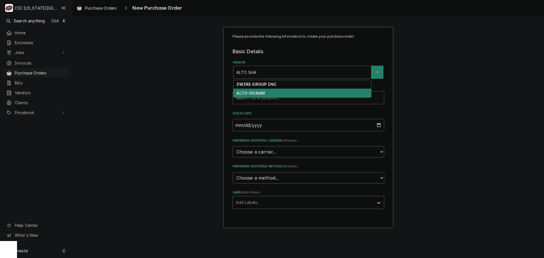
click at [275, 96] on div "ALTO-SHAAM" at bounding box center [303, 93] width 138 height 9
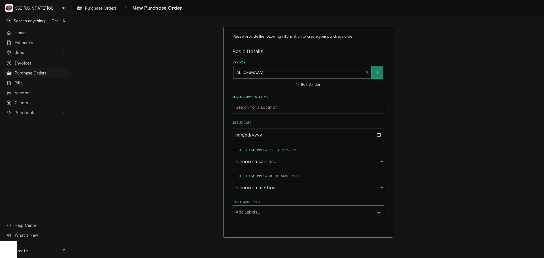
click at [267, 110] on div "Inventory Location" at bounding box center [308, 107] width 145 height 10
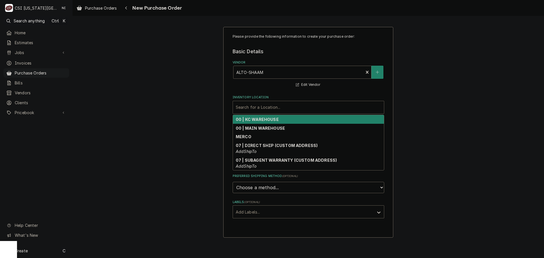
click at [271, 121] on strong "00 | KC WAREHOUSE" at bounding box center [257, 119] width 43 height 5
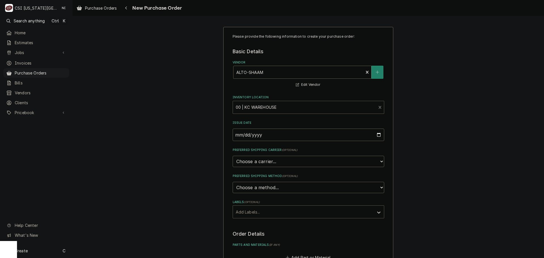
click at [274, 219] on div "Add Labels..." at bounding box center [309, 211] width 152 height 13
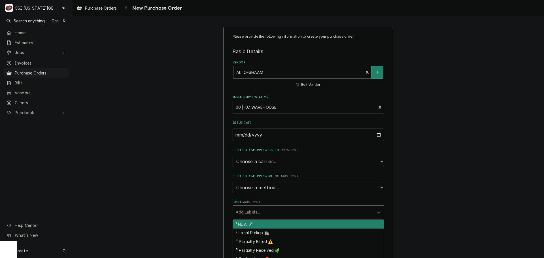
drag, startPoint x: 258, startPoint y: 226, endPoint x: 270, endPoint y: 220, distance: 13.3
click at [259, 226] on div "¹ NDA ✈️" at bounding box center [308, 224] width 151 height 9
type textarea "x"
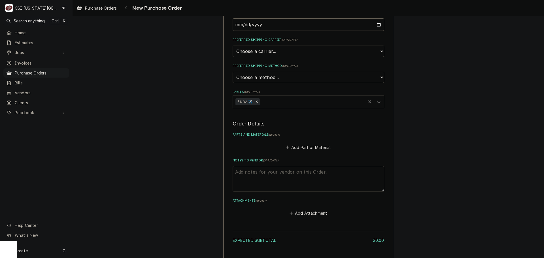
scroll to position [113, 0]
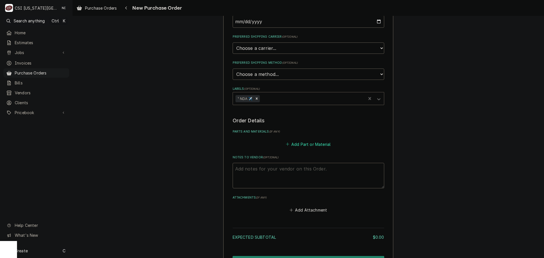
click at [297, 146] on button "Add Part or Material" at bounding box center [308, 144] width 47 height 8
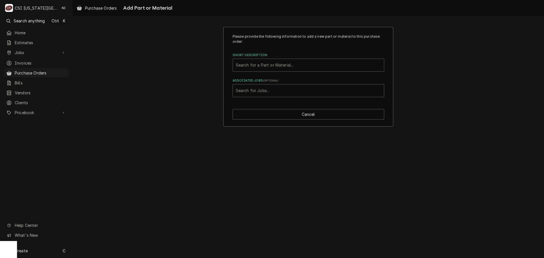
click at [271, 65] on div "Short Description" at bounding box center [308, 65] width 145 height 10
paste input "ALT-5017047R"
type input "ALT-5017047R"
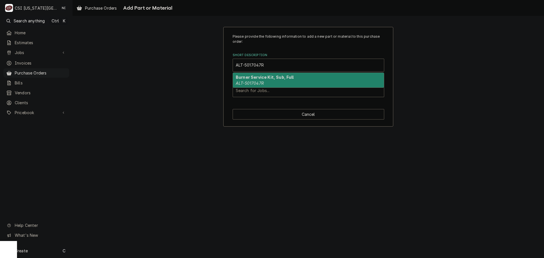
click at [266, 82] on div "Burner Service Kit, Sub, Full ALT-5017047R" at bounding box center [308, 80] width 151 height 15
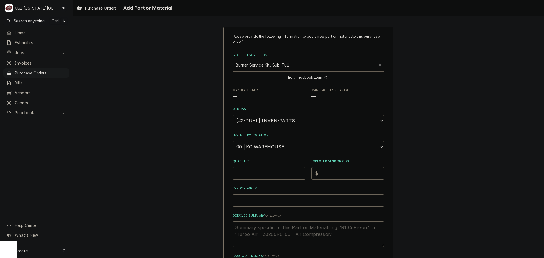
type textarea "x"
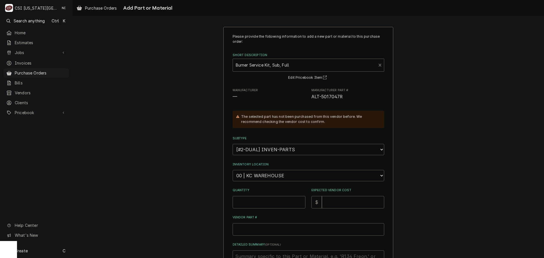
click at [270, 172] on select "Choose a location... 00 | KC WAREHOUSE 00 | MAIN WAREHOUSE 01 | [PERSON_NAME] #…" at bounding box center [309, 175] width 152 height 11
select select "2781"
click at [233, 170] on select "Choose a location... 00 | KC WAREHOUSE 00 | MAIN WAREHOUSE 01 | [PERSON_NAME] #…" at bounding box center [309, 175] width 152 height 11
click at [261, 201] on input "Quantity" at bounding box center [269, 202] width 73 height 12
type textarea "x"
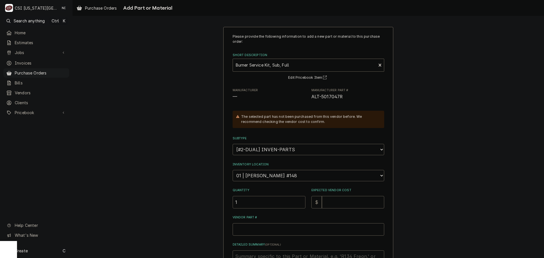
type input "1"
type textarea "x"
type input "2"
type textarea "x"
type input "24"
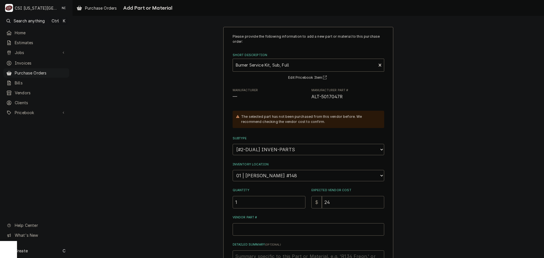
type textarea "x"
type input "241"
drag, startPoint x: 334, startPoint y: 203, endPoint x: 312, endPoint y: 203, distance: 21.5
click at [312, 203] on div "$ 241" at bounding box center [347, 202] width 73 height 12
type textarea "x"
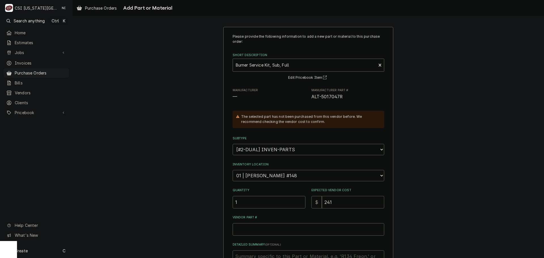
type input "2"
type textarea "x"
type input "27"
type textarea "x"
type input "275"
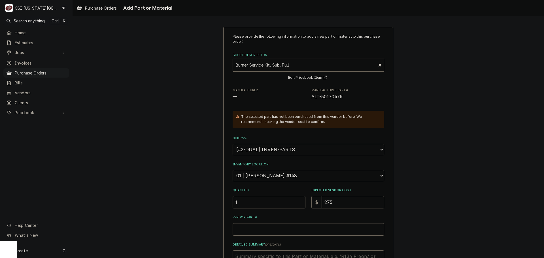
type textarea "x"
type input "2750"
type textarea "x"
type input "275"
type textarea "x"
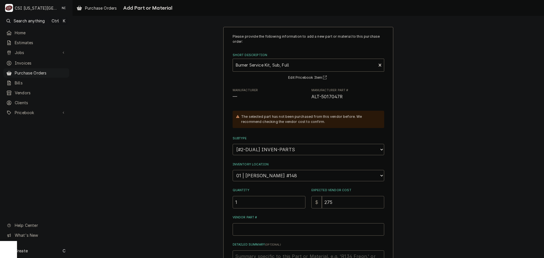
type input "27"
type textarea "x"
type input "270"
type textarea "x"
type input "270.5"
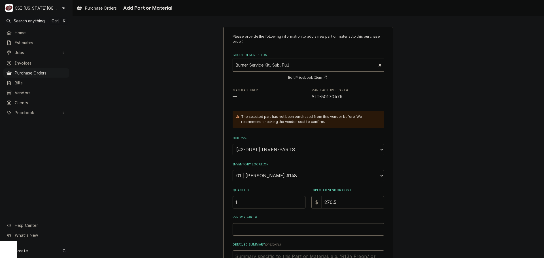
type textarea "x"
type input "270.50"
click at [298, 232] on input "Vendor Part #" at bounding box center [309, 229] width 152 height 12
paste input "ALT-5017047R"
type textarea "x"
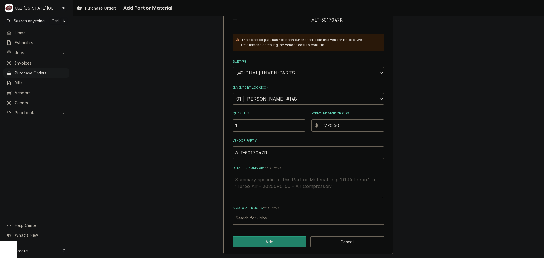
scroll to position [78, 0]
type input "ALT-5017047R"
click at [265, 215] on div "Associated Jobs" at bounding box center [308, 217] width 145 height 10
type input "33049"
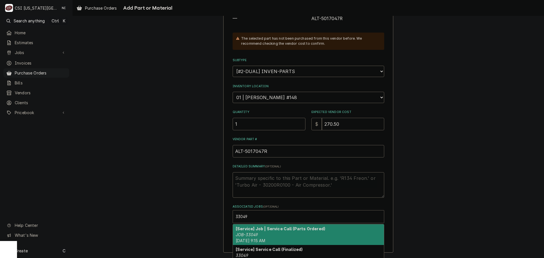
click at [263, 234] on div "[Service] Job | Service Call (Parts Ordered) JOB-33049 [DATE] 9:15 AM" at bounding box center [308, 234] width 151 height 21
type textarea "x"
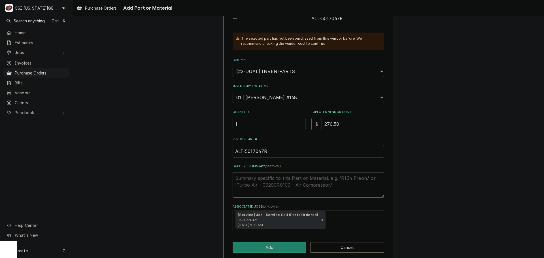
click at [338, 221] on div "Associated Jobs" at bounding box center [354, 220] width 54 height 10
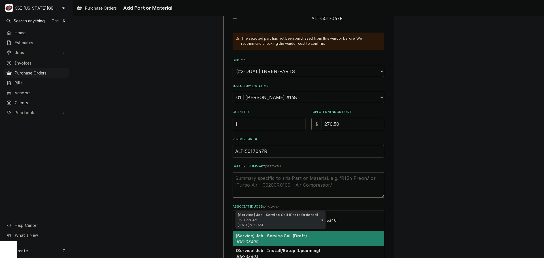
type input "33405"
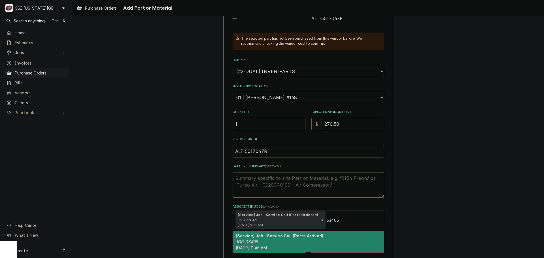
click at [303, 241] on div "[Service] Job | Service Call (Parts Arrived) JOB-33405 [DATE] 11:45 AM" at bounding box center [308, 242] width 151 height 21
type textarea "x"
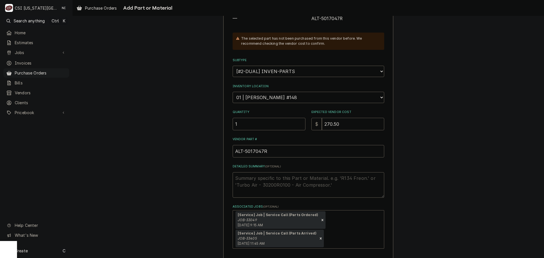
scroll to position [104, 0]
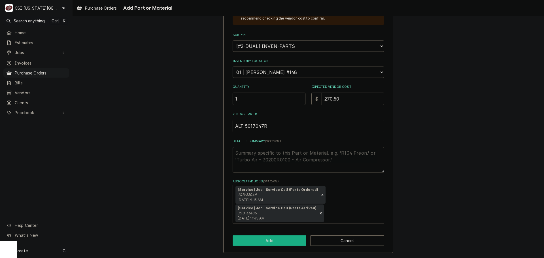
click at [297, 241] on button "Add" at bounding box center [270, 241] width 74 height 10
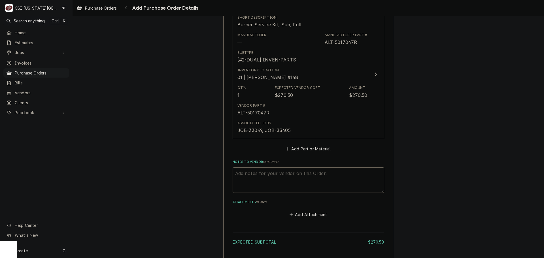
scroll to position [281, 0]
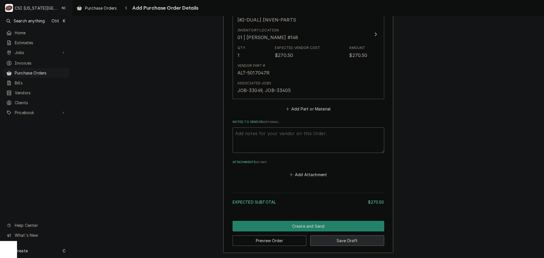
click at [341, 241] on button "Save Draft" at bounding box center [347, 241] width 74 height 10
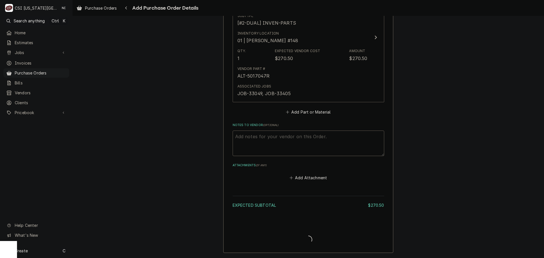
type textarea "x"
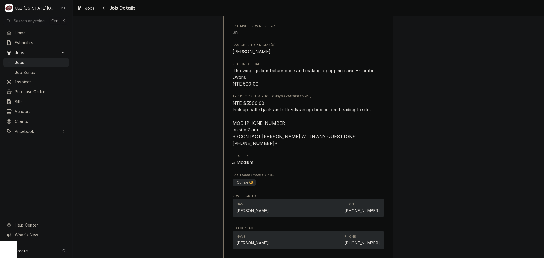
scroll to position [1007, 0]
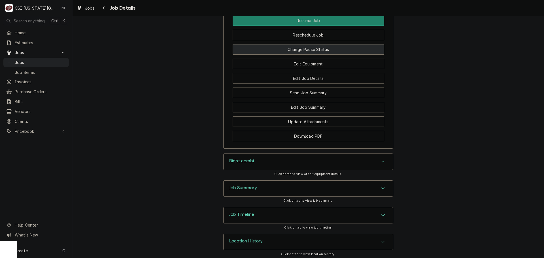
click at [311, 49] on button "Change Pause Status" at bounding box center [309, 49] width 152 height 10
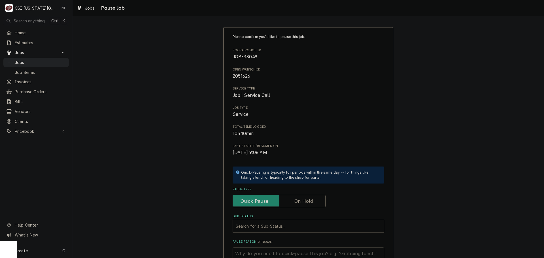
click at [304, 203] on label "Pause Type" at bounding box center [279, 201] width 93 height 12
click at [304, 203] on input "Pause Type" at bounding box center [279, 201] width 88 height 12
checkbox input "true"
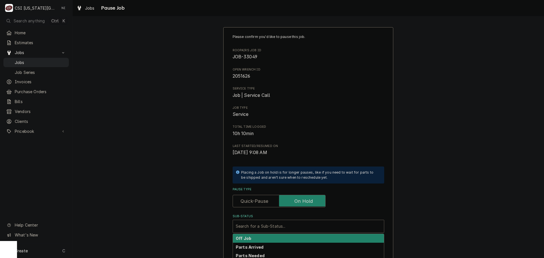
click at [285, 228] on div "Sub-Status" at bounding box center [308, 226] width 145 height 10
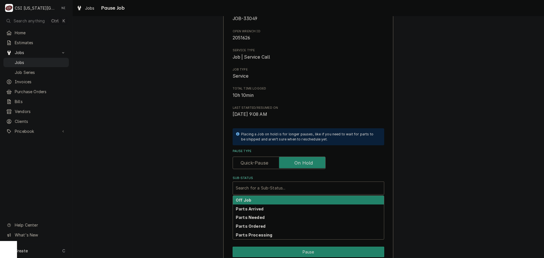
scroll to position [79, 0]
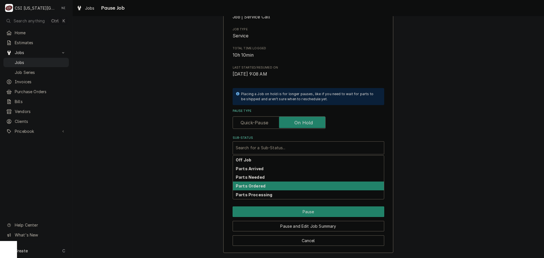
click at [271, 188] on div "Parts Ordered" at bounding box center [308, 186] width 151 height 9
type textarea "x"
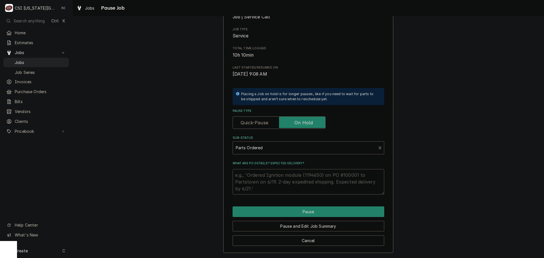
click at [257, 181] on textarea "What are PO details? Expected delivery?" at bounding box center [309, 182] width 152 height 26
type textarea "c"
type textarea "x"
type textarea "cO"
type textarea "x"
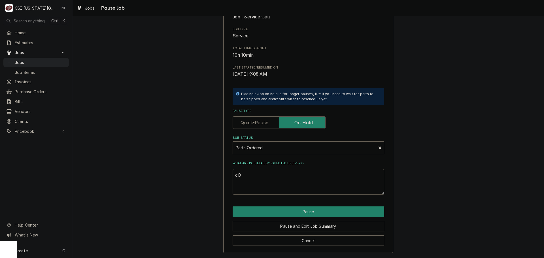
type textarea "cOR"
type textarea "x"
type textarea "cO"
type textarea "x"
type textarea "c"
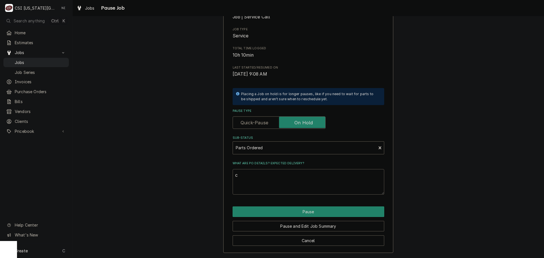
type textarea "x"
type textarea "C"
type textarea "x"
type textarea "Co"
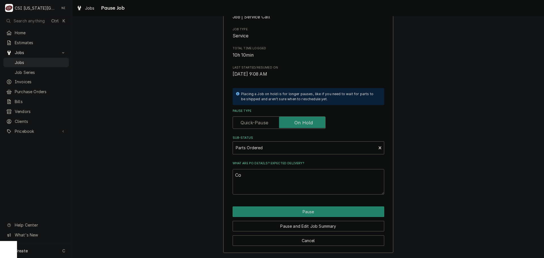
type textarea "x"
type textarea "Cor"
type textarea "x"
type textarea "Corr"
type textarea "x"
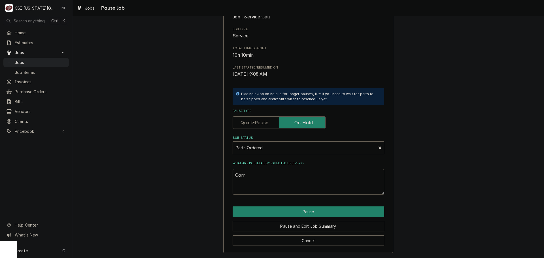
type textarea "Corre"
type textarea "x"
type textarea "Correc"
type textarea "x"
type textarea "Correct"
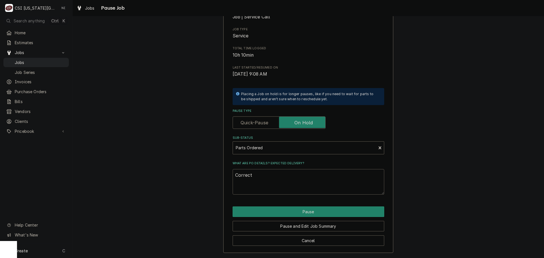
type textarea "x"
type textarea "Correct"
type textarea "x"
type textarea "Correct p"
type textarea "x"
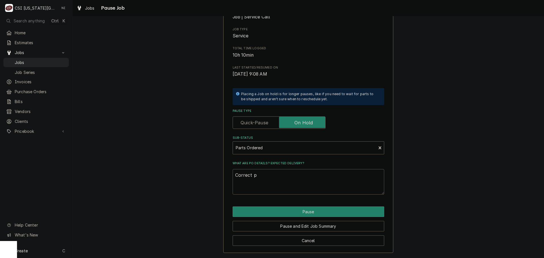
type textarea "Correct pa"
type textarea "x"
type textarea "Correct par"
type textarea "x"
type textarea "Correct parts"
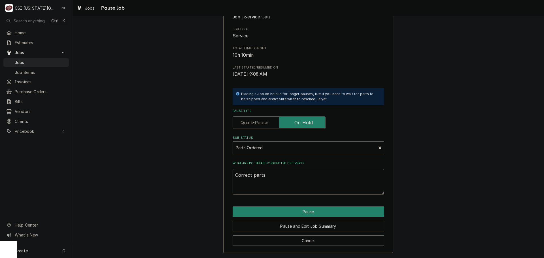
type textarea "x"
type textarea "Correct parts"
type textarea "x"
type textarea "Correct parts o"
type textarea "x"
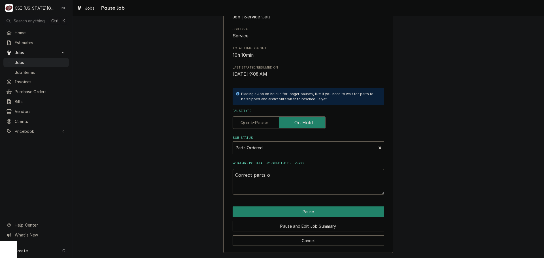
type textarea "Correct parts or"
type textarea "x"
type textarea "Correct parts ord"
type textarea "x"
type textarea "Correct parts orde"
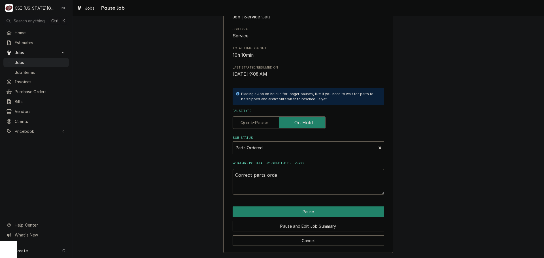
type textarea "x"
type textarea "Correct parts order"
type textarea "x"
type textarea "Correct parts ordere"
type textarea "x"
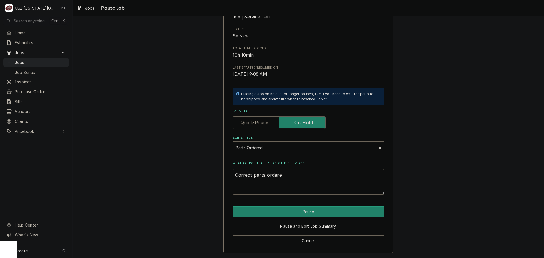
type textarea "Correct parts ordered"
type textarea "x"
type textarea "Correct parts ordered"
type textarea "x"
type textarea "Correct parts ordered o"
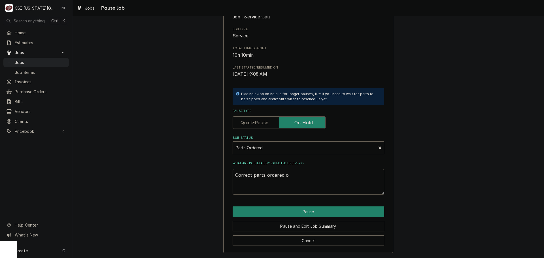
type textarea "x"
type textarea "Correct parts ordered on"
type textarea "x"
type textarea "Correct parts ordered on"
type textarea "x"
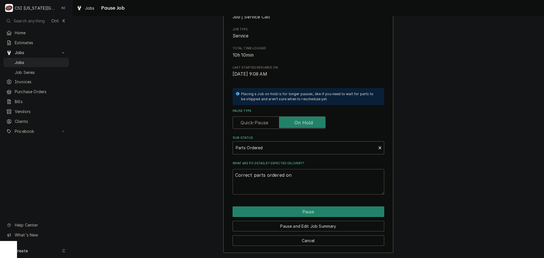
type textarea "Correct parts ordered on P"
type textarea "x"
type textarea "Correct parts ordered on PO"
type textarea "x"
type textarea "Correct parts ordered on PO"
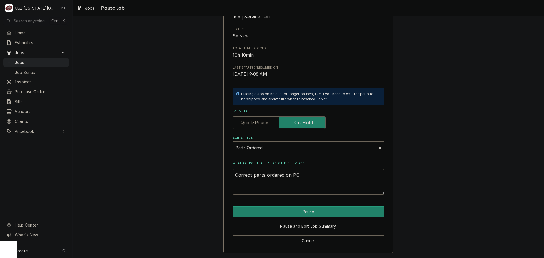
type textarea "x"
type textarea "Correct parts ordered on PO 3"
type textarea "x"
type textarea "Correct parts ordered on PO 30"
type textarea "x"
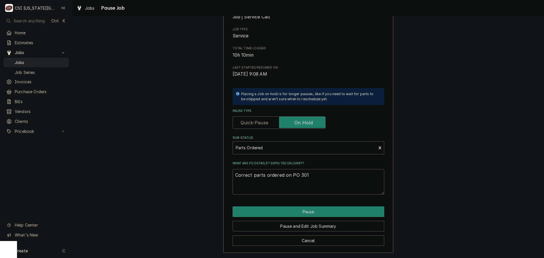
type textarea "Correct parts ordered on PO 301"
type textarea "x"
type textarea "Correct parts ordered on PO 3018"
type textarea "x"
type textarea "Correct parts ordered on PO 30180"
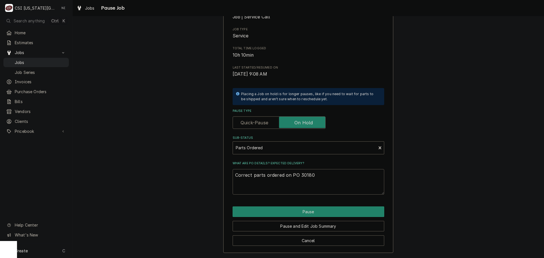
type textarea "x"
type textarea "Correct parts ordered on PO 301806"
type textarea "x"
type textarea "Correct parts ordered on PO 301806"
type textarea "x"
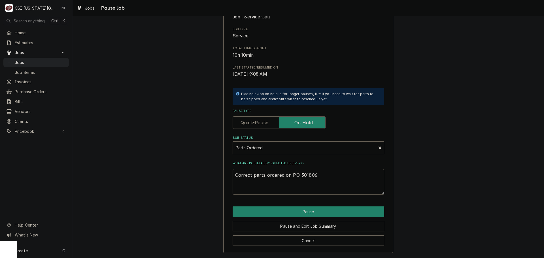
type textarea "Correct parts ordered on PO 301806 N"
type textarea "x"
type textarea "Correct parts ordered on PO 301806 ND"
type textarea "x"
type textarea "Correct parts ordered on PO 301806 NDA"
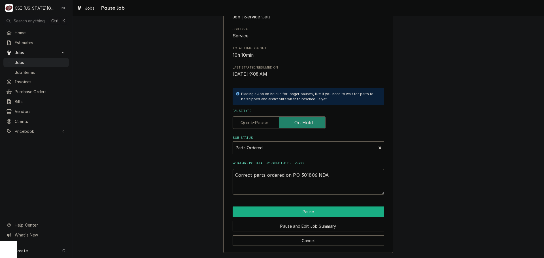
click at [256, 211] on button "Pause" at bounding box center [309, 212] width 152 height 10
type textarea "x"
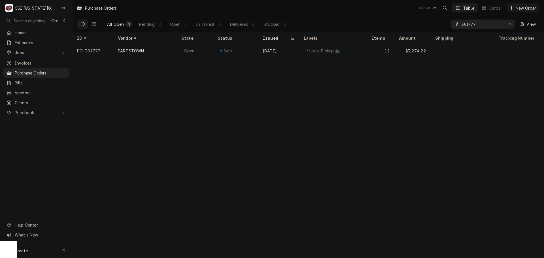
click at [512, 23] on div "Erase input" at bounding box center [511, 24] width 6 height 6
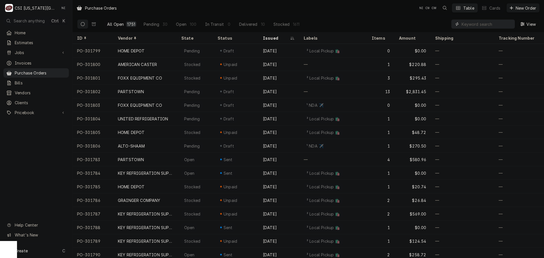
click at [473, 27] on input "Dynamic Content Wrapper" at bounding box center [487, 24] width 50 height 9
paste input "301787"
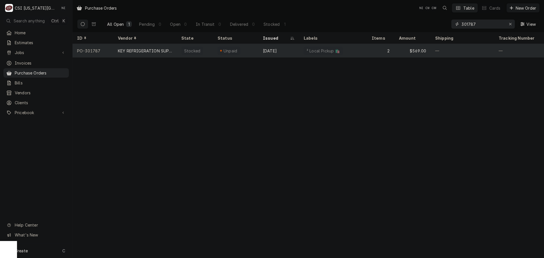
type input "301787"
click at [183, 50] on div "Stocked" at bounding box center [192, 51] width 22 height 8
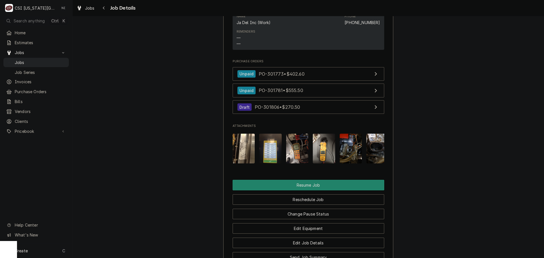
scroll to position [964, 0]
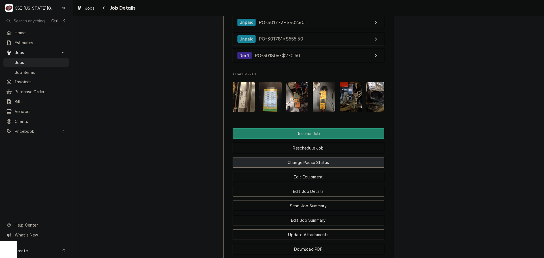
click at [300, 168] on button "Change Pause Status" at bounding box center [309, 162] width 152 height 10
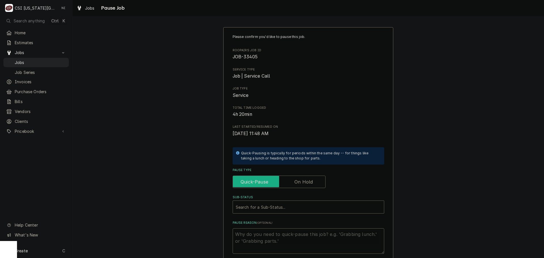
click at [298, 177] on input "Pause Type" at bounding box center [279, 182] width 88 height 12
checkbox input "true"
click at [275, 211] on div "Sub-Status" at bounding box center [303, 207] width 134 height 10
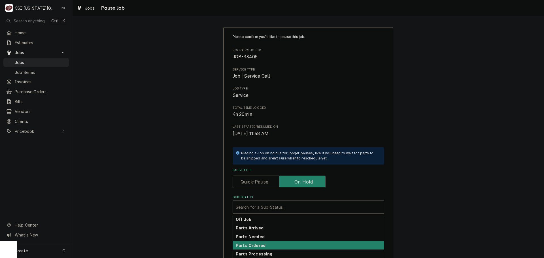
click at [260, 246] on strong "Parts Ordered" at bounding box center [251, 245] width 30 height 5
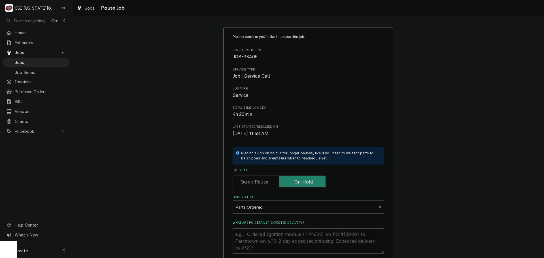
click at [260, 239] on textarea "What are PO details? Expected delivery?" at bounding box center [309, 241] width 152 height 26
type textarea "x"
type textarea "c"
type textarea "x"
type textarea "cO"
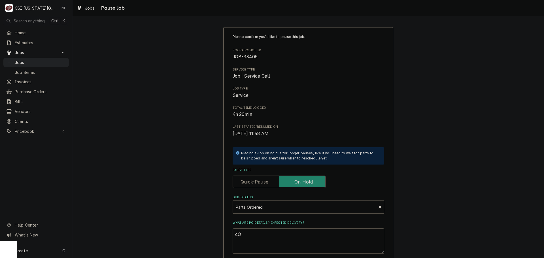
type textarea "x"
type textarea "cOR"
type textarea "x"
type textarea "cORR"
type textarea "x"
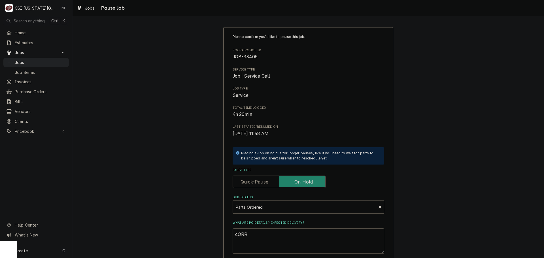
type textarea "cORRE"
type textarea "x"
type textarea "cORR"
type textarea "x"
type textarea "cOR"
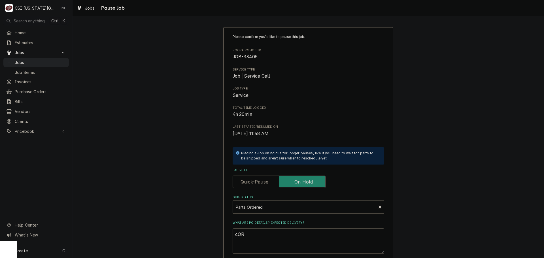
type textarea "x"
type textarea "cO"
type textarea "x"
type textarea "c"
type textarea "x"
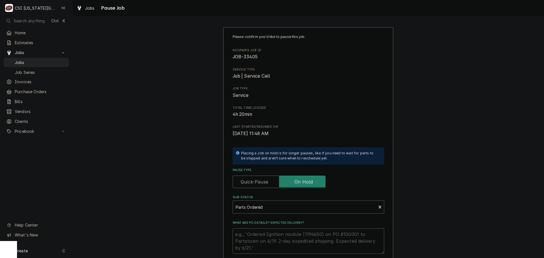
type textarea "x"
type textarea "C"
type textarea "x"
type textarea "Co"
type textarea "x"
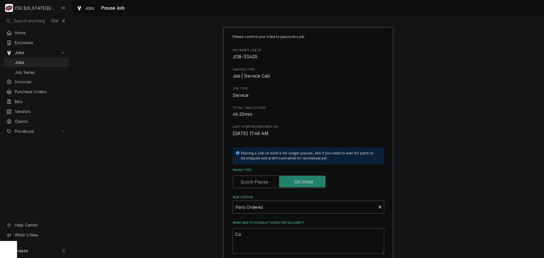
type textarea "Cor"
type textarea "x"
type textarea "Corre"
type textarea "x"
type textarea "Correc"
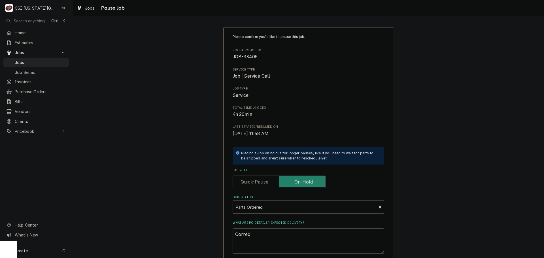
type textarea "x"
type textarea "Correct"
type textarea "x"
type textarea "Correct"
type textarea "x"
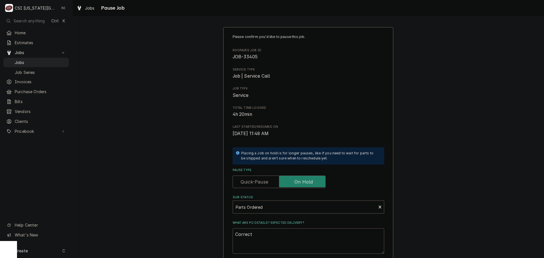
type textarea "Correct p"
type textarea "x"
type textarea "Correct pa"
type textarea "x"
type textarea "Correct par"
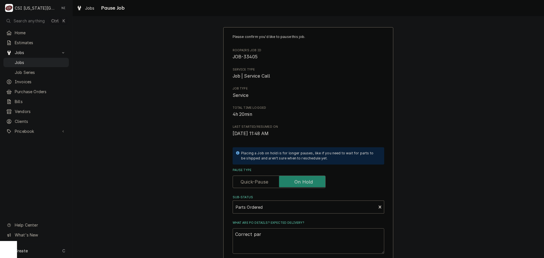
type textarea "x"
type textarea "Correct part"
type textarea "x"
type textarea "Correct parts"
type textarea "x"
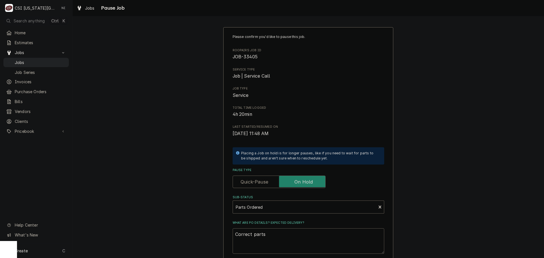
type textarea "Correct parts"
type textarea "x"
type textarea "Correct parts o"
type textarea "x"
type textarea "Correct parts or"
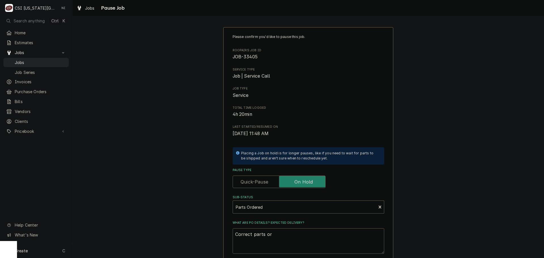
type textarea "x"
type textarea "Correct parts ord"
type textarea "x"
type textarea "Correct parts orde"
type textarea "x"
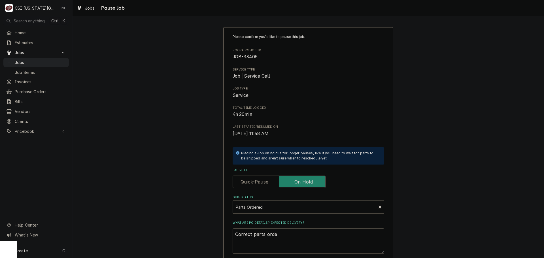
type textarea "Correct parts order"
type textarea "x"
type textarea "Correct parts ordere"
type textarea "x"
type textarea "Correct parts ordered"
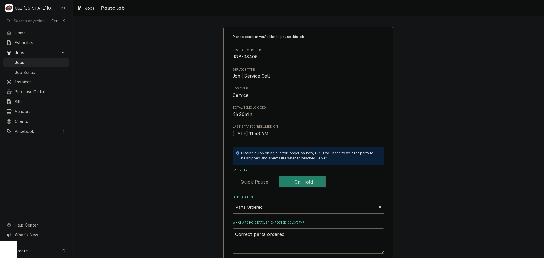
type textarea "x"
type textarea "Correct parts ordered"
type textarea "x"
type textarea "Correct parts ordered n"
type textarea "x"
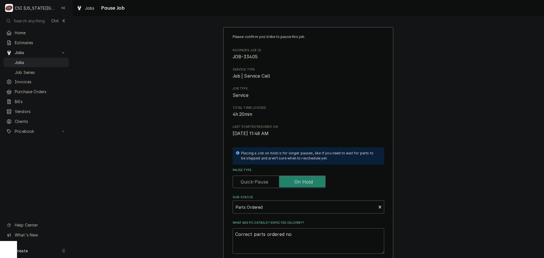
type textarea "Correct parts ordered no"
type textarea "x"
type textarea "Correct parts ordered no P"
type textarea "x"
type textarea "Correct parts ordered no PO"
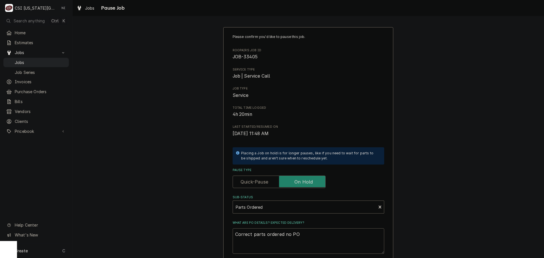
type textarea "x"
type textarea "Correct parts ordered no PO"
type textarea "x"
type textarea "Correct parts ordered no PO"
type textarea "x"
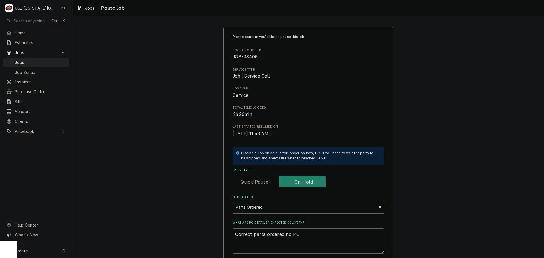
type textarea "Correct parts ordered no P"
type textarea "x"
type textarea "Correct parts ordered no"
type textarea "x"
type textarea "Correct parts ordered no"
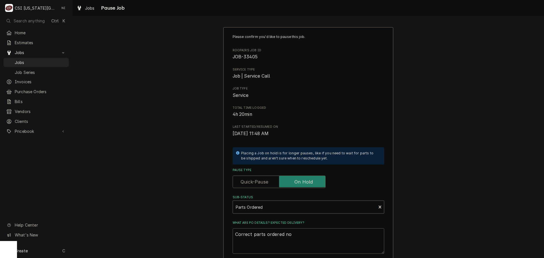
type textarea "x"
type textarea "Correct parts ordered n"
type textarea "x"
type textarea "Correct parts ordered"
type textarea "x"
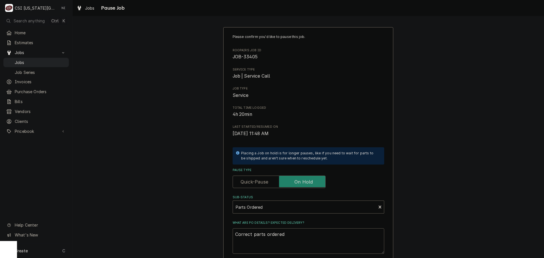
type textarea "Correct parts ordered o"
type textarea "x"
type textarea "Correct parts ordered on"
type textarea "x"
type textarea "Correct parts ordered on"
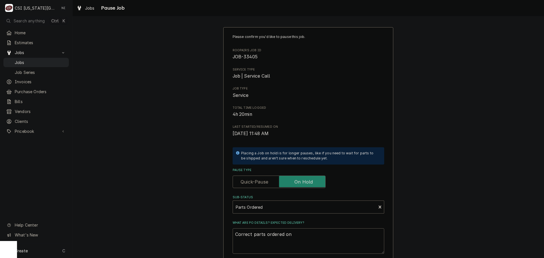
type textarea "x"
type textarea "Correct parts ordered on P"
type textarea "x"
type textarea "Correct parts ordered on PO"
type textarea "x"
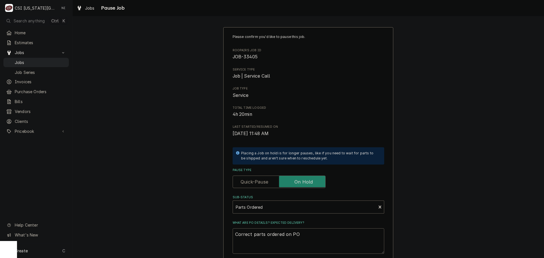
type textarea "Correct parts ordered on PO"
type textarea "x"
type textarea "Correct parts ordered on PO 3"
type textarea "x"
type textarea "Correct parts ordered on PO 30"
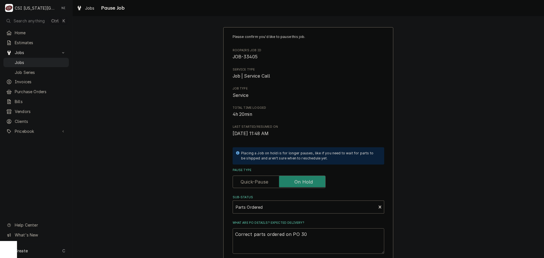
type textarea "x"
type textarea "Correct parts ordered on PO 301"
type textarea "x"
type textarea "Correct parts ordered on PO 3018"
type textarea "x"
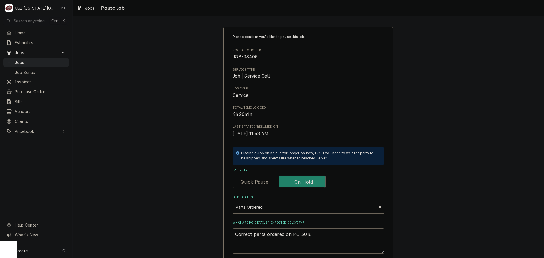
type textarea "Correct parts ordered on PO 30180"
type textarea "x"
type textarea "Correct parts ordered on PO 301806"
type textarea "x"
type textarea "Correct parts ordered on PO 301806"
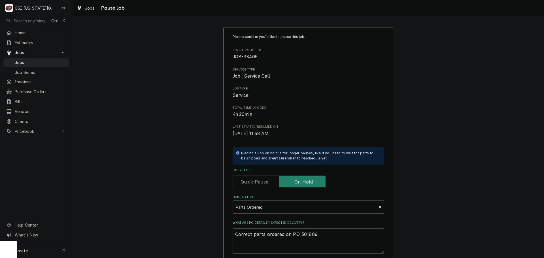
type textarea "x"
type textarea "Correct parts ordered on PO 301806 N"
type textarea "x"
type textarea "Correct parts ordered on PO 301806 ND"
type textarea "x"
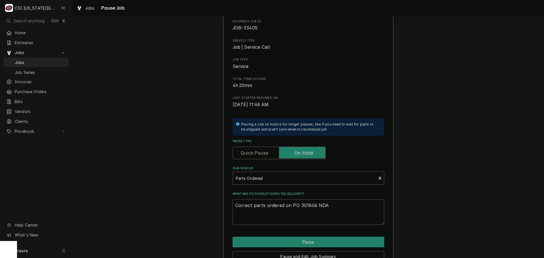
scroll to position [59, 0]
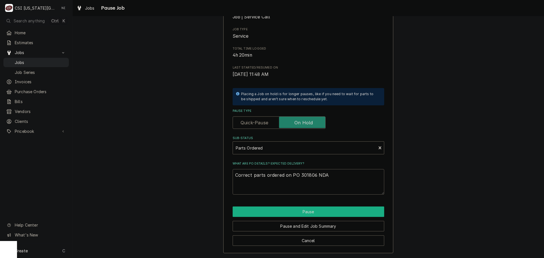
type textarea "Correct parts ordered on PO 301806 NDA"
click at [307, 214] on button "Pause" at bounding box center [309, 212] width 152 height 10
type textarea "x"
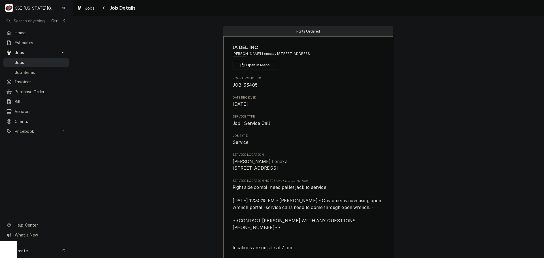
click at [61, 59] on div "Jobs" at bounding box center [36, 62] width 63 height 7
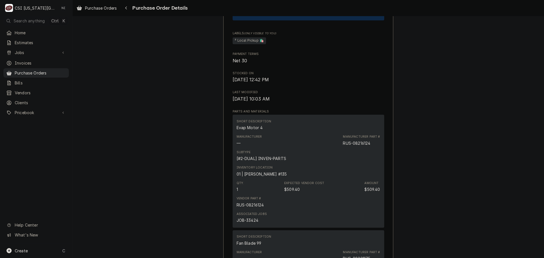
scroll to position [482, 0]
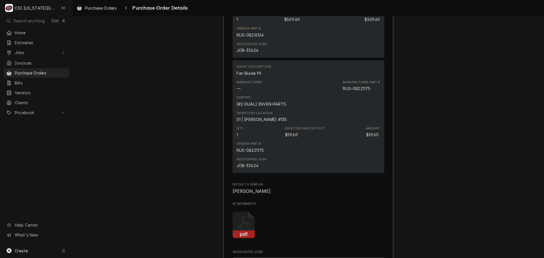
click at [364, 92] on div "RUS-08221175" at bounding box center [356, 89] width 27 height 6
copy div "08221175"
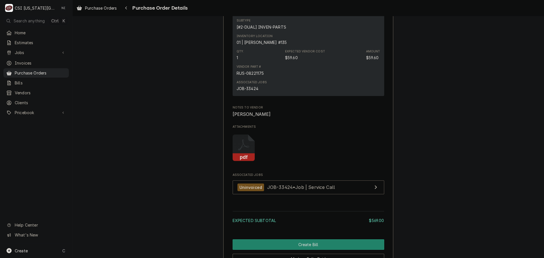
scroll to position [651, 0]
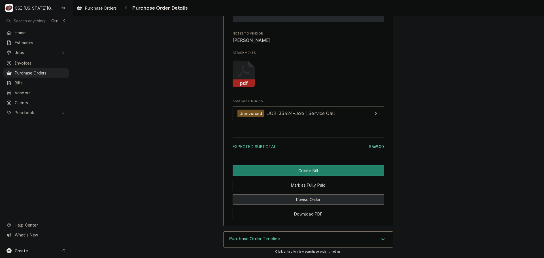
click at [330, 196] on button "Revise Order" at bounding box center [309, 199] width 152 height 10
